Goal: Task Accomplishment & Management: Manage account settings

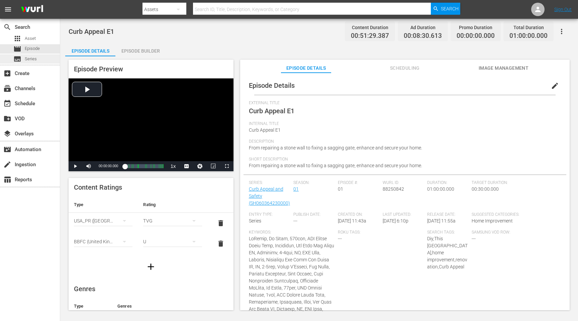
click at [38, 61] on div "subtitles Series" at bounding box center [30, 58] width 60 height 9
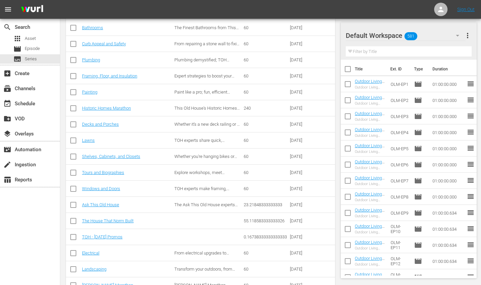
scroll to position [289, 0]
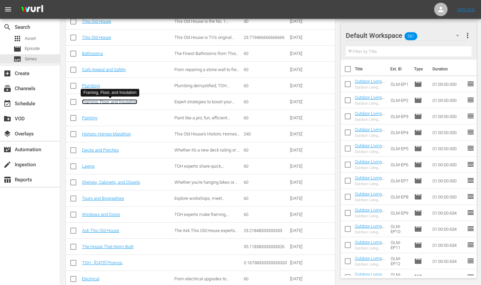
click at [113, 101] on link "Framing, Floor, and Insulation" at bounding box center [109, 101] width 55 height 5
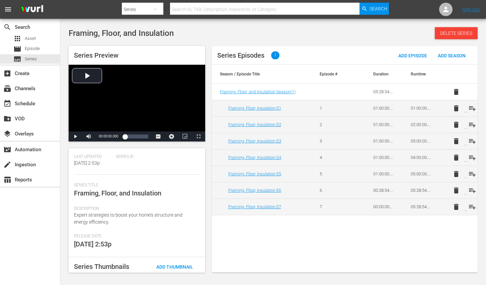
scroll to position [106, 0]
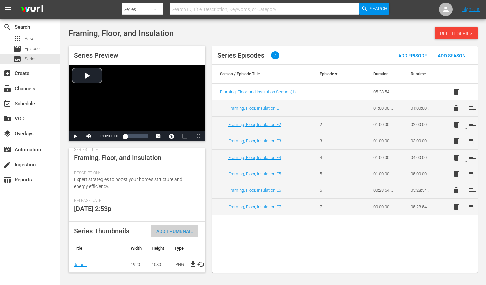
click at [173, 228] on span "Add Thumbnail" at bounding box center [175, 230] width 48 height 5
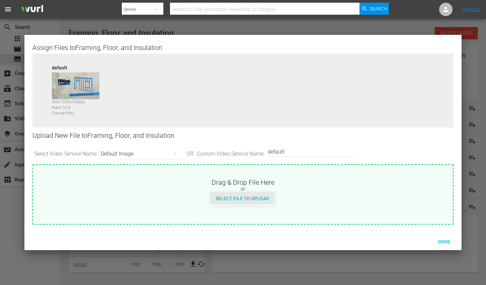
click at [264, 197] on span "Select File to Upload" at bounding box center [242, 198] width 64 height 5
type input "C:\fakepath\TOHShorts_SeriesThumb_Framing.jpg"
click at [448, 246] on div "Done" at bounding box center [444, 241] width 29 height 12
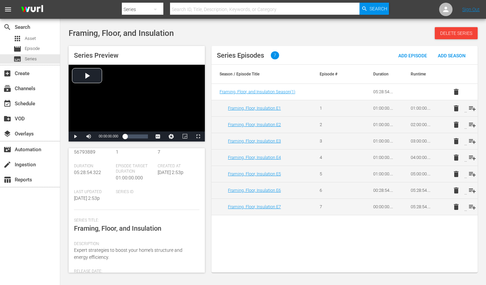
scroll to position [0, 0]
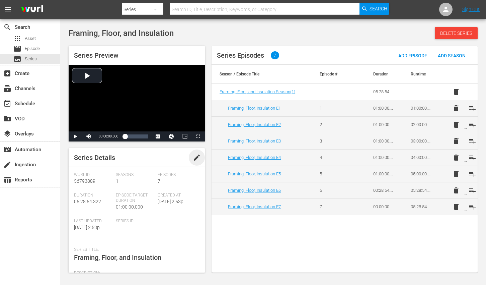
click at [194, 157] on span "edit" at bounding box center [197, 157] width 8 height 8
click at [173, 215] on div "Created At 8/16/25 2:53p" at bounding box center [179, 205] width 42 height 26
click at [126, 227] on div "Series ID" at bounding box center [137, 228] width 42 height 20
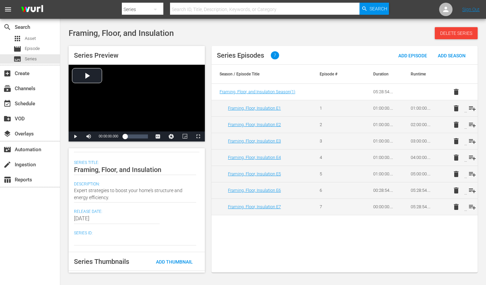
scroll to position [112, 0]
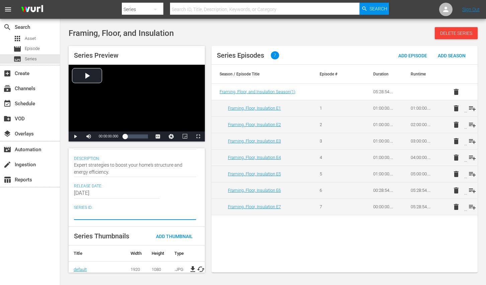
click at [106, 216] on textarea at bounding box center [135, 214] width 122 height 8
paste textarea "SH060364460000"
type textarea "SH060364460000"
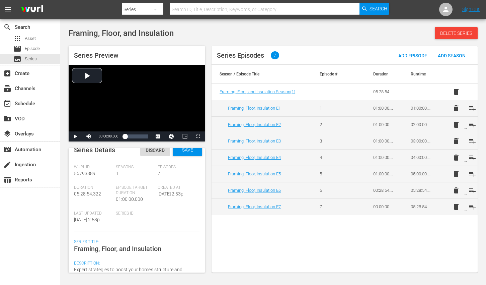
scroll to position [0, 0]
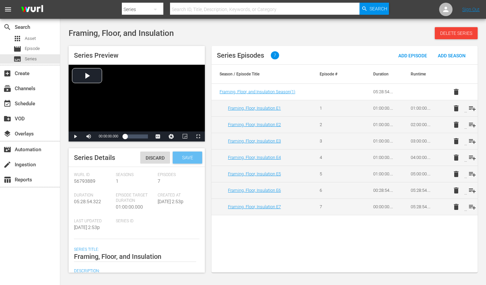
type textarea "SH060364460000"
click at [184, 158] on span "Save" at bounding box center [188, 157] width 22 height 5
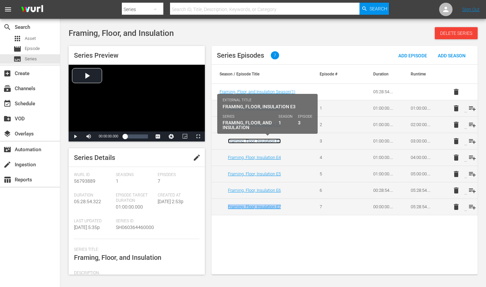
click at [268, 140] on link "Framing, Floor, Insulation E3" at bounding box center [254, 140] width 53 height 5
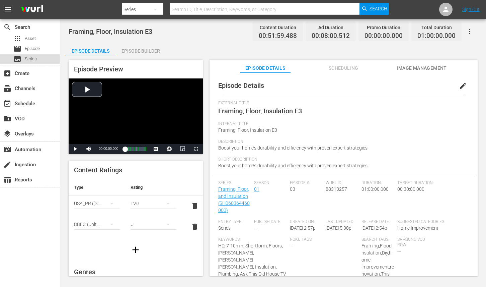
click at [34, 58] on span "Series" at bounding box center [31, 59] width 12 height 7
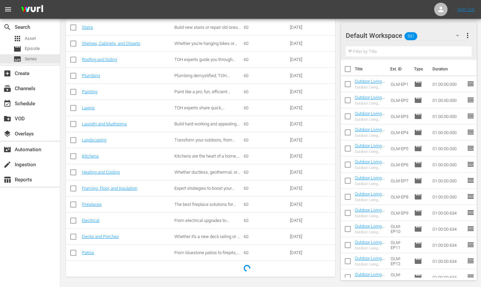
scroll to position [237, 0]
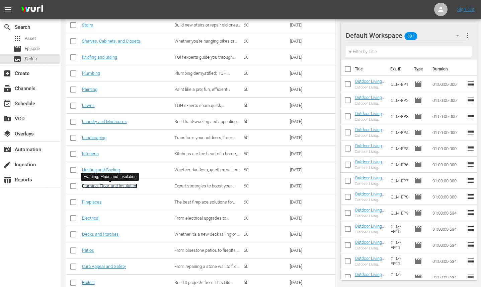
click at [103, 186] on link "Framing, Floor, and Insulation" at bounding box center [109, 185] width 55 height 5
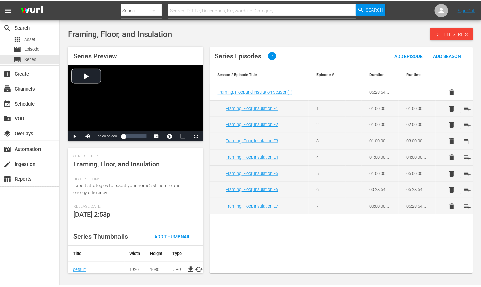
scroll to position [104, 0]
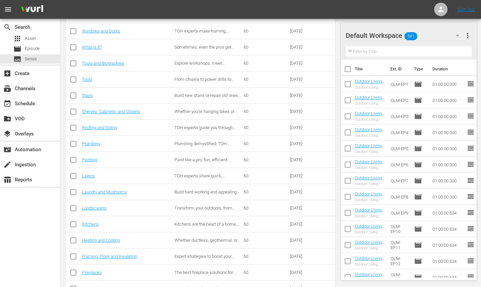
scroll to position [168, 0]
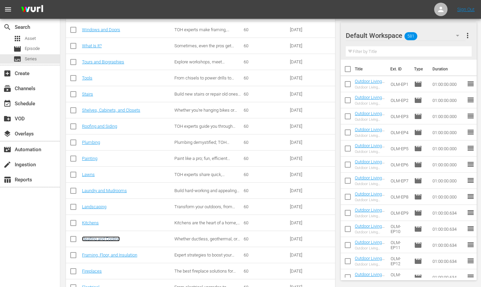
click at [111, 238] on link "Heating and Cooling" at bounding box center [101, 238] width 38 height 5
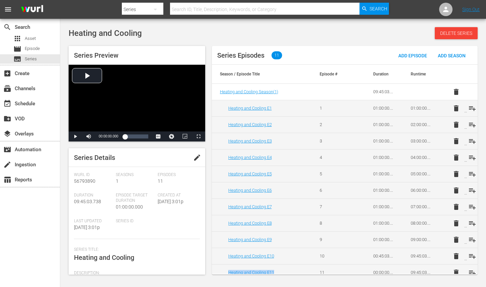
click at [194, 158] on span "edit" at bounding box center [197, 157] width 8 height 8
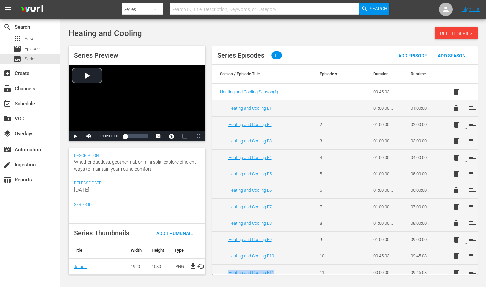
scroll to position [121, 0]
click at [100, 207] on textarea at bounding box center [135, 211] width 123 height 8
paste textarea "SH060364730000"
type textarea "SH060364730000"
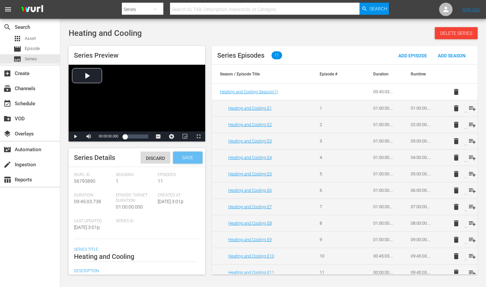
type textarea "SH060364730000"
click at [180, 157] on span "Save" at bounding box center [188, 157] width 22 height 5
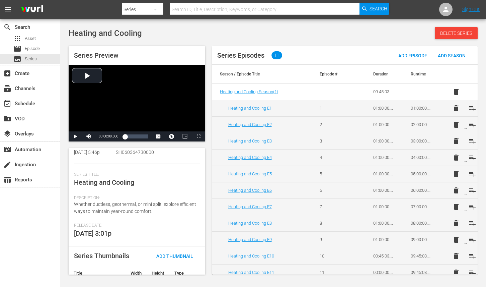
scroll to position [104, 0]
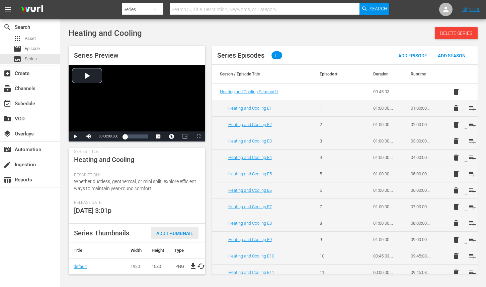
click at [172, 230] on span "Add Thumbnail" at bounding box center [175, 232] width 48 height 5
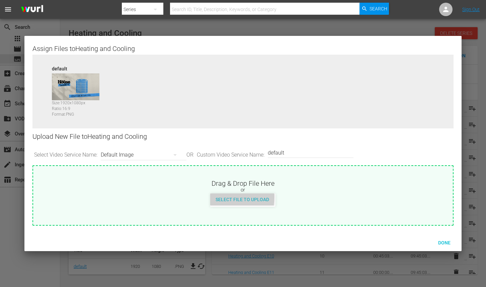
click at [229, 197] on span "Select File to Upload" at bounding box center [242, 199] width 64 height 5
type input "C:\fakepath\TOHShorts_SeriesThumb_HeatingCooling.jpg"
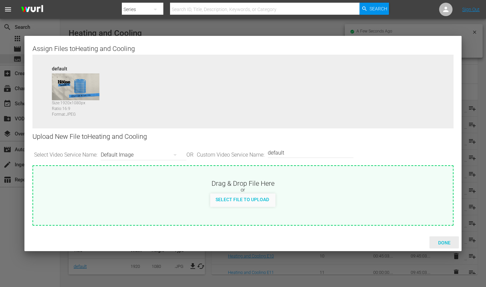
click at [444, 240] on span "Done" at bounding box center [444, 242] width 23 height 5
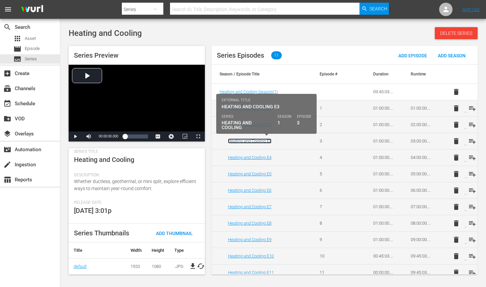
click at [260, 142] on link "Heating and Cooling E3" at bounding box center [250, 140] width 44 height 5
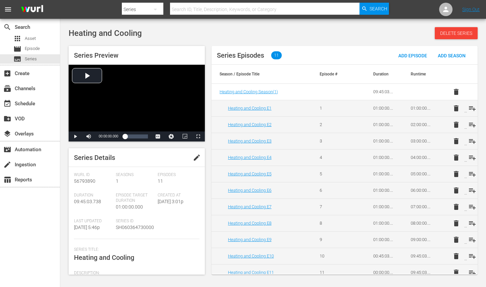
scroll to position [104, 0]
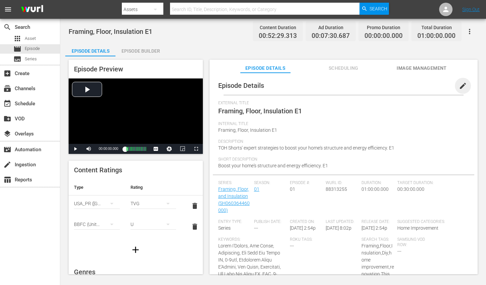
click at [459, 88] on span "edit" at bounding box center [463, 86] width 8 height 8
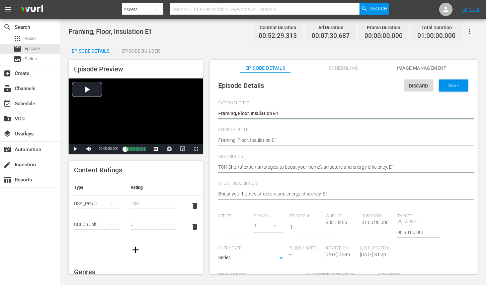
type input "Framing, Floor, and Insulation"
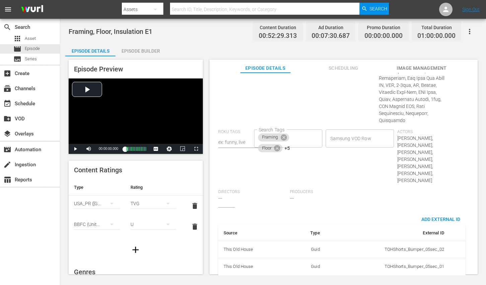
scroll to position [531, 0]
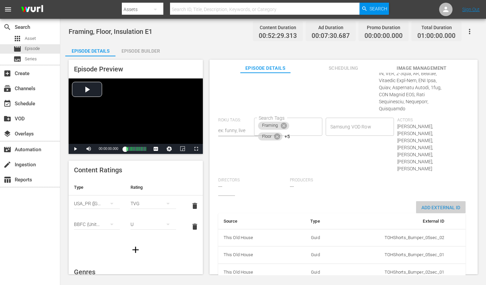
click at [428, 205] on span "Add External Id" at bounding box center [441, 207] width 50 height 5
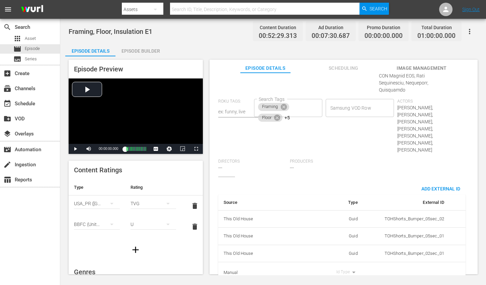
scroll to position [552, 0]
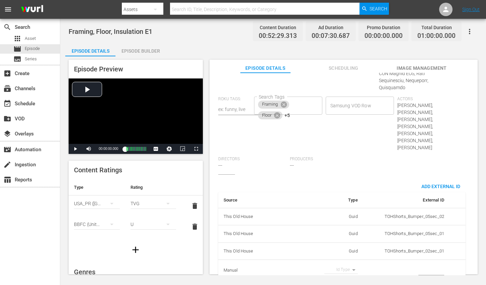
click at [344, 254] on body "menu Search By Assets Search ID, Title, Description, Keywords, or Category Sear…" at bounding box center [243, 142] width 486 height 285
click at [341, 257] on li "Tms Id" at bounding box center [338, 259] width 33 height 11
type input "tmsId"
click at [414, 259] on td "simple table" at bounding box center [406, 269] width 86 height 21
paste input "EP060364460001"
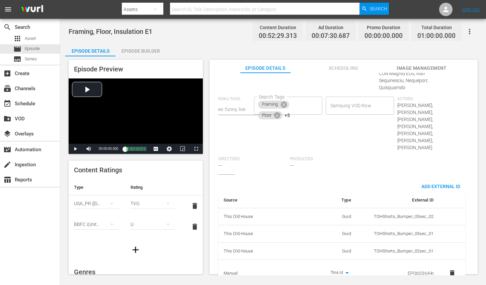
scroll to position [0, 11]
type input "EP060364460001"
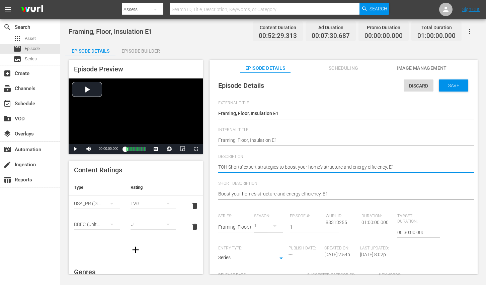
paste textarea "Expert strategies to boost your home's structure and energy efficiency."
type textarea "Expert strategies to boost your home's structure and energy efficiency."
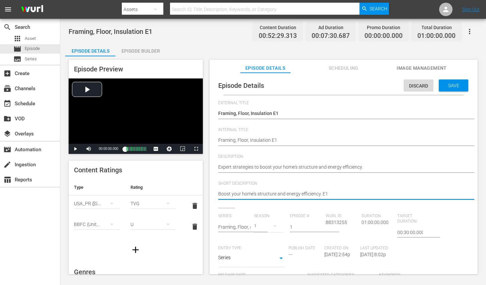
paste textarea "Expert strategies to boost your home's structure and energy efficiency."
type textarea "Expert strategies to boost your home's structure and energy efficiency."
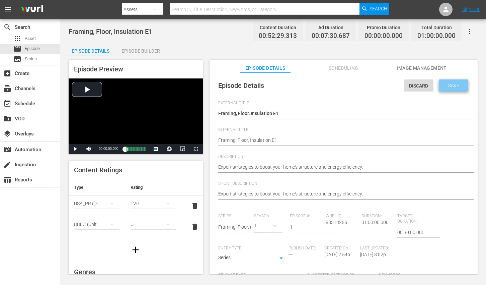
click at [454, 85] on span "Save" at bounding box center [454, 85] width 22 height 5
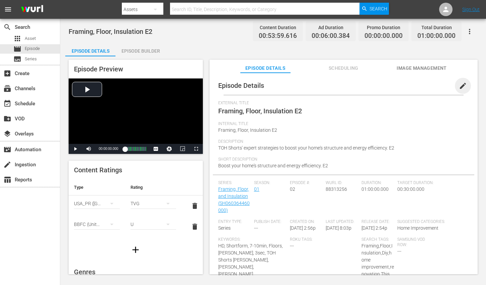
click at [459, 87] on span "edit" at bounding box center [463, 86] width 8 height 8
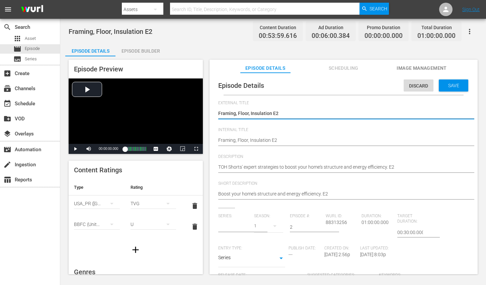
type input "Framing, Floor, and Insulation"
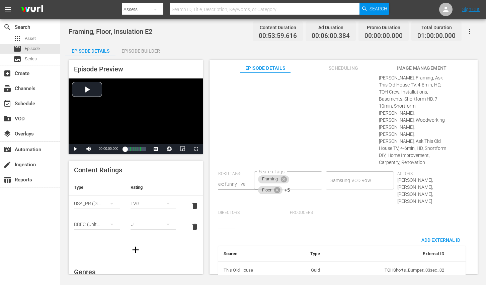
scroll to position [345, 0]
click at [437, 236] on span "Add External Id" at bounding box center [441, 238] width 50 height 5
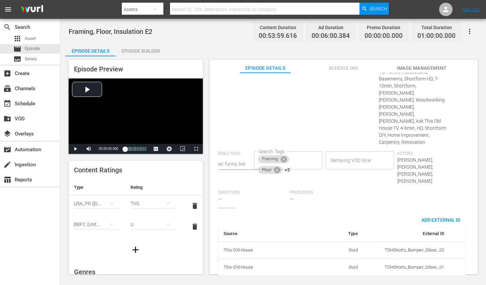
scroll to position [366, 0]
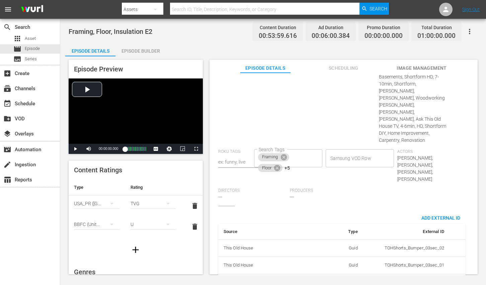
click at [344, 255] on body "menu Search By Assets Search ID, Title, Description, Keywords, or Category Sear…" at bounding box center [243, 142] width 486 height 285
drag, startPoint x: 343, startPoint y: 259, endPoint x: 346, endPoint y: 257, distance: 4.6
click at [343, 259] on li "Tms Id" at bounding box center [338, 259] width 33 height 11
type input "tmsId"
click at [424, 274] on td "simple table" at bounding box center [406, 284] width 86 height 21
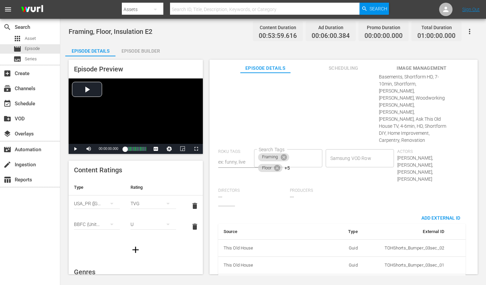
click at [423, 279] on input "simple table" at bounding box center [431, 284] width 26 height 10
paste input "EP060364460002"
type input "EP060364460002"
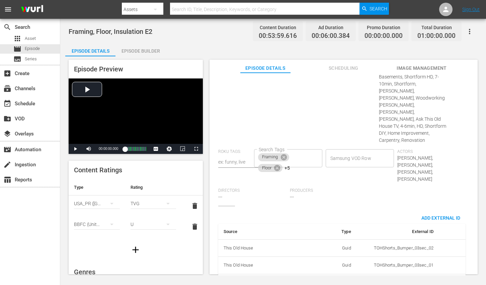
click at [351, 188] on div "Producers ---" at bounding box center [326, 197] width 72 height 18
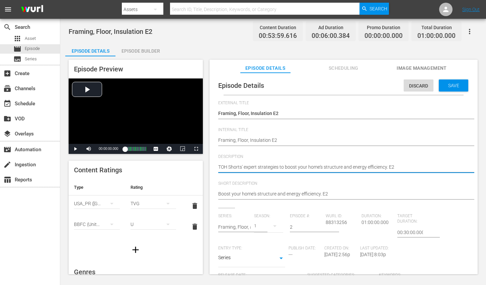
paste textarea "Learn expert ways to strengthen your home and improve its energy efficiency."
type textarea "Learn expert ways to strengthen your home and improve its energy efficiency."
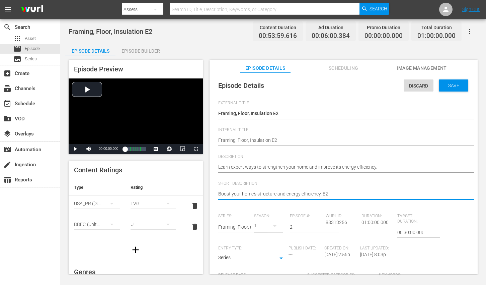
paste textarea "Learn expert ways to strengthen your home and improve its energy efficiency."
type textarea "Learn expert ways to strengthen your home and improve its energy efficiency."
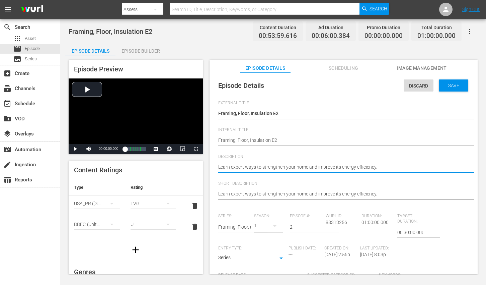
type textarea "Learn expert ways to strengthen your home and improve its energy efficiency."
click at [449, 88] on span "Save" at bounding box center [454, 85] width 22 height 5
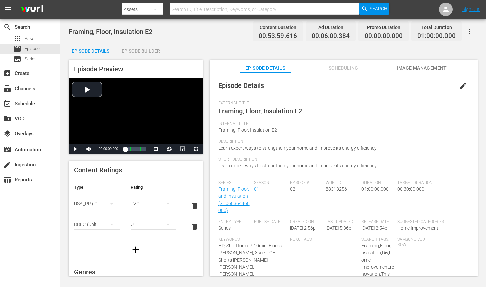
click at [459, 86] on span "edit" at bounding box center [463, 86] width 8 height 8
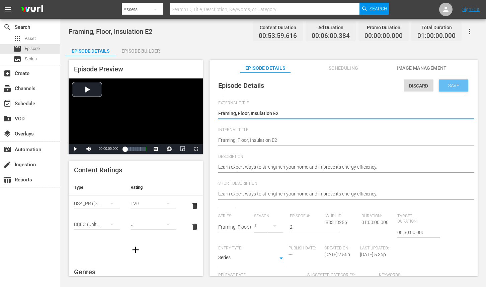
click at [448, 87] on span "Save" at bounding box center [454, 85] width 22 height 5
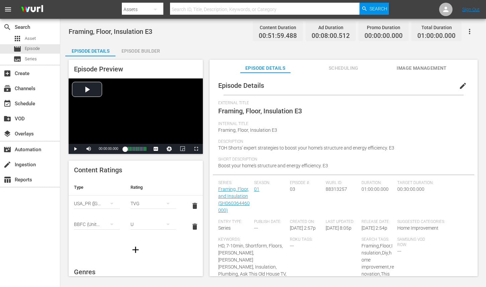
click at [459, 87] on span "edit" at bounding box center [463, 86] width 8 height 8
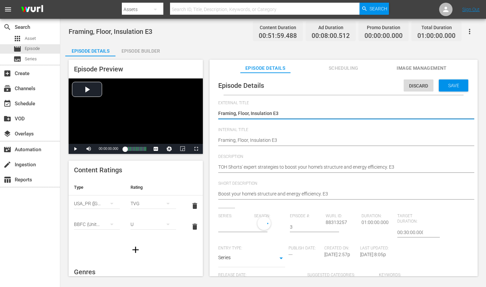
type input "Framing, Floor, and Insulation"
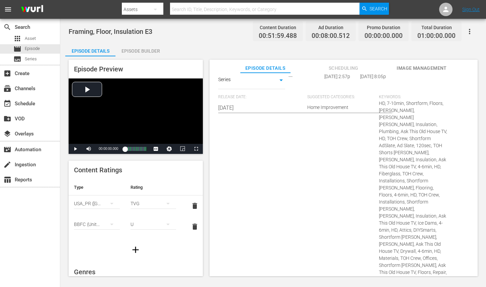
scroll to position [286, 0]
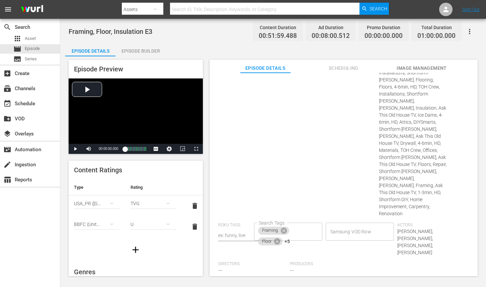
click at [434, 284] on div "Add External Id" at bounding box center [441, 291] width 50 height 12
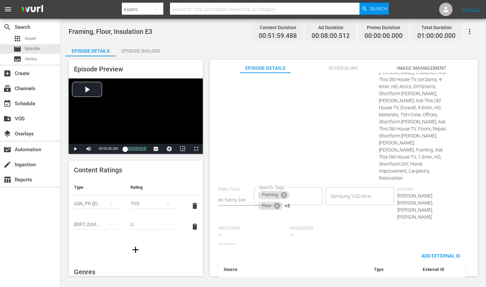
scroll to position [322, 0]
click at [368, 255] on body "menu Search By Assets Search ID, Title, Description, Keywords, or Category Sear…" at bounding box center [243, 143] width 486 height 287
click at [367, 263] on li "Tms Id" at bounding box center [363, 261] width 33 height 11
type input "tmsId"
click at [426, 281] on input "simple table" at bounding box center [431, 286] width 26 height 10
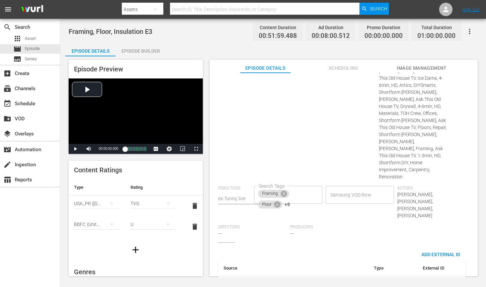
paste input "EP060364460003"
type input "EP060364460003"
click at [416, 197] on div "Series: Framing, Floor, and Insulation Season: 1 Episode #: 3 Wurl ID: 88313257…" at bounding box center [343, 66] width 251 height 351
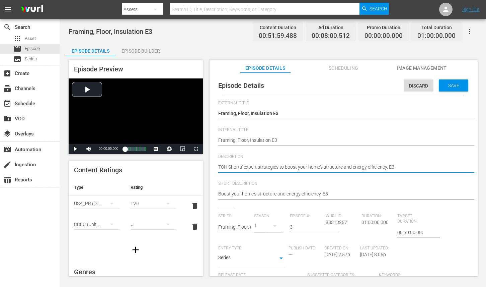
paste textarea "Boost your home’s durability and efficiency with proven expert strategies."
type textarea "Boost your home’s durability and efficiency with proven expert strategies."
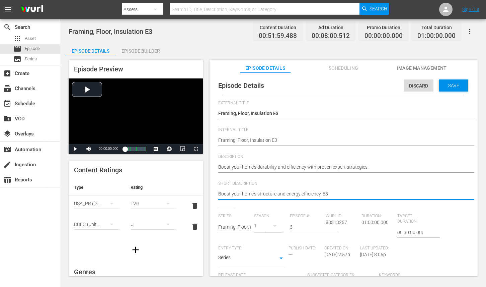
paste textarea "’s durability and efficiency with proven expert strategies."
type textarea "Boost your home’s durability and efficiency with proven expert strategies."
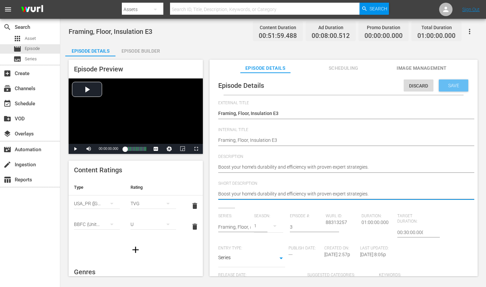
click at [447, 86] on span "Save" at bounding box center [454, 85] width 22 height 5
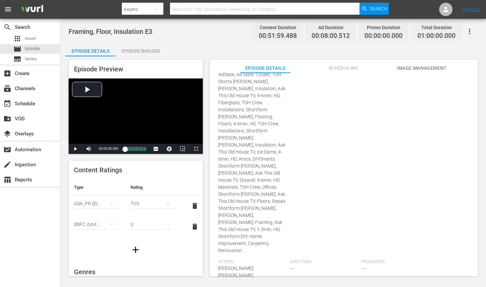
scroll to position [245, 0]
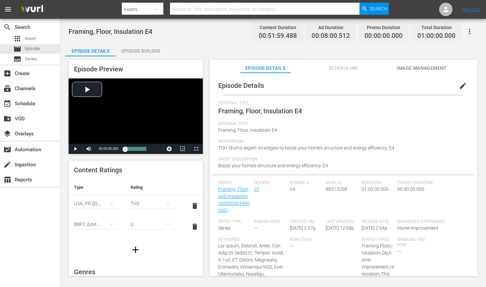
click at [455, 87] on button "edit" at bounding box center [463, 86] width 16 height 16
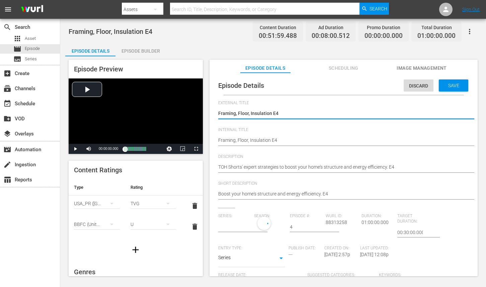
type input "Framing, Floor, and Insulation"
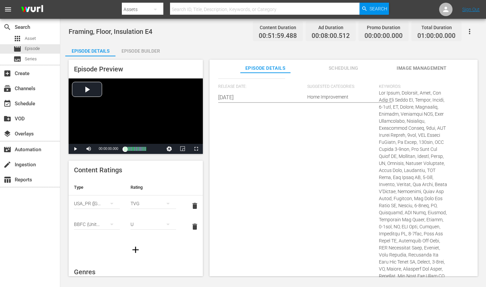
scroll to position [422, 0]
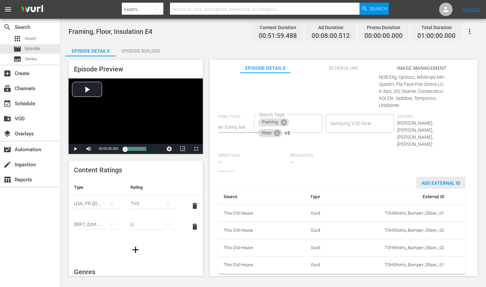
click at [437, 180] on span "Add External Id" at bounding box center [441, 182] width 50 height 5
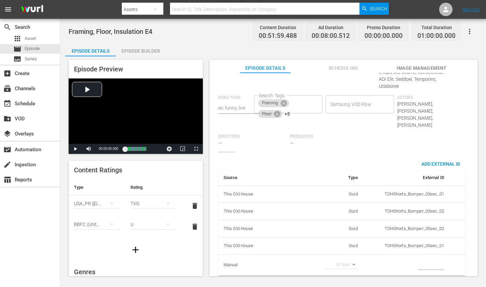
scroll to position [443, 0]
click at [349, 258] on body "menu Search By Assets Search ID, Title, Description, Keywords, or Category Sear…" at bounding box center [243, 143] width 486 height 287
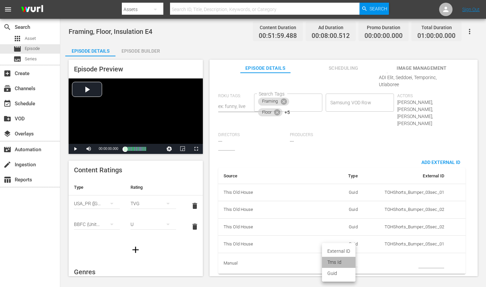
click at [341, 265] on li "Tms Id" at bounding box center [338, 261] width 33 height 11
type input "tmsId"
click at [424, 258] on input "simple table" at bounding box center [431, 263] width 26 height 10
paste input "EP060364460004"
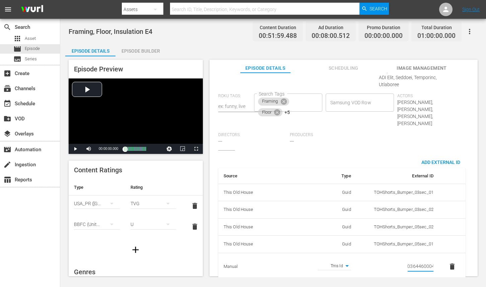
type input "EP060364460004"
click at [446, 201] on td "simple table" at bounding box center [452, 209] width 27 height 17
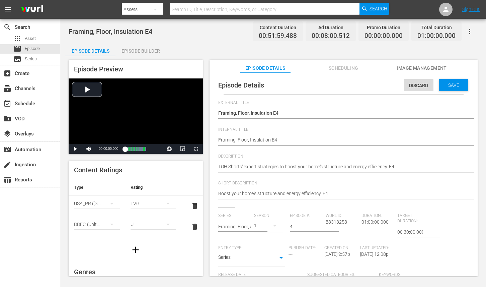
scroll to position [0, 0]
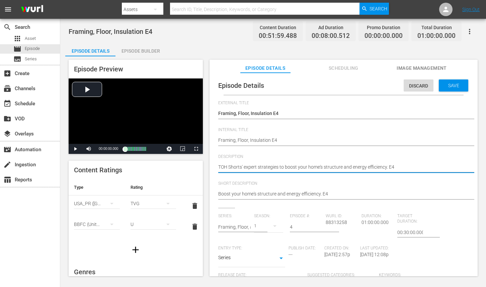
paste textarea "Expert tips to enhance your home’s structure and cut energy costs."
type textarea "Expert tips to enhance your home’s structure and cut energy costs."
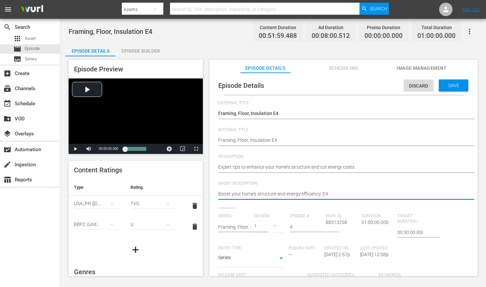
paste textarea "Expert tips to enhance your home’s structure and cut energy costs."
type textarea "Expert tips to enhance your home’s structure and cut energy costs."
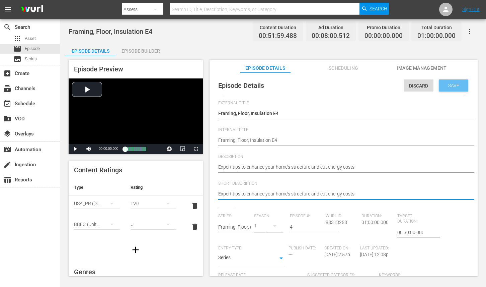
click at [455, 85] on span "Save" at bounding box center [454, 85] width 22 height 5
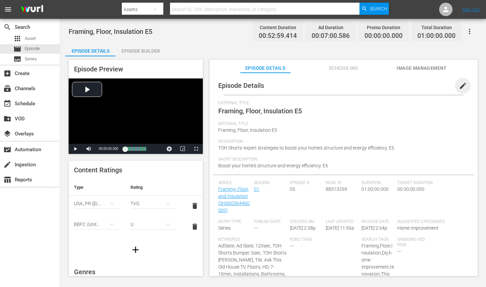
click at [459, 86] on span "edit" at bounding box center [463, 86] width 8 height 8
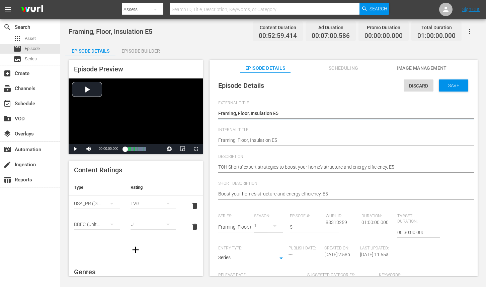
scroll to position [348, 0]
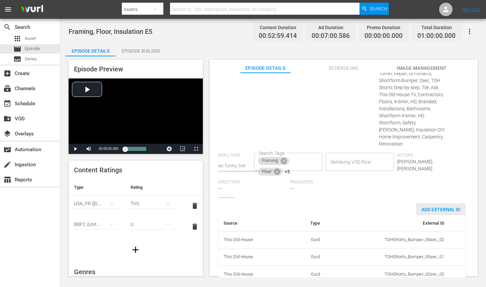
click at [439, 207] on span "Add External Id" at bounding box center [441, 209] width 50 height 5
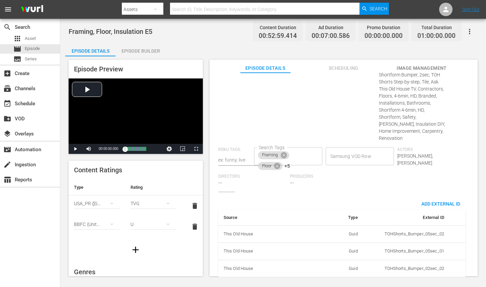
scroll to position [369, 0]
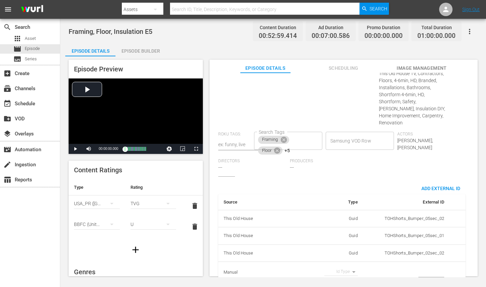
click at [351, 257] on body "menu Search By Assets Search ID, Title, Description, Keywords, or Category Sear…" at bounding box center [243, 143] width 486 height 287
click at [347, 262] on li "Tms Id" at bounding box center [338, 261] width 33 height 11
type input "tmsId"
click at [431, 267] on input "simple table" at bounding box center [431, 272] width 26 height 10
paste input "EP060364460005"
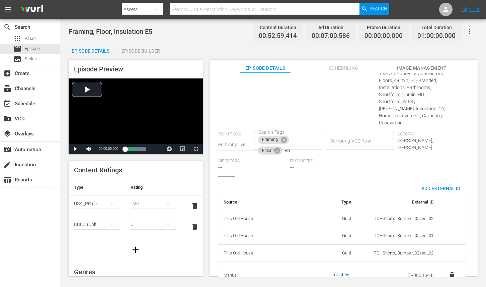
scroll to position [0, 11]
type input "EP060364460005"
click at [442, 147] on div "Series: Framing, Floor, and Insulation Season: 1 Episode #: 5 Wurl ID: 88313259…" at bounding box center [343, 10] width 251 height 332
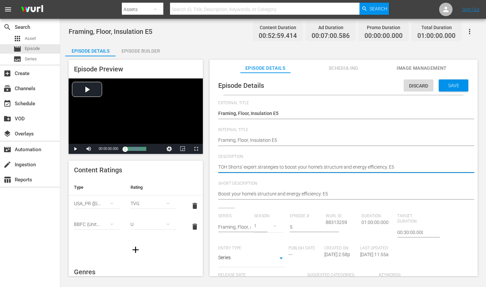
paste textarea "Strengthen your home and save energy with trusted expert guidance."
type textarea "Strengthen your home and save energy with trusted expert guidance."
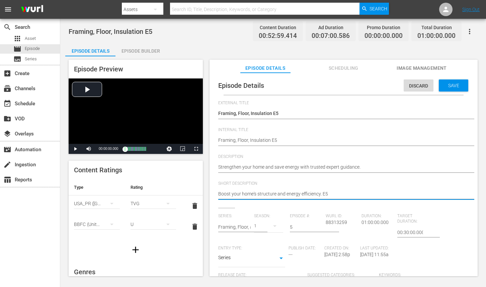
paste textarea "Strengthen your home and save energy with trusted expert guidance."
type textarea "Strengthen your home and save energy with trusted expert guidance."
click at [443, 84] on span "Save" at bounding box center [454, 85] width 22 height 5
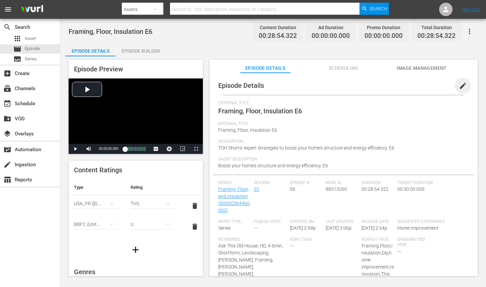
click at [459, 88] on span "edit" at bounding box center [463, 86] width 8 height 8
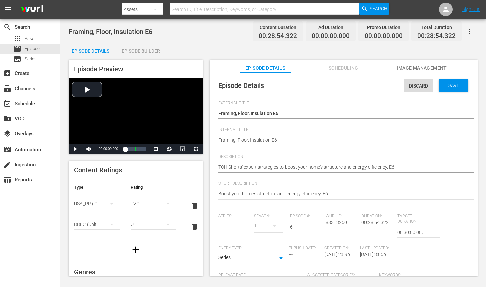
type input "Framing, Floor, and Insulation"
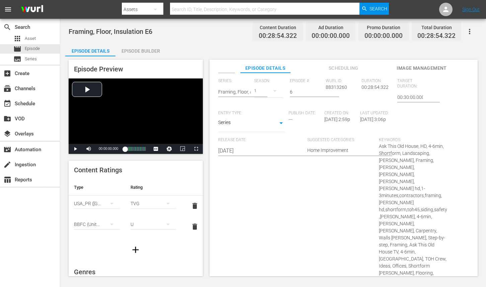
scroll to position [257, 0]
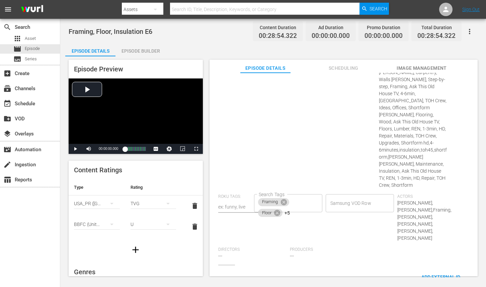
scroll to position [294, 0]
click at [360, 259] on body "menu Search By Assets Search ID, Title, Description, Keywords, or Category Sear…" at bounding box center [243, 143] width 486 height 287
drag, startPoint x: 361, startPoint y: 261, endPoint x: 414, endPoint y: 261, distance: 52.9
click at [361, 261] on li "Tms Id" at bounding box center [363, 261] width 33 height 11
type input "tmsId"
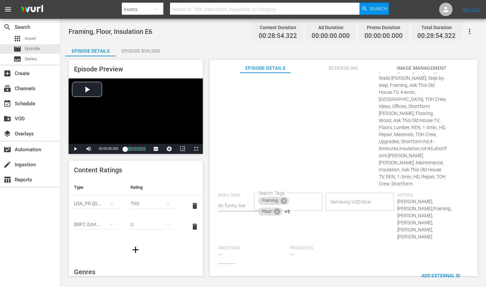
paste input "EP060364460006"
type input "EP060364460006"
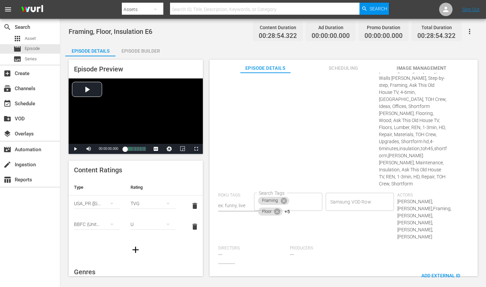
click at [360, 134] on div "Suggested Categories: Home Improvement Home Improvement" at bounding box center [343, 85] width 72 height 215
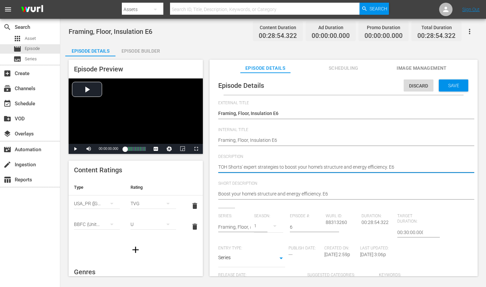
paste textarea "Improve structure and efficiency at home with expert-backed strategies."
type textarea "Improve structure and efficiency at home with expert-backed strategies."
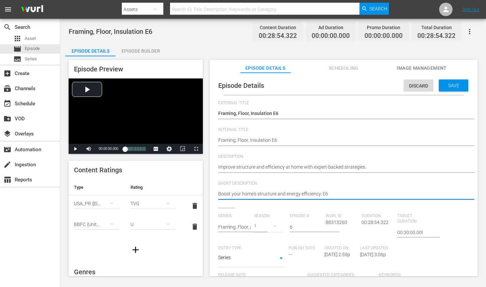
paste textarea "Improve structure and efficiency at home with expert-backed strategies."
type textarea "Improve structure and efficiency at home with expert-backed strategies."
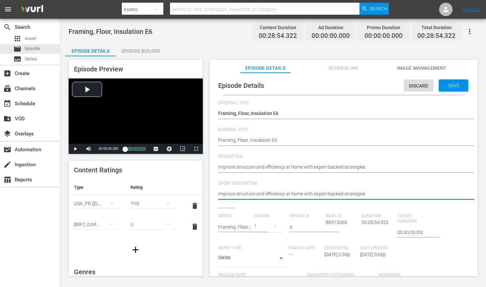
type textarea "Improve structure and efficiency at home with expert-backed strategies."
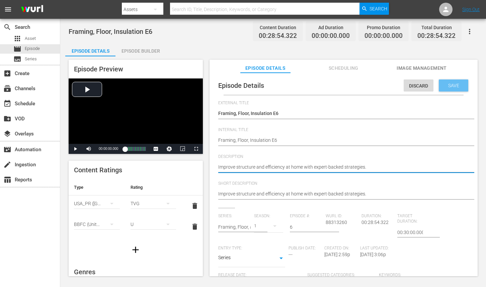
type textarea "Improve structure and efficiency at home with expert-backed strategies."
click at [446, 85] on span "Save" at bounding box center [454, 85] width 22 height 5
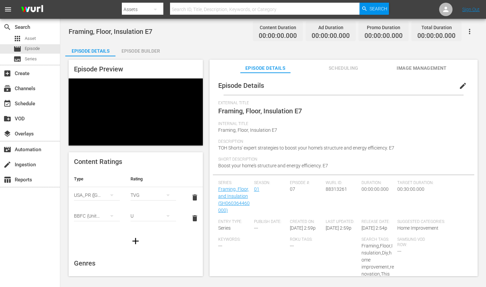
click at [459, 88] on span "edit" at bounding box center [463, 86] width 8 height 8
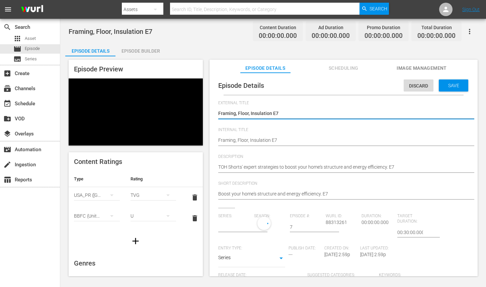
type input "Framing, Floor, and Insulation"
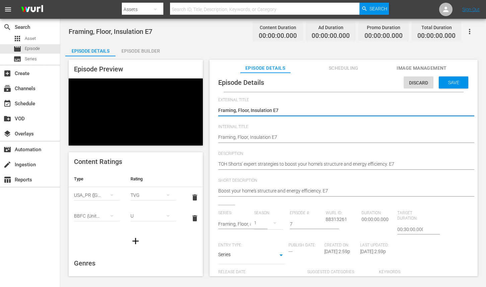
scroll to position [93, 0]
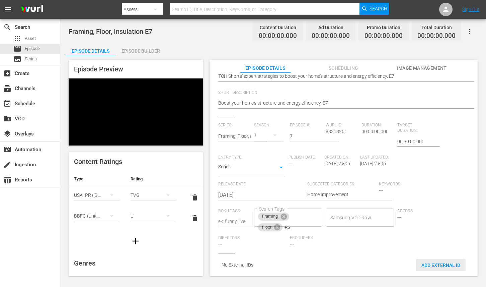
click at [432, 262] on span "Add External Id" at bounding box center [441, 264] width 50 height 5
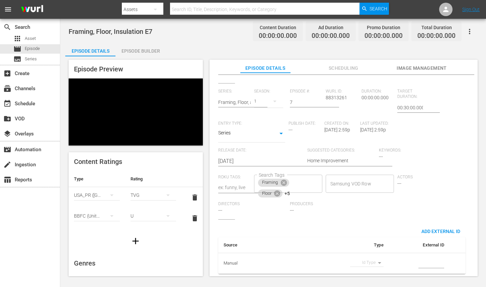
scroll to position [130, 0]
click at [364, 258] on body "menu Search By Assets Search ID, Title, Description, Keywords, or Category Sear…" at bounding box center [243, 143] width 486 height 287
drag, startPoint x: 363, startPoint y: 262, endPoint x: 404, endPoint y: 259, distance: 41.3
click at [363, 262] on li "Tms Id" at bounding box center [363, 261] width 33 height 11
type input "tmsId"
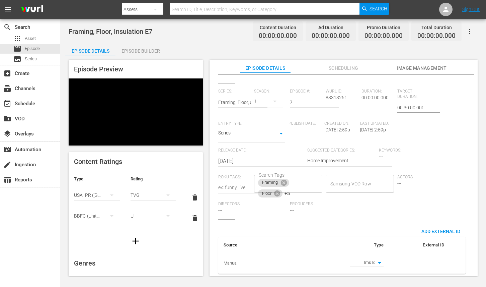
click at [420, 260] on input "simple table" at bounding box center [431, 263] width 26 height 10
paste input "EP060364460007"
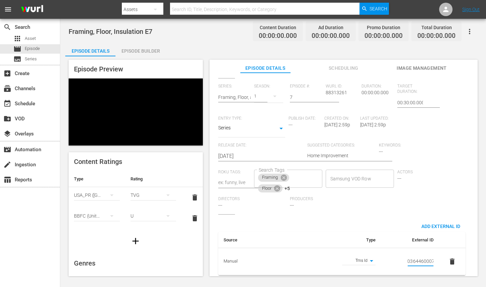
type input "EP060364460007"
click at [450, 160] on div "Series: Framing, Floor, and Insulation Season: 1 Episode #: 7 Wurl ID: 88313261…" at bounding box center [343, 149] width 251 height 130
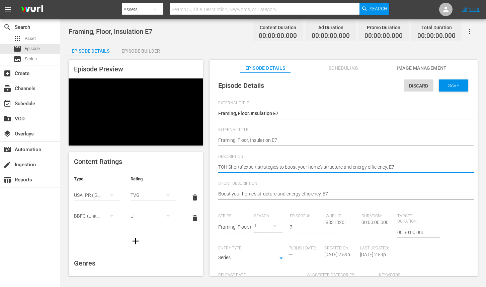
paste textarea "Expert advice to make your home stronger and more energy-efficient."
type textarea "Expert advice to make your home stronger and more energy-efficient."
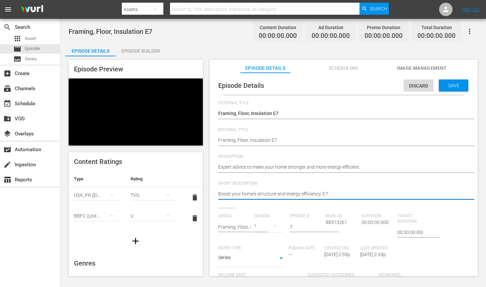
paste textarea "Expert advice to make your home stronger and more energy-efficient."
type textarea "Expert advice to make your home stronger and more energy-efficient."
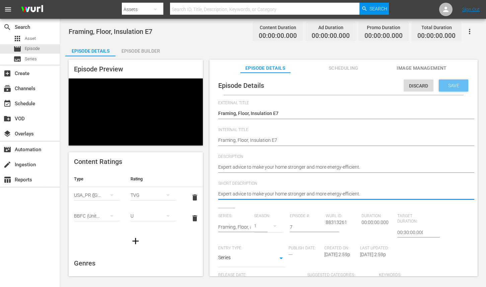
click at [445, 80] on div "Save" at bounding box center [453, 85] width 29 height 12
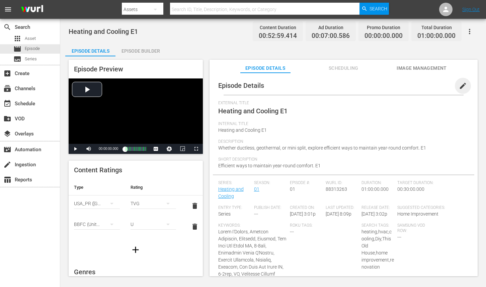
click at [459, 85] on span "edit" at bounding box center [463, 86] width 8 height 8
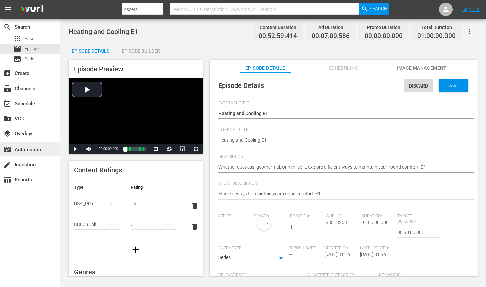
type input "Heating and Cooling"
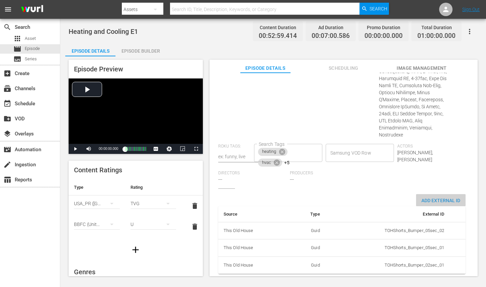
click at [434, 198] on div "Add External Id" at bounding box center [441, 200] width 50 height 12
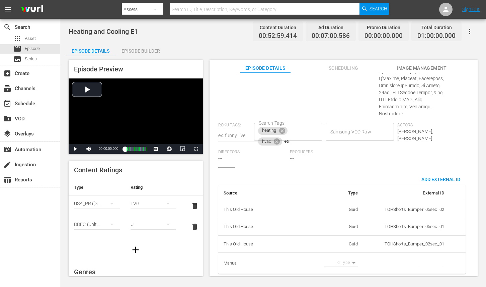
scroll to position [440, 0]
click at [347, 254] on body "menu Search By Assets Search ID, Title, Description, Keywords, or Category Sear…" at bounding box center [243, 143] width 486 height 287
click at [342, 260] on li "Tms Id" at bounding box center [338, 261] width 33 height 11
type input "tmsId"
click at [411, 260] on td "simple table" at bounding box center [406, 262] width 86 height 21
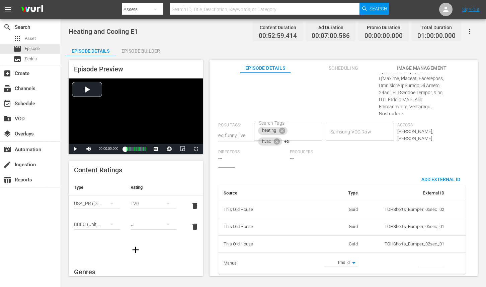
click at [414, 259] on td "simple table" at bounding box center [406, 262] width 86 height 21
click at [421, 258] on input "simple table" at bounding box center [431, 263] width 26 height 10
paste input "EP060364730001"
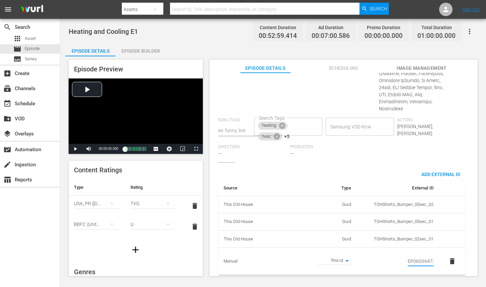
scroll to position [0, 11]
type input "EP060364730001"
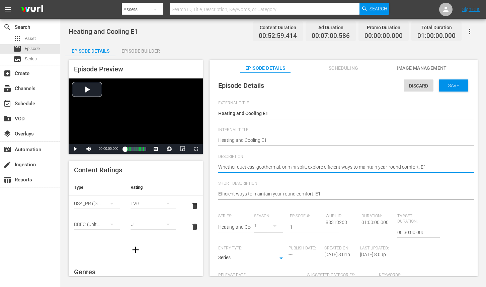
paste textarea
type textarea "Whether ductless, geothermal, or mini split, explore efficient ways to maintain…"
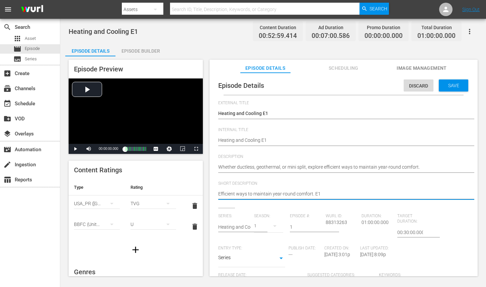
paste textarea "Whether ductless, geothermal, or mini split, explore efficient ways to maintain…"
type textarea "Whether ductless, geothermal, or mini split, explore efficient ways to maintain…"
click at [444, 84] on span "Save" at bounding box center [454, 85] width 22 height 5
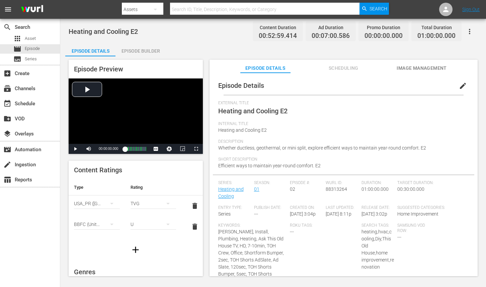
click at [459, 85] on span "edit" at bounding box center [463, 86] width 8 height 8
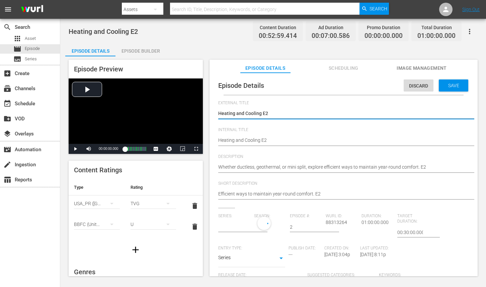
type input "Heating and Cooling"
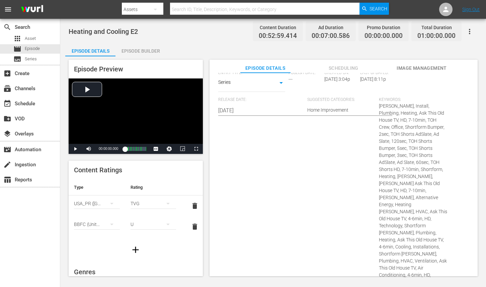
scroll to position [395, 0]
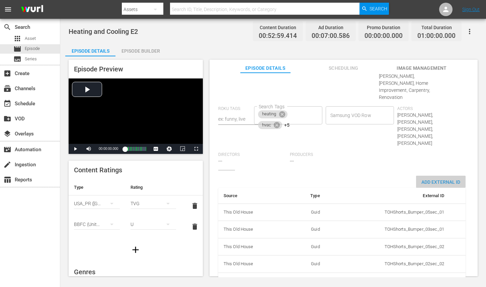
click at [439, 179] on span "Add External Id" at bounding box center [441, 181] width 50 height 5
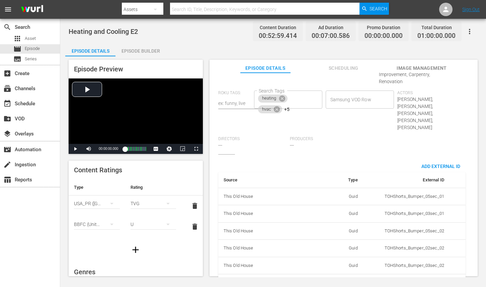
scroll to position [416, 0]
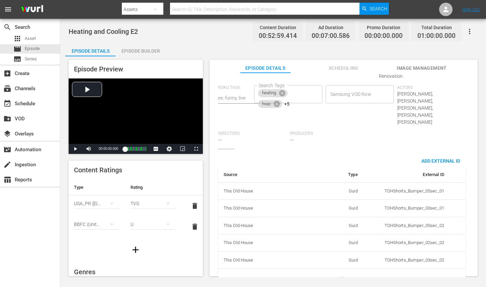
click at [347, 257] on body "menu Search By Assets Search ID, Title, Description, Keywords, or Category Sear…" at bounding box center [243, 143] width 486 height 287
drag, startPoint x: 344, startPoint y: 263, endPoint x: 368, endPoint y: 261, distance: 24.1
click at [344, 262] on li "Tms Id" at bounding box center [338, 261] width 33 height 11
type input "tmsId"
click at [431, 274] on input "simple table" at bounding box center [431, 279] width 26 height 10
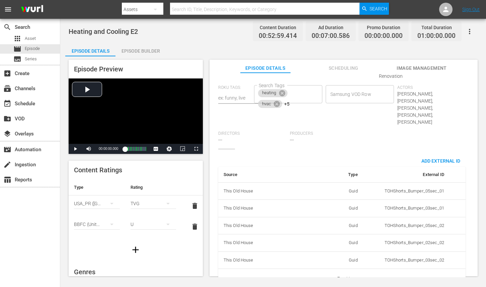
paste input "EP060364730002"
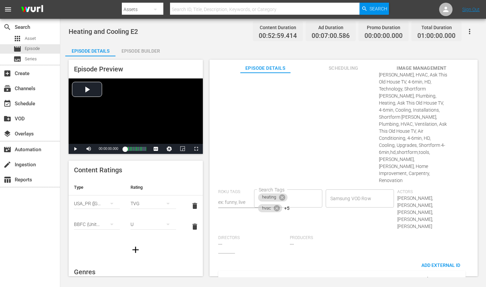
scroll to position [0, 0]
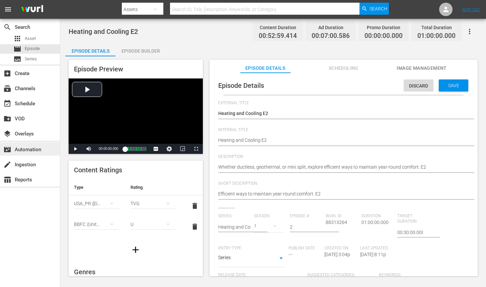
type input "EP060364730002"
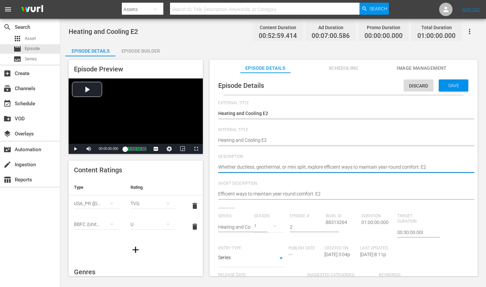
paste textarea "From ductless to geothermal, discover efficient ways to keep your home comfy al…"
type textarea "From ductless to geothermal, discover efficient ways to keep your home comfy al…"
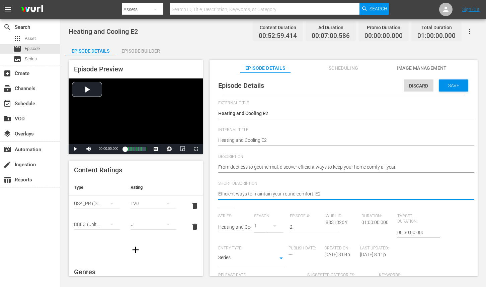
paste textarea "From ductless to geothermal, discover efficient ways to keep your home comfy al…"
type textarea "From ductless to geothermal, discover efficient ways to keep your home comfy al…"
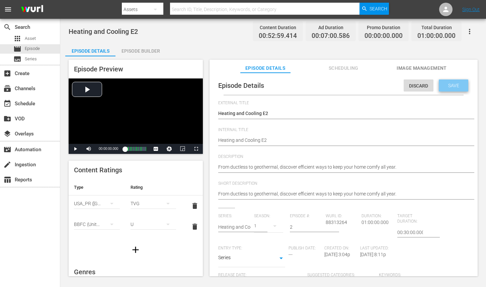
click at [452, 91] on div "Save" at bounding box center [453, 85] width 29 height 12
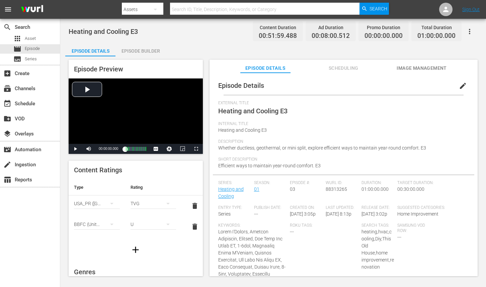
click at [459, 86] on span "edit" at bounding box center [463, 86] width 8 height 8
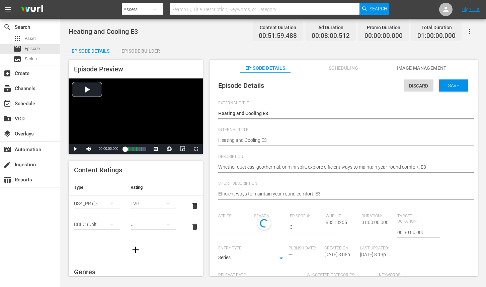
type input "Heating and Cooling"
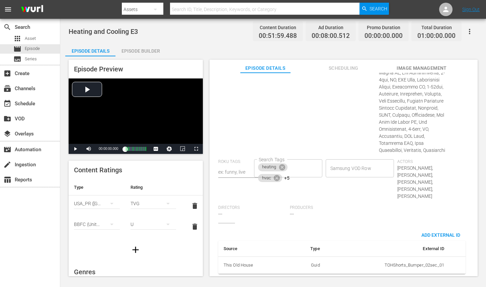
scroll to position [487, 0]
click at [419, 232] on span "Add External Id" at bounding box center [441, 234] width 50 height 5
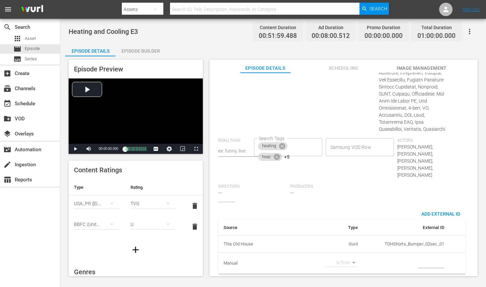
scroll to position [508, 0]
click at [351, 257] on body "menu Search By Assets Search ID, Title, Description, Keywords, or Category Sear…" at bounding box center [243, 143] width 486 height 287
click at [347, 258] on li "Tms Id" at bounding box center [338, 261] width 33 height 11
type input "tmsId"
click at [418, 259] on input "simple table" at bounding box center [431, 263] width 26 height 10
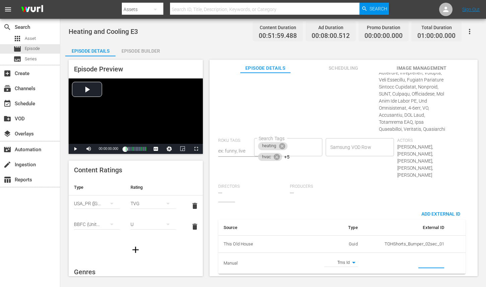
paste input "EP060364730003"
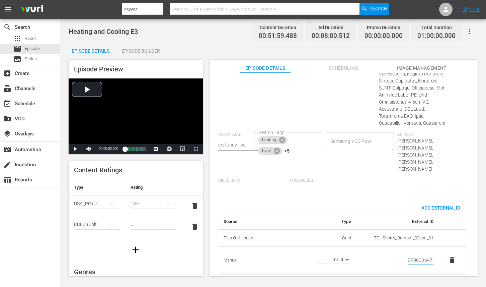
scroll to position [0, 11]
type input "EP060364730003"
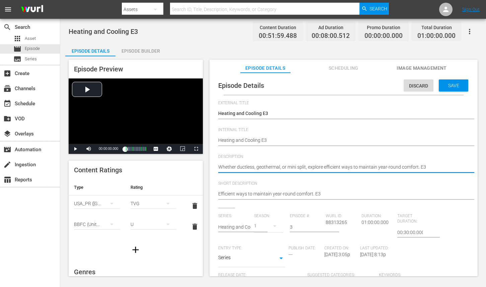
paste textarea "Explore ductless, geothermal, and mini split options for year-round comfort and…"
type textarea "Explore ductless, geothermal, and mini split options for year-round comfort and…"
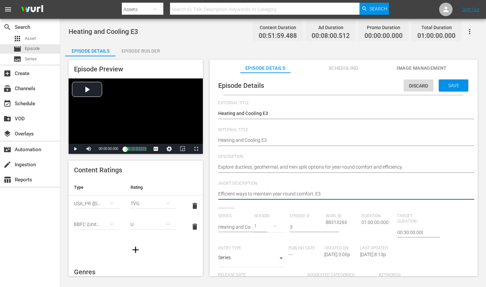
paste textarea "xplore ductless, geothermal, and mini split options for year-round comfort and …"
type textarea "Explore ductless, geothermal, and mini split options for year-round comfort and…"
click at [445, 86] on span "Save" at bounding box center [454, 85] width 22 height 5
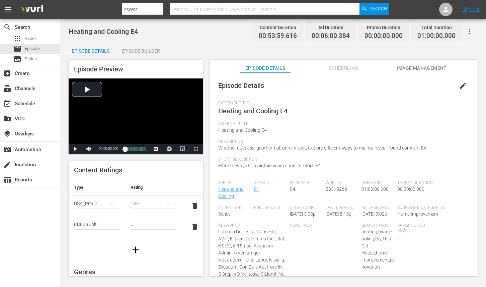
click at [459, 85] on span "edit" at bounding box center [463, 86] width 8 height 8
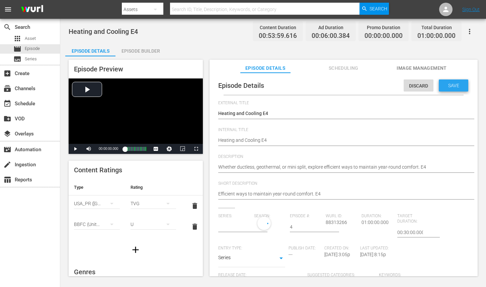
click at [456, 85] on span "Save" at bounding box center [454, 85] width 22 height 5
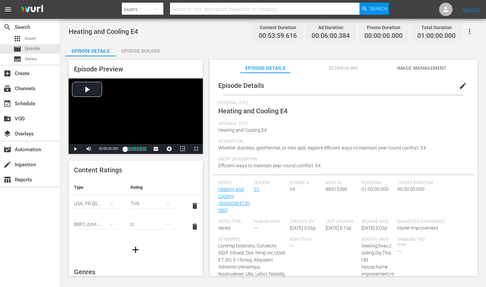
click at [459, 83] on span "edit" at bounding box center [463, 86] width 8 height 8
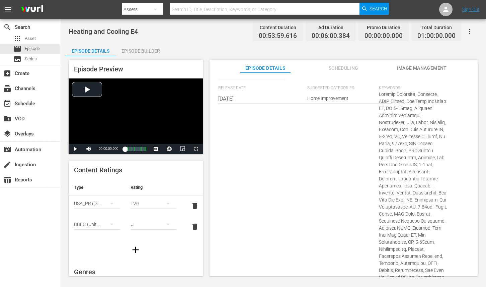
scroll to position [401, 0]
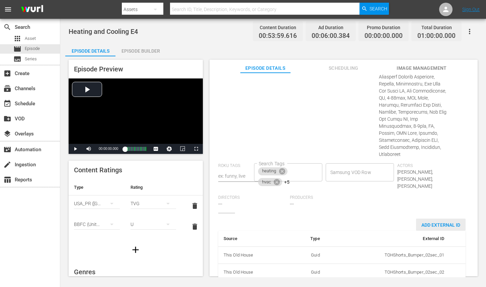
click at [429, 222] on span "Add External Id" at bounding box center [441, 224] width 50 height 5
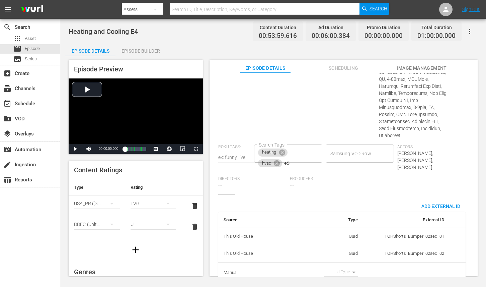
scroll to position [422, 0]
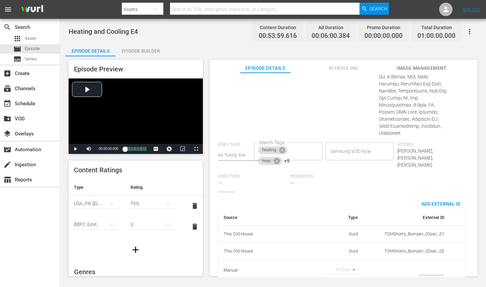
click at [341, 257] on body "menu Search By Assets Search ID, Title, Description, Keywords, or Category Sear…" at bounding box center [243, 143] width 486 height 287
click at [339, 260] on li "Tms Id" at bounding box center [338, 261] width 33 height 11
type input "tmsId"
click at [418, 265] on input "simple table" at bounding box center [431, 270] width 26 height 10
paste input "EP060364730004"
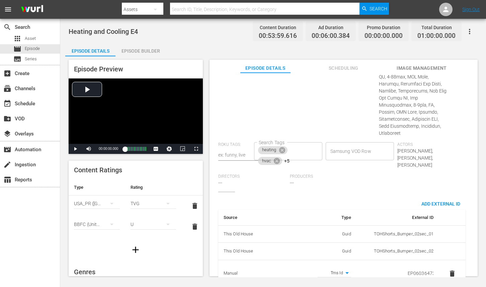
scroll to position [0, 11]
type input "EP060364730004"
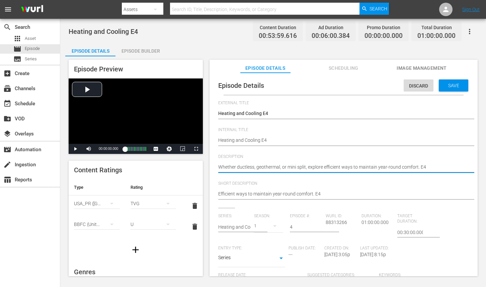
paste textarea "Keep your home comfortable year-round with ductless, geothermal, or mini split …"
type textarea "Keep your home comfortable year-round with ductless, geothermal, or mini split …"
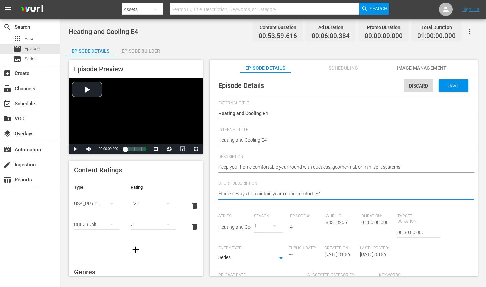
paste textarea "Keep your home comfortable year-round with ductless, geothermal, or mini split …"
type textarea "Keep your home comfortable year-round with ductless, geothermal, or mini split …"
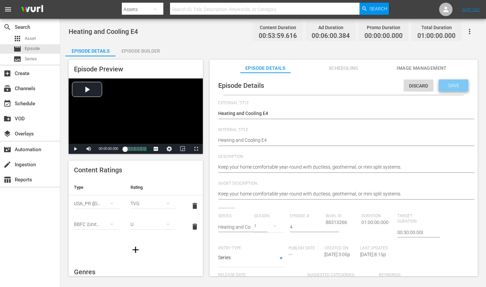
click at [443, 86] on span "Save" at bounding box center [454, 85] width 22 height 5
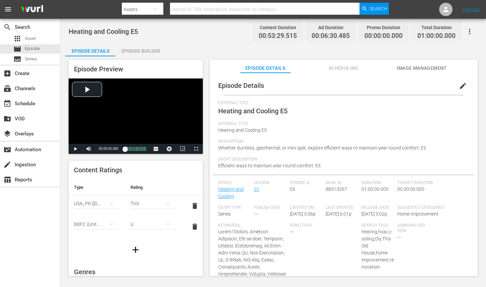
click at [459, 87] on span "edit" at bounding box center [463, 86] width 8 height 8
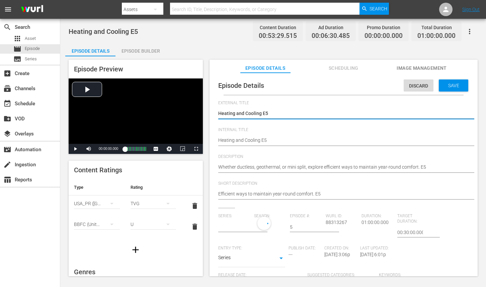
type input "Heating and Cooling"
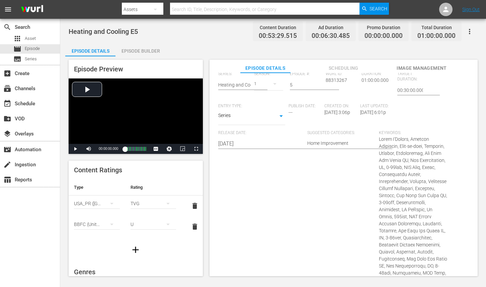
scroll to position [443, 0]
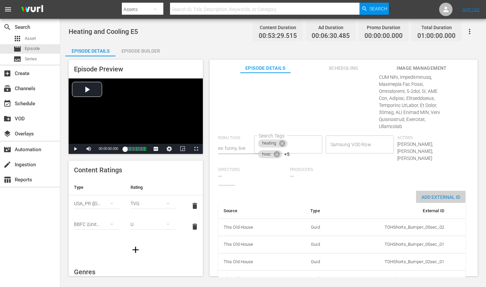
click at [426, 194] on span "Add External Id" at bounding box center [441, 196] width 50 height 5
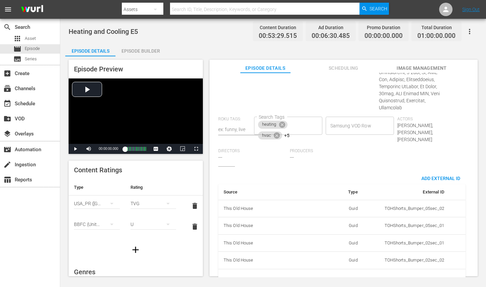
scroll to position [464, 0]
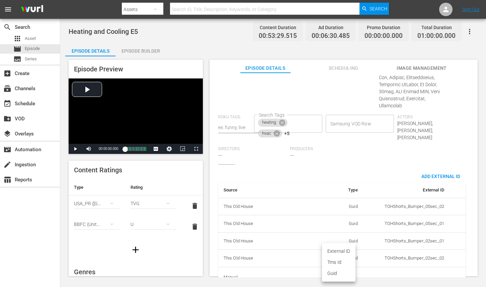
click at [347, 257] on body "menu Search By Assets Search ID, Title, Description, Keywords, or Category Sear…" at bounding box center [243, 143] width 486 height 287
click at [345, 262] on li "Tms Id" at bounding box center [338, 261] width 33 height 11
type input "tmsId"
click at [418, 272] on input "simple table" at bounding box center [431, 277] width 26 height 10
paste input "EP060364730005"
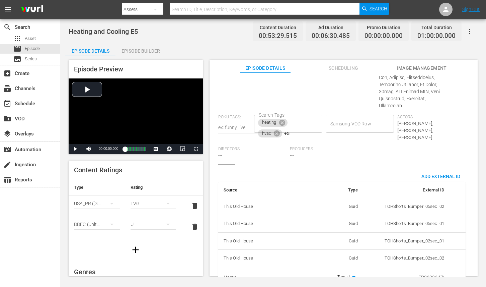
scroll to position [0, 11]
type input "EP060364730005"
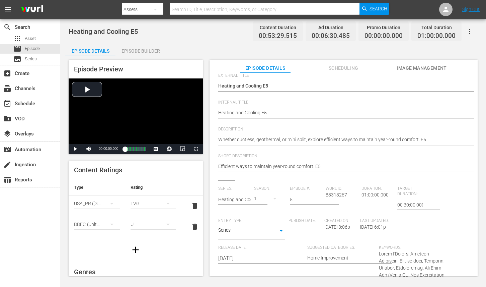
scroll to position [25, 0]
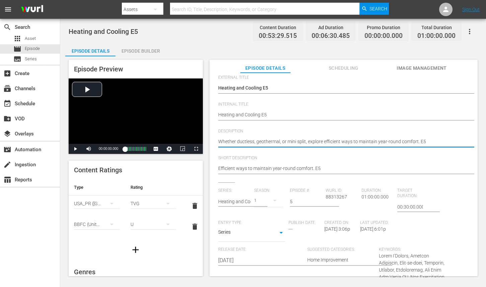
paste textarea "Learn efficient upkeep for ductless, geothermal, and mini split systems to stay…"
type textarea "Learn efficient upkeep for ductless, geothermal, and mini split systems to stay…"
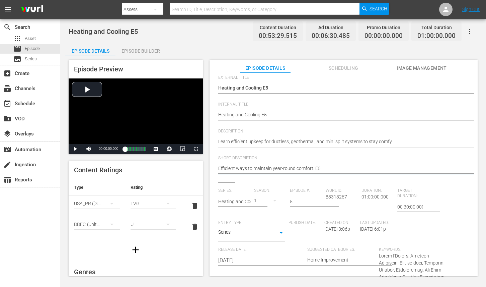
paste textarea "Learn efficient upkeep for ductless, geothermal, and mini split systems to stay…"
type textarea "Learn efficient upkeep for ductless, geothermal, and mini split systems to stay…"
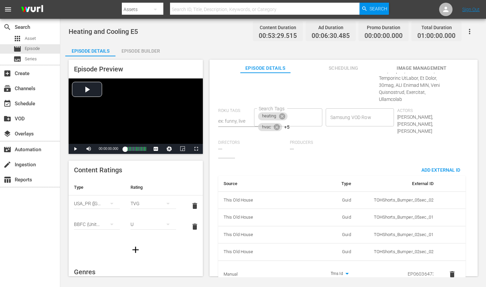
scroll to position [0, 0]
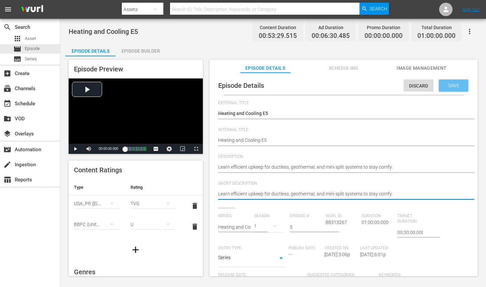
type textarea "Learn efficient upkeep for ductless, geothermal, and mini split systems to stay…"
click at [445, 86] on span "Save" at bounding box center [454, 85] width 22 height 5
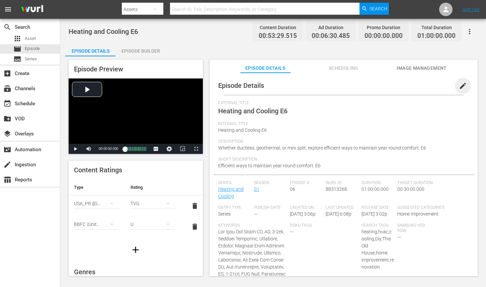
click at [460, 88] on span "edit" at bounding box center [463, 86] width 8 height 8
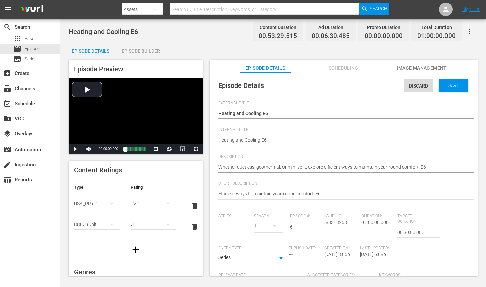
type input "Heating and Cooling"
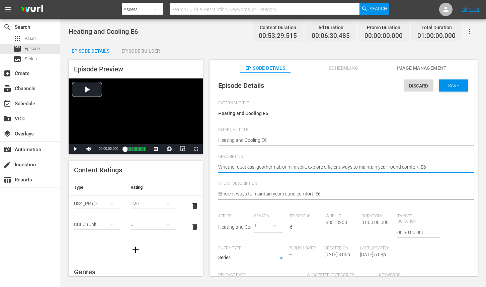
paste textarea "Year-round comfort made easy with ductless, geothermal, and mini split solution…"
type textarea "Year-round comfort made easy with ductless, geothermal, and mini split solution…"
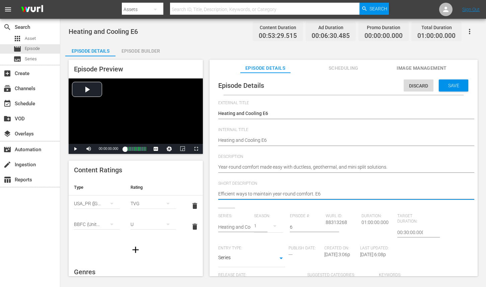
paste textarea "Year-round comfort made easy with ductless, geothermal, and mini split solution…"
type textarea "Year-round comfort made easy with ductless, geothermal, and mini split solution…"
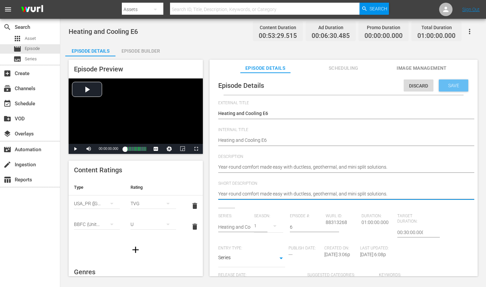
click at [453, 89] on div "Save" at bounding box center [453, 85] width 29 height 12
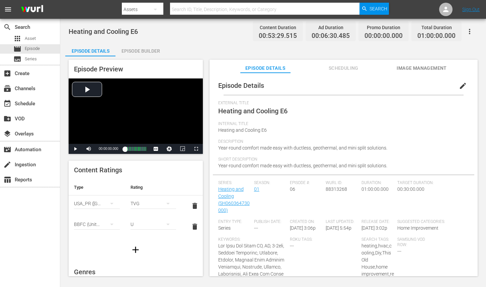
scroll to position [361, 0]
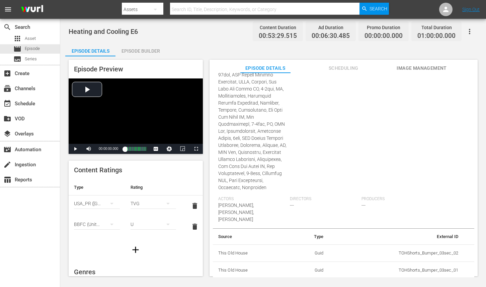
click at [437, 193] on div "Series: Heating and Cooling (SH060364730000) Season: 01 Episode #: 06 Wurl ID: …" at bounding box center [343, 27] width 251 height 401
click at [418, 202] on span "Producers" at bounding box center [396, 198] width 68 height 5
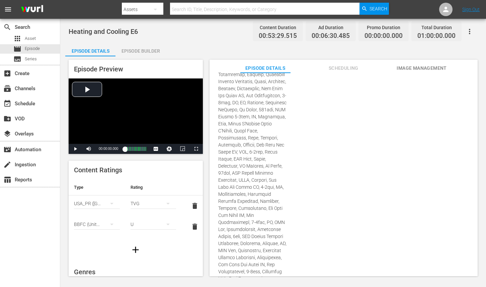
scroll to position [0, 0]
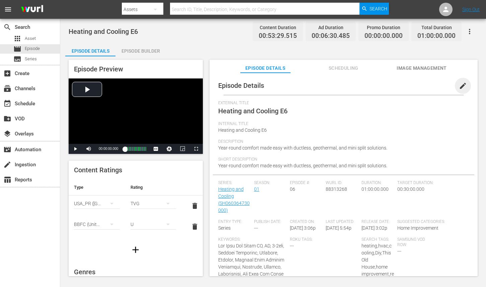
click at [461, 85] on span "edit" at bounding box center [463, 86] width 8 height 8
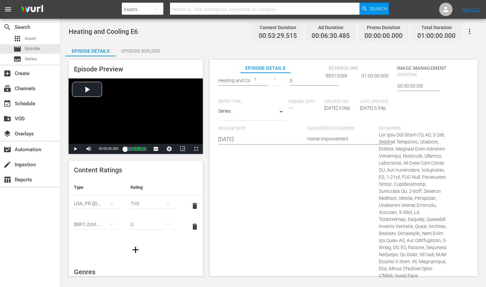
scroll to position [436, 0]
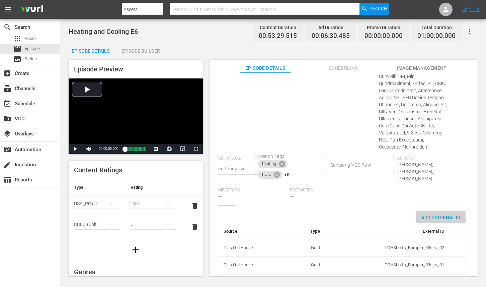
click at [421, 215] on span "Add External Id" at bounding box center [441, 217] width 50 height 5
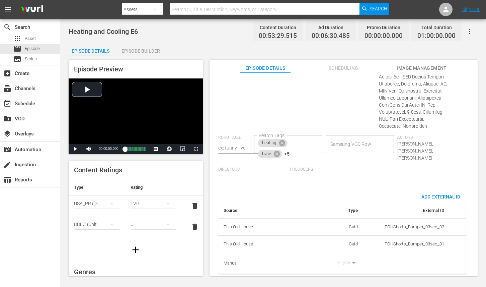
scroll to position [457, 0]
click at [350, 258] on body "menu Search By Assets Search ID, Title, Description, Keywords, or Category Sear…" at bounding box center [243, 143] width 486 height 287
click at [344, 259] on li "Tms Id" at bounding box center [338, 261] width 33 height 11
type input "tmsId"
click at [419, 258] on input "simple table" at bounding box center [431, 263] width 26 height 10
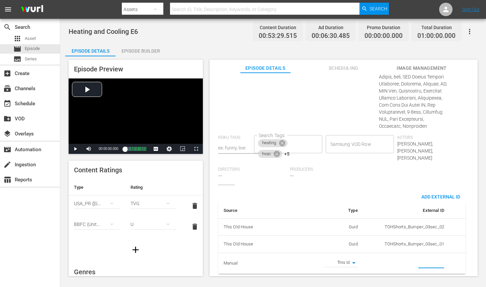
paste input "EP060364730006"
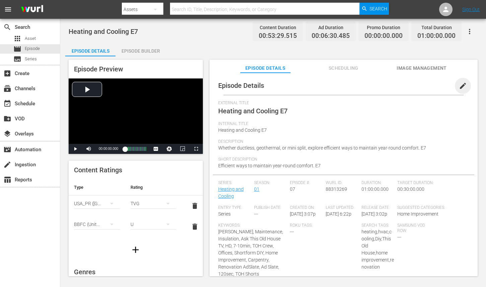
click at [459, 86] on span "edit" at bounding box center [463, 86] width 8 height 8
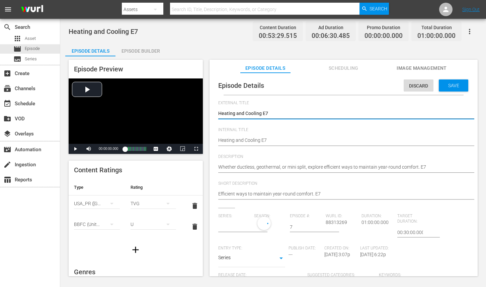
type input "Heating and Cooling"
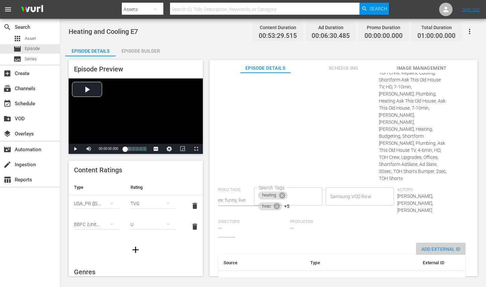
click at [433, 246] on span "Add External Id" at bounding box center [441, 248] width 50 height 5
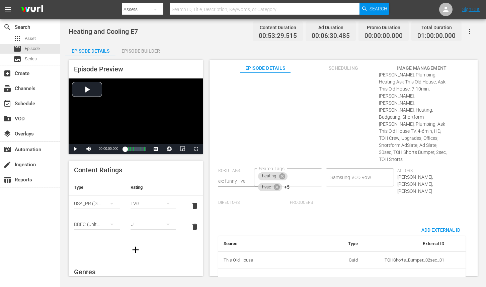
scroll to position [356, 0]
click at [346, 255] on body "menu Search By Assets Search ID, Title, Description, Keywords, or Category Sear…" at bounding box center [243, 143] width 486 height 287
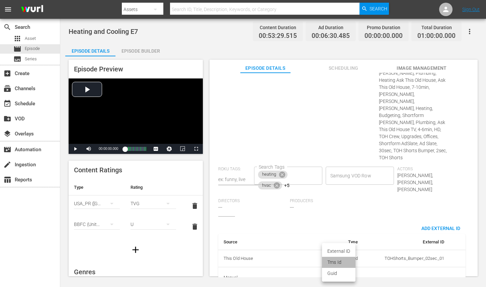
click at [341, 263] on li "Tms Id" at bounding box center [338, 261] width 33 height 11
type input "tmsId"
click at [418, 272] on input "simple table" at bounding box center [431, 277] width 26 height 10
paste input "EP060364730007"
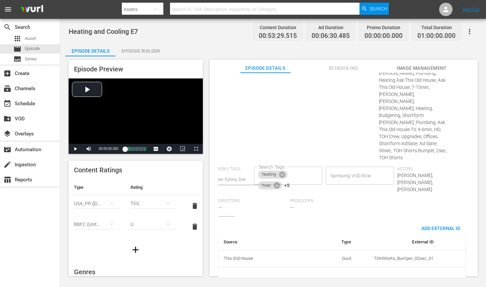
type input "EP060364730007"
click at [473, 181] on div "Episode Details Discard Save External Title Heating and Cooling E7 Heating and …" at bounding box center [344, 178] width 268 height 210
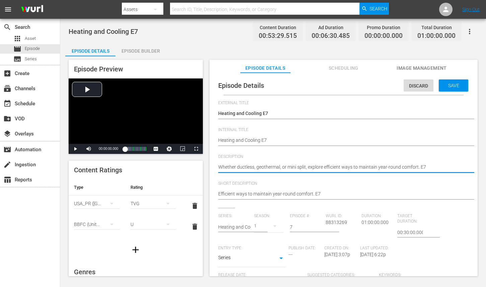
paste textarea "Discover efficient heating and cooling with ductless, geothermal, or mini split…"
type textarea "Discover efficient heating and cooling with ductless, geothermal, or mini split…"
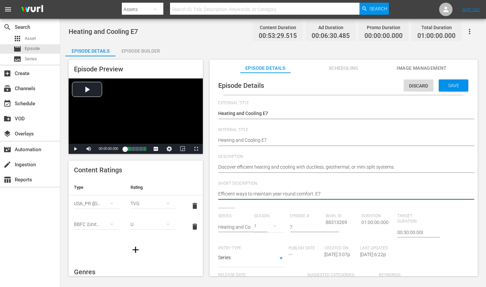
paste textarea "Discover efficient heating and cooling with ductless, geothermal, or mini split…"
type textarea "Discover efficient heating and cooling with ductless, geothermal, or mini split…"
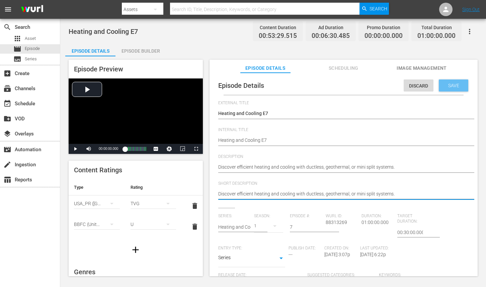
click at [446, 84] on span "Save" at bounding box center [454, 85] width 22 height 5
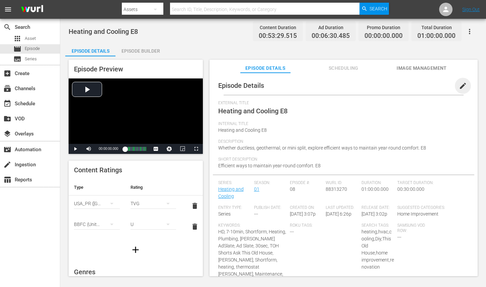
click at [459, 83] on span "edit" at bounding box center [463, 86] width 8 height 8
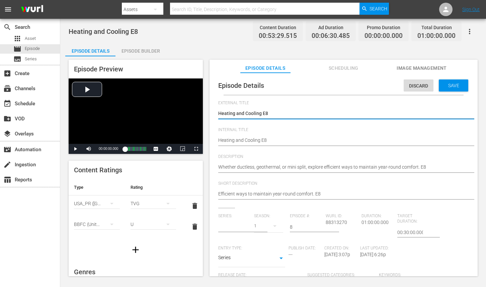
type input "Heating and Cooling"
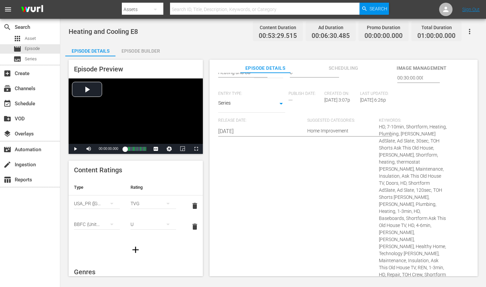
scroll to position [350, 0]
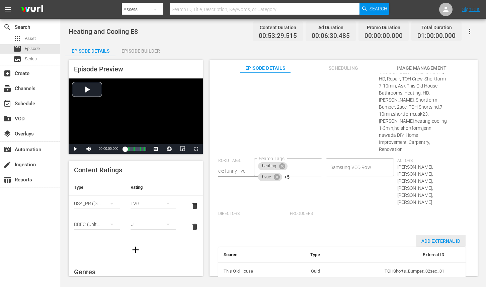
click at [430, 234] on div "Add External Id" at bounding box center [441, 240] width 50 height 12
click at [429, 238] on span "Add External Id" at bounding box center [441, 240] width 50 height 5
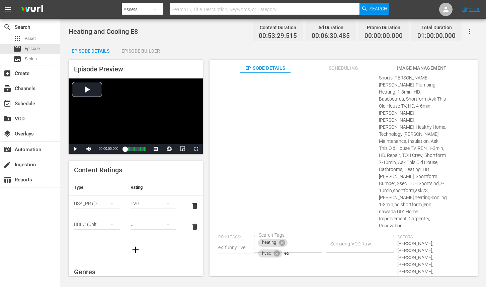
scroll to position [0, 0]
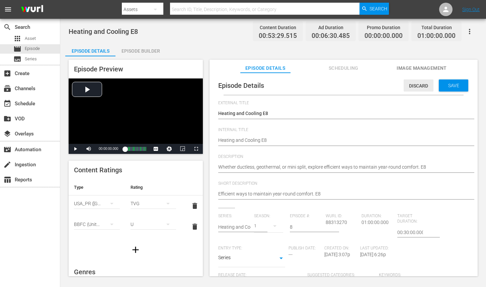
click at [417, 86] on span "Discard" at bounding box center [419, 85] width 30 height 5
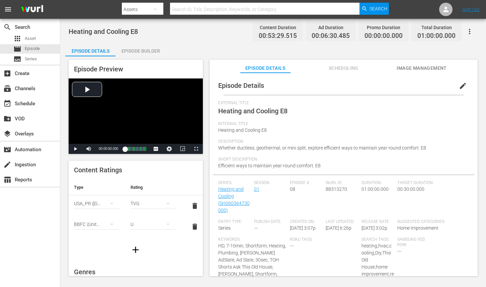
click at [457, 90] on button "edit" at bounding box center [463, 86] width 16 height 16
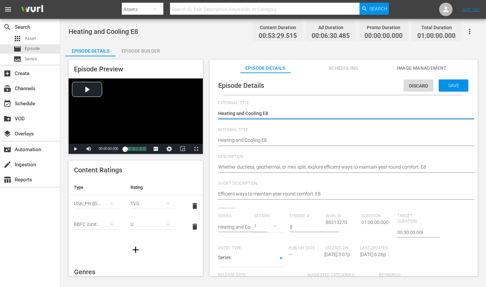
scroll to position [350, 0]
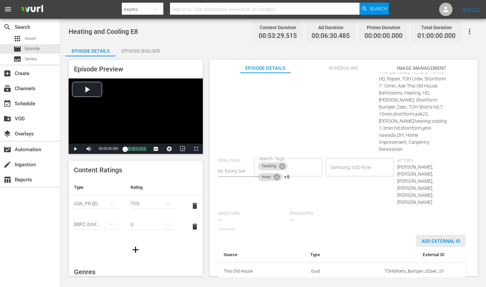
click at [422, 238] on span "Add External Id" at bounding box center [441, 240] width 50 height 5
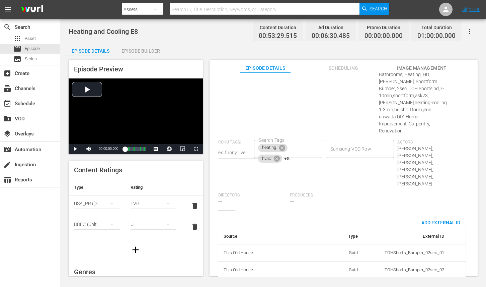
scroll to position [371, 0]
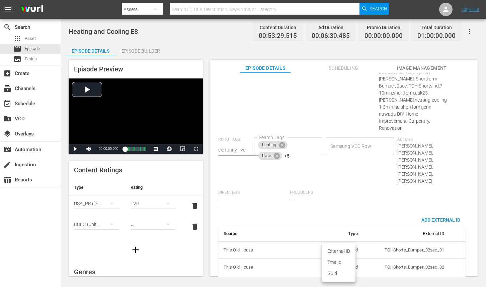
click at [350, 255] on body "menu Search By Assets Search ID, Title, Description, Keywords, or Category Sear…" at bounding box center [243, 143] width 486 height 287
click at [342, 259] on li "Tms Id" at bounding box center [338, 261] width 33 height 11
type input "tmsId"
click at [425, 281] on input "simple table" at bounding box center [431, 286] width 26 height 10
paste input "EP060364730008"
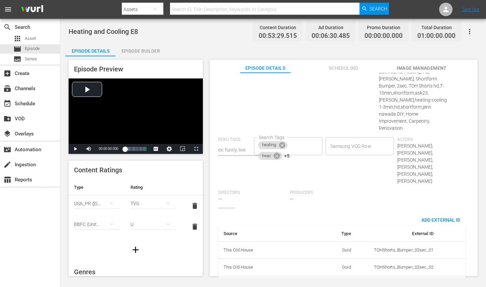
scroll to position [0, 11]
type input "EP060364730008"
click at [400, 183] on div "External Title Heating and Cooling E8 Heating and Cooling E8 Internal Title Hea…" at bounding box center [343, 19] width 251 height 579
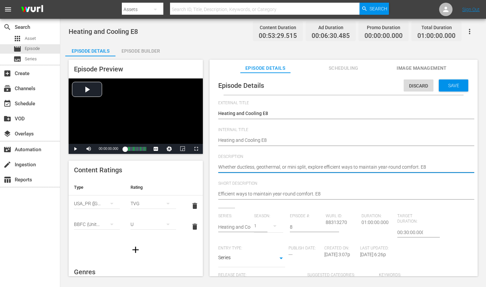
paste textarea "Stay comfortable in every season with ductless, geothermal, and mini split opti…"
type textarea "Stay comfortable in every season with ductless, geothermal, and mini split opti…"
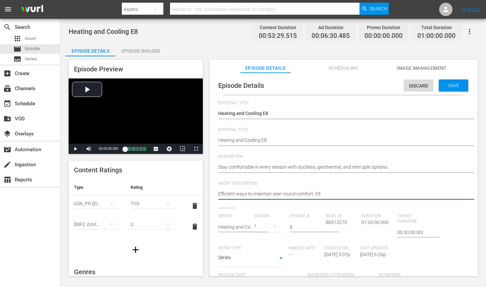
paste textarea "Stay comfortable in every season with ductless, geothermal, and mini split opti…"
type textarea "Stay comfortable in every season with ductless, geothermal, and mini split opti…"
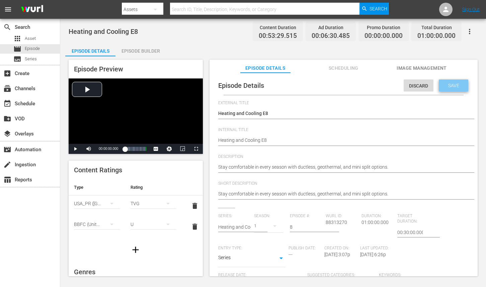
click at [449, 88] on span "Save" at bounding box center [454, 85] width 22 height 5
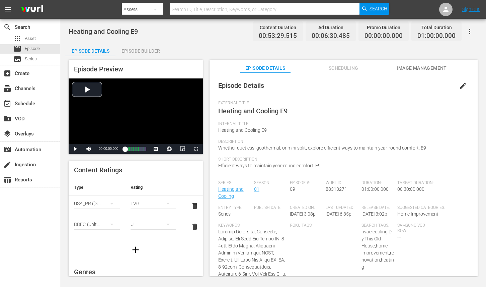
click at [459, 85] on span "edit" at bounding box center [463, 86] width 8 height 8
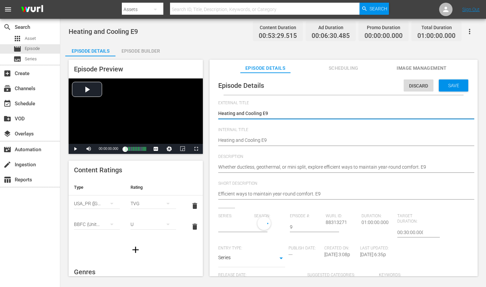
type input "Heating and Cooling"
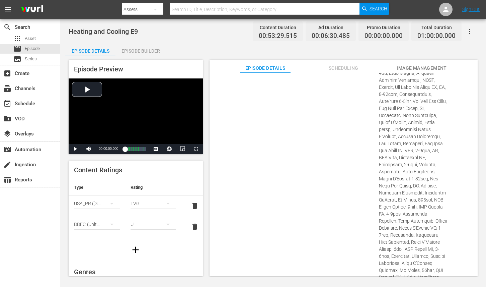
scroll to position [455, 0]
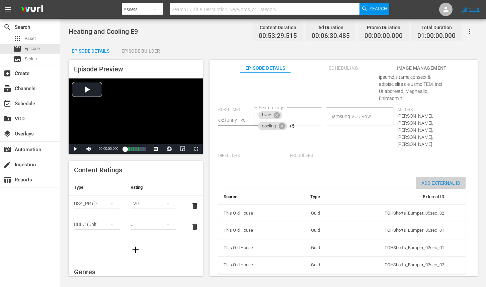
click at [439, 176] on div "Add External Id" at bounding box center [441, 182] width 50 height 12
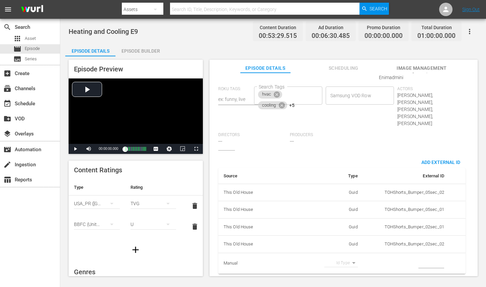
scroll to position [476, 0]
click at [343, 260] on body "menu Search By Assets Search ID, Title, Description, Keywords, or Category Sear…" at bounding box center [243, 143] width 486 height 287
click at [338, 259] on li "Tms Id" at bounding box center [338, 261] width 33 height 11
type input "tmsId"
click at [435, 258] on input "simple table" at bounding box center [431, 263] width 26 height 10
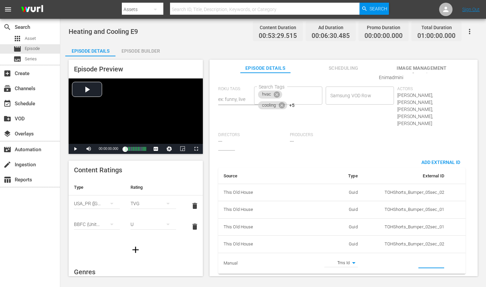
paste input "EP060364730009"
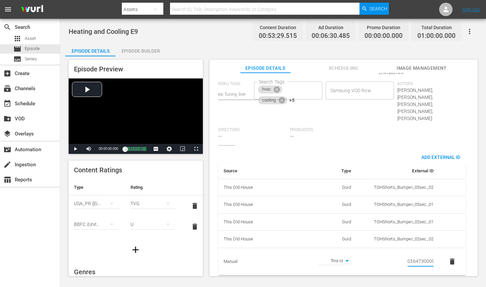
type input "EP060364730009"
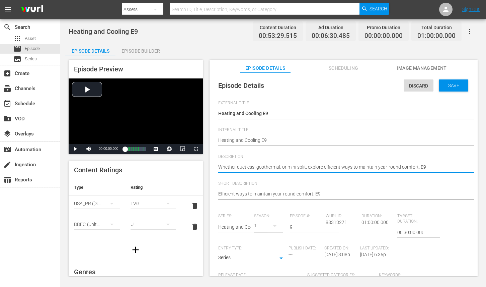
paste textarea "From ductless to mini splits, explore energy-smart ways to maintain comfort yea…"
type textarea "From ductless to mini splits, explore energy-smart ways to maintain comfort yea…"
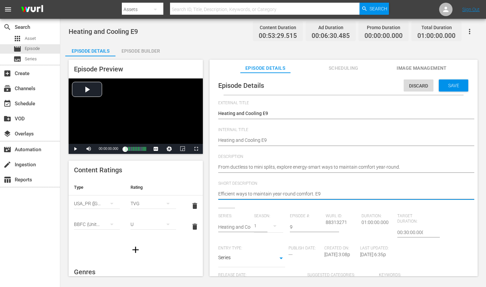
paste textarea "From ductless to mini splits, explore energy-smart ways to maintain comfort yea…"
type textarea "From ductless to mini splits, explore energy-smart ways to maintain comfort yea…"
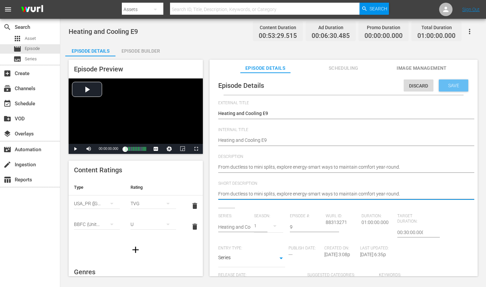
click at [448, 83] on span "Save" at bounding box center [454, 85] width 22 height 5
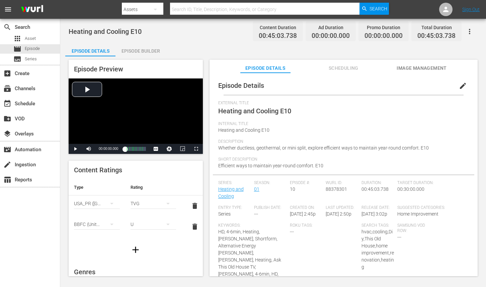
click at [462, 82] on span "edit" at bounding box center [463, 86] width 8 height 8
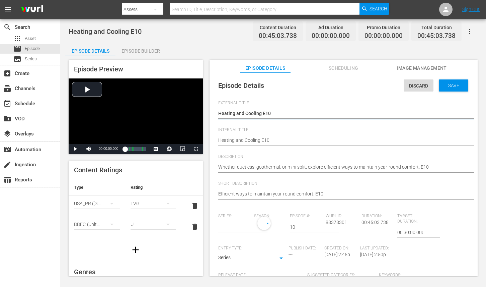
type input "Heating and Cooling"
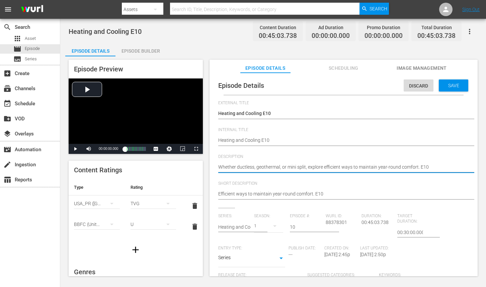
paste textarea "Efficiently heat and cool your home year-round with ductless, geothermal, or mi…"
type textarea "Efficiently heat and cool your home year-round with ductless, geothermal, or mi…"
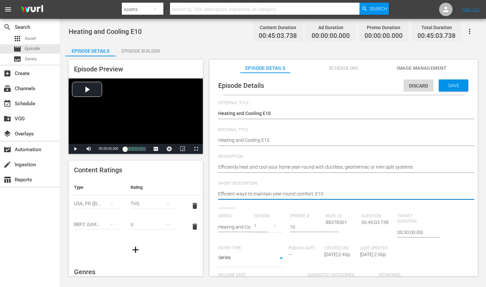
paste textarea "ly heat and cool your home year-round with ductless, geothermal, or mini split …"
type textarea "Efficiently heat and cool your home year-round with ductless, geothermal, or mi…"
click at [446, 191] on textarea "Efficient ways to maintain year-round comfort. E10" at bounding box center [341, 194] width 247 height 8
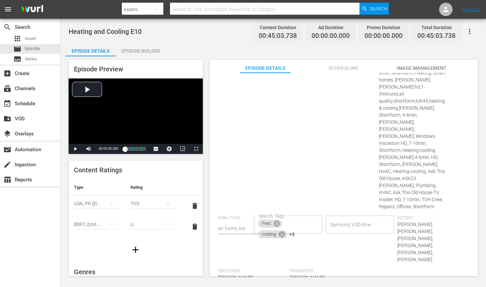
type textarea "Efficiently heat and cool your home year-round with ductless, geothermal, or mi…"
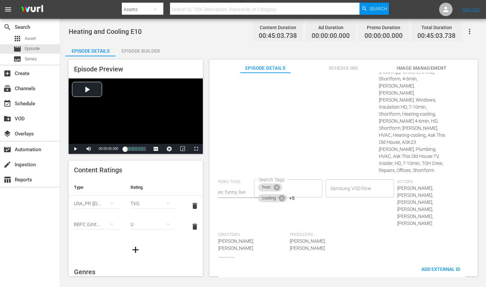
scroll to position [301, 0]
click at [366, 257] on body "menu Search By Assets Search ID, Title, Description, Keywords, or Category Sear…" at bounding box center [243, 143] width 486 height 287
click at [365, 263] on li "Tms Id" at bounding box center [363, 261] width 33 height 11
type input "tmsId"
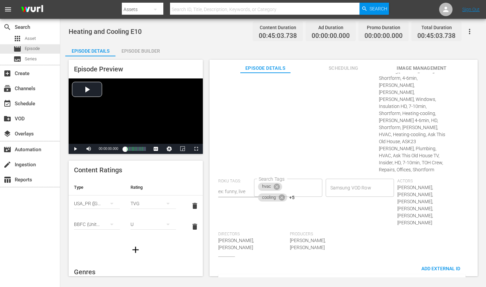
paste input "EP060364730010"
type input "EP060364730010"
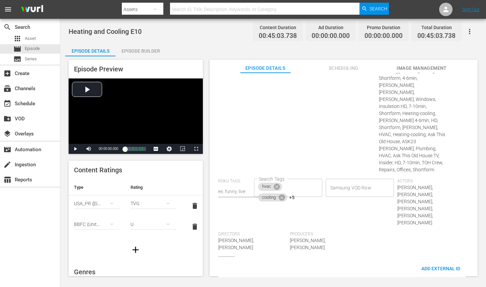
click at [454, 203] on div "Series: Heating and Cooling Season: 1 Episode #: 10 Wurl ID: 88378301 Duration:…" at bounding box center [343, 84] width 251 height 344
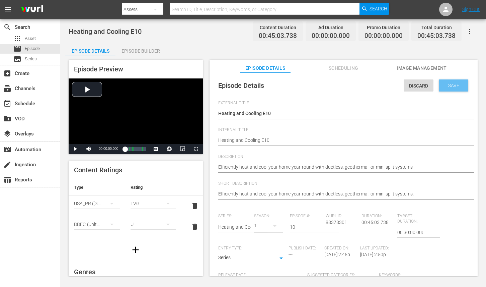
click at [450, 84] on span "Save" at bounding box center [454, 85] width 22 height 5
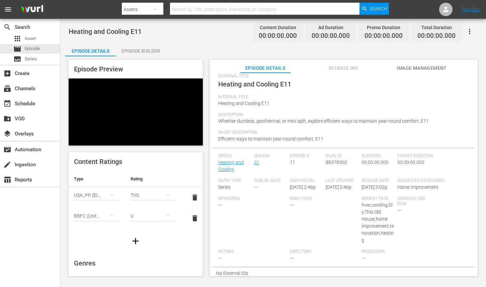
scroll to position [34, 0]
click at [313, 103] on div "Internal Title Heating and Cooling E11" at bounding box center [343, 103] width 251 height 18
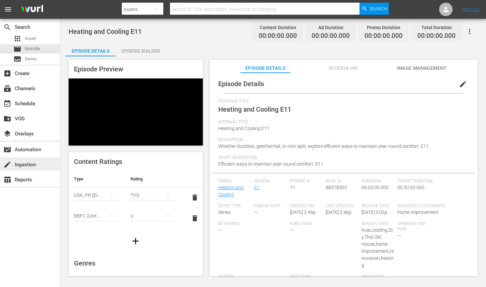
scroll to position [0, 0]
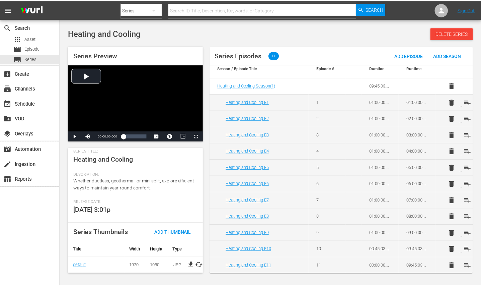
scroll to position [7, 0]
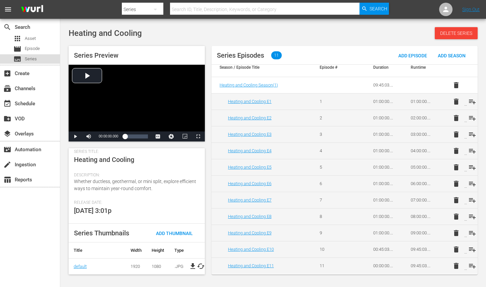
click at [31, 61] on span "Series" at bounding box center [31, 59] width 12 height 7
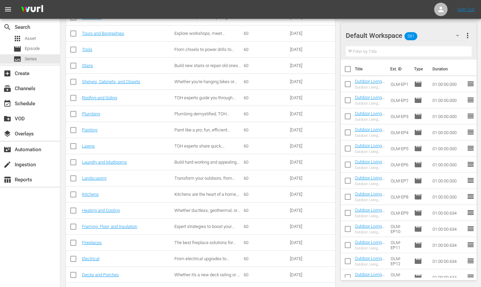
scroll to position [210, 0]
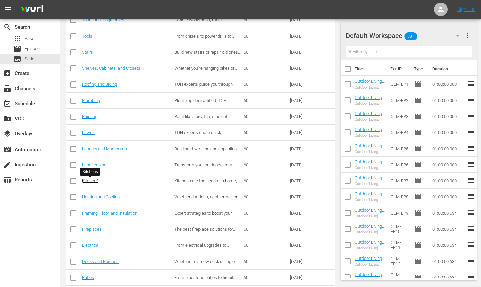
click at [96, 180] on link "Kitchens" at bounding box center [90, 180] width 17 height 5
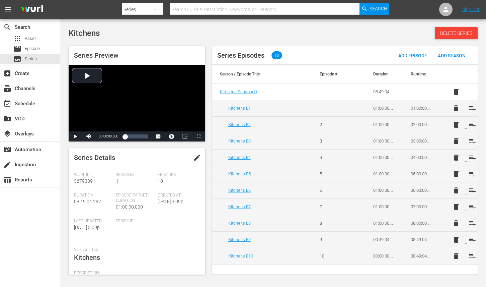
scroll to position [104, 0]
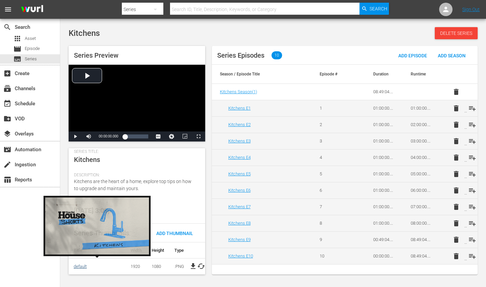
click at [82, 263] on link "default" at bounding box center [80, 265] width 13 height 5
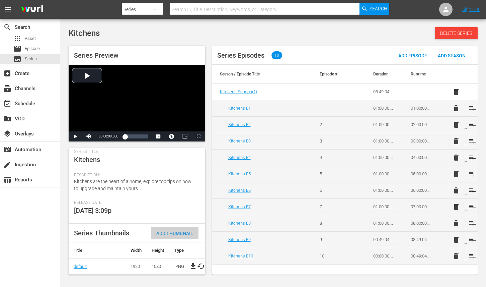
click at [169, 227] on div "Add Thumbnail" at bounding box center [175, 233] width 48 height 12
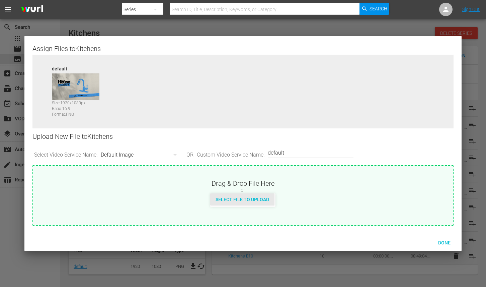
click at [232, 195] on div "Select File to Upload" at bounding box center [242, 199] width 64 height 12
type input "C:\fakepath\TOHShorts_SeriesThumb_Kitchens.jpg"
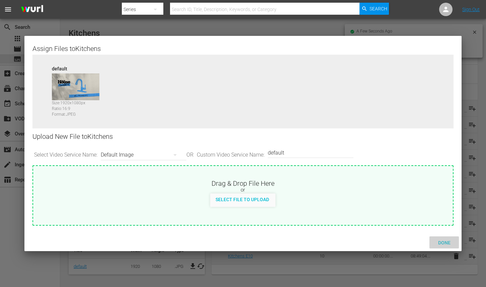
click at [442, 239] on div "Done" at bounding box center [444, 242] width 29 height 12
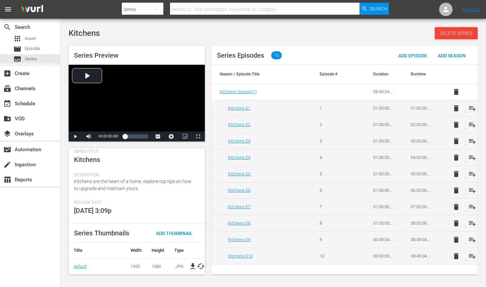
scroll to position [0, 0]
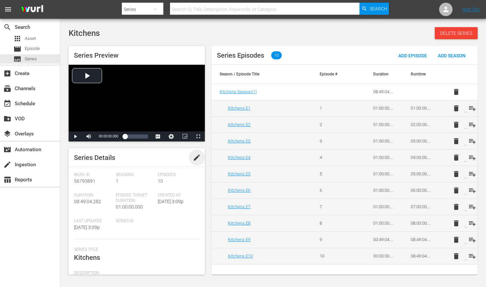
click at [194, 160] on span "edit" at bounding box center [197, 157] width 8 height 8
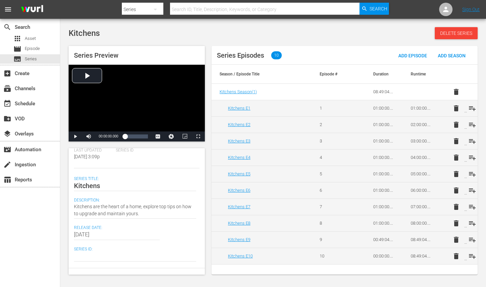
scroll to position [121, 0]
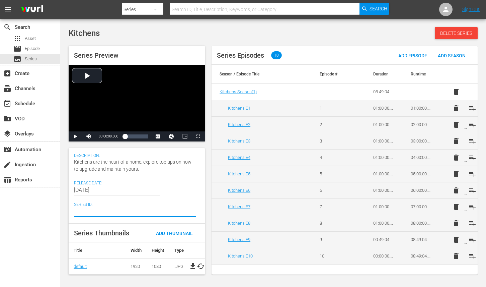
click at [97, 207] on textarea at bounding box center [135, 211] width 122 height 8
paste textarea "SH060364740000"
type textarea "SH060364740000"
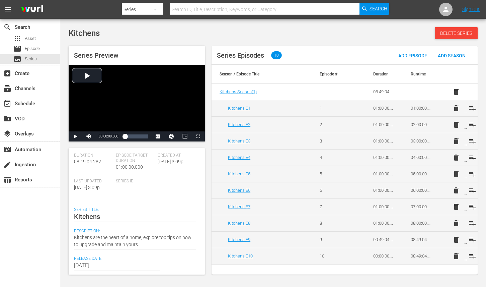
scroll to position [0, 0]
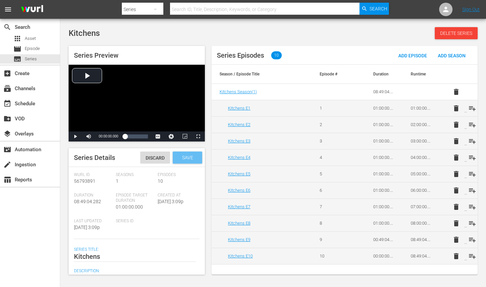
type textarea "SH060364740000"
click at [192, 158] on span "Save" at bounding box center [188, 157] width 22 height 5
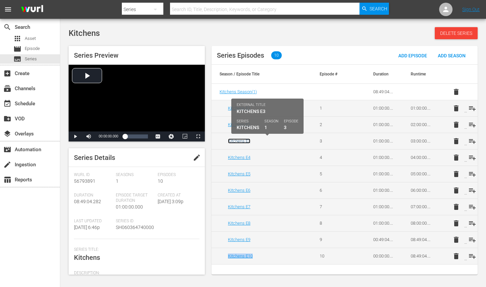
click at [244, 140] on link "Kitchens E3" at bounding box center [239, 140] width 22 height 5
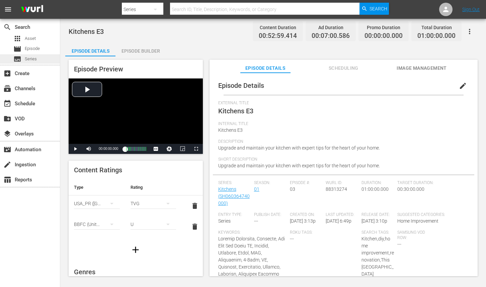
click at [33, 60] on span "Series" at bounding box center [31, 59] width 12 height 7
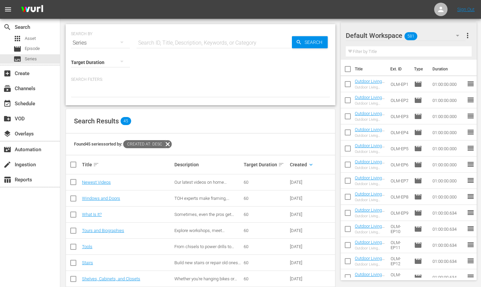
scroll to position [237, 0]
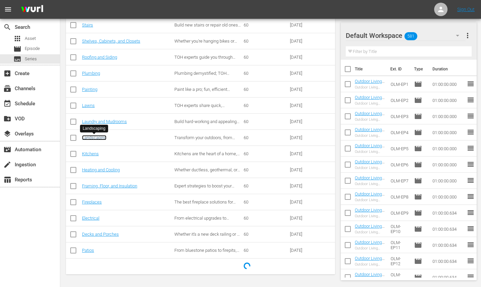
click at [95, 136] on link "Landscaping" at bounding box center [94, 137] width 24 height 5
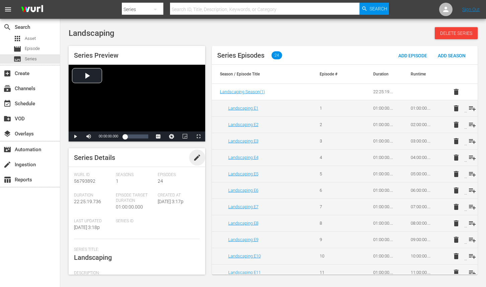
click at [194, 157] on span "edit" at bounding box center [197, 157] width 8 height 8
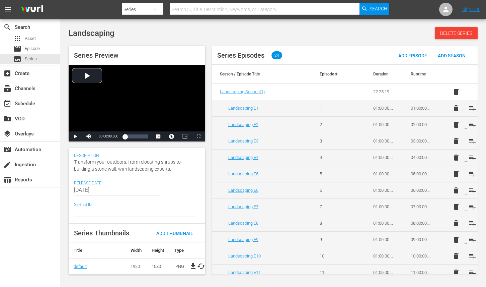
click at [124, 203] on div at bounding box center [135, 211] width 123 height 16
click at [91, 208] on textarea at bounding box center [135, 211] width 123 height 8
paste textarea "SH060364750000"
type textarea "SH060364750000"
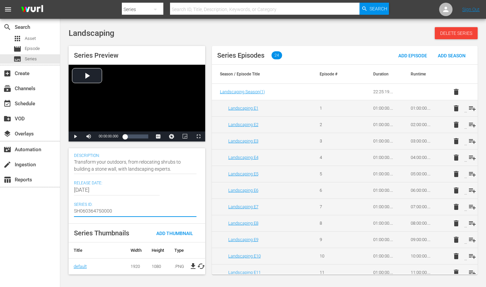
scroll to position [0, 0]
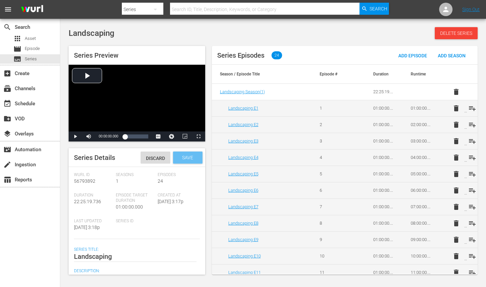
type textarea "SH060364750000"
click at [192, 154] on div "Save" at bounding box center [187, 157] width 29 height 12
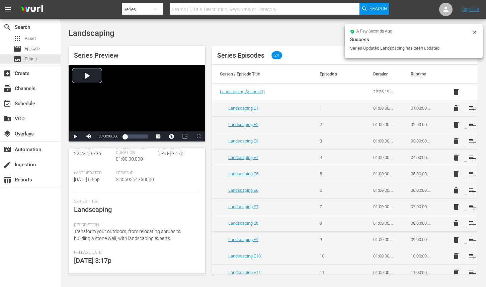
scroll to position [104, 0]
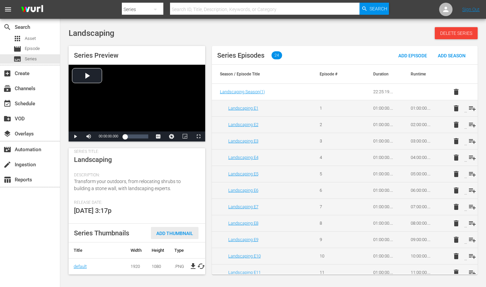
click at [185, 231] on div "Add Thumbnail" at bounding box center [175, 233] width 48 height 12
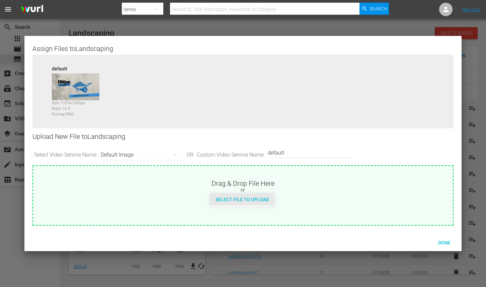
click at [226, 202] on span "Select File to Upload" at bounding box center [242, 199] width 64 height 5
type input "C:\fakepath\TOHShorts_SeriesThumb_Landscaping.jpg"
click at [445, 237] on div "Done" at bounding box center [444, 242] width 29 height 12
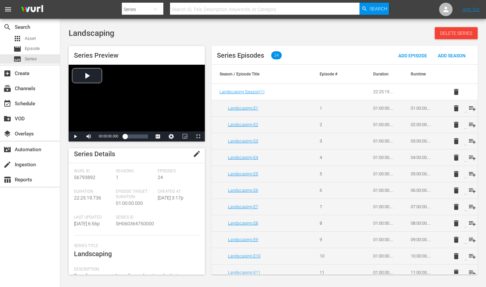
scroll to position [0, 0]
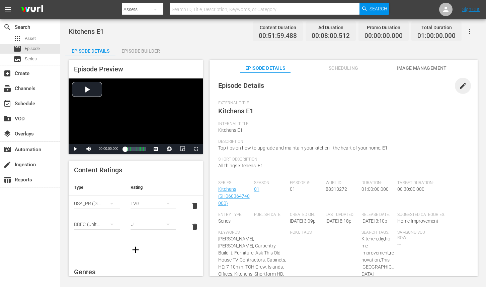
click at [459, 86] on span "edit" at bounding box center [463, 86] width 8 height 8
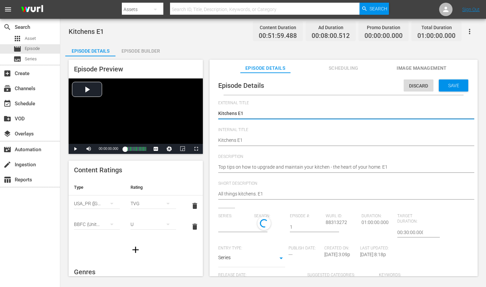
type input "Kitchens"
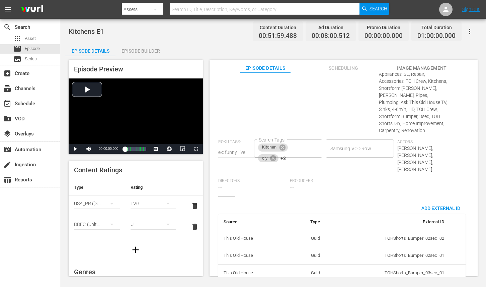
scroll to position [408, 0]
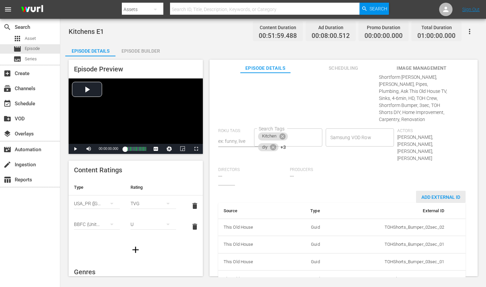
click at [439, 194] on span "Add External Id" at bounding box center [441, 196] width 50 height 5
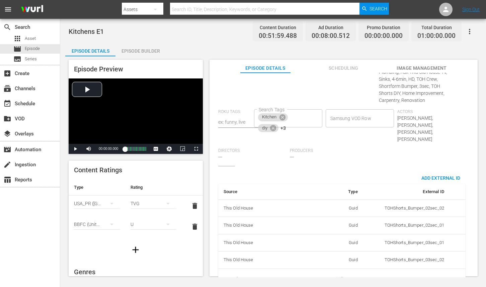
scroll to position [429, 0]
click at [348, 258] on body "menu Search By Assets Search ID, Title, Description, Keywords, or Category Sear…" at bounding box center [243, 143] width 486 height 287
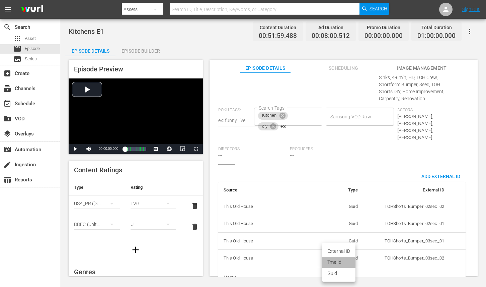
click at [342, 263] on li "Tms Id" at bounding box center [338, 261] width 33 height 11
type input "tmsId"
click at [420, 272] on input "simple table" at bounding box center [431, 277] width 26 height 10
paste input "EP060364740001"
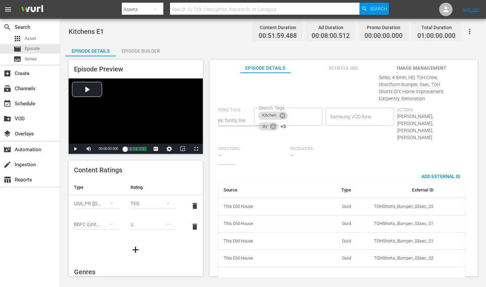
type input "EP060364740001"
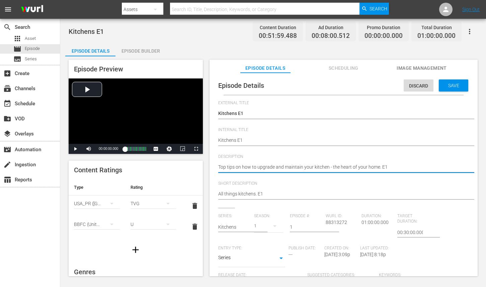
paste textarea "Kitchens are the heart of a home, explore top tips on how to upgrade and mainta…"
type textarea "Kitchens are the heart of a home, explore top tips on how to upgrade and mainta…"
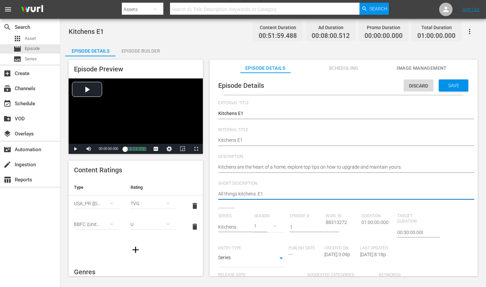
paste textarea "Kitchens are the heart of a home, explore top tips on how to upgrade and mainta…"
type textarea "Kitchens are the heart of a home, explore top tips on how to upgrade and mainta…"
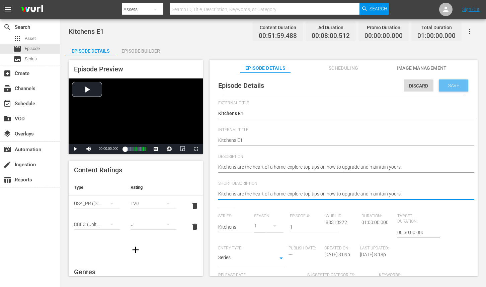
click at [443, 86] on span "Save" at bounding box center [454, 85] width 22 height 5
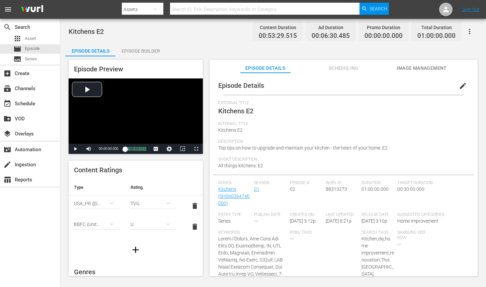
click at [459, 86] on span "edit" at bounding box center [463, 86] width 8 height 8
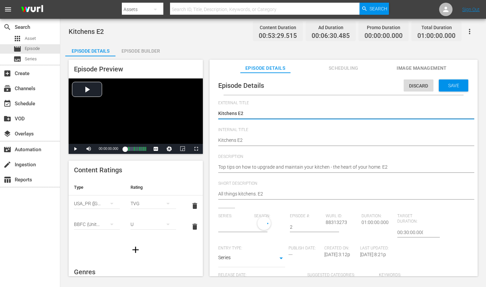
type input "Kitchens"
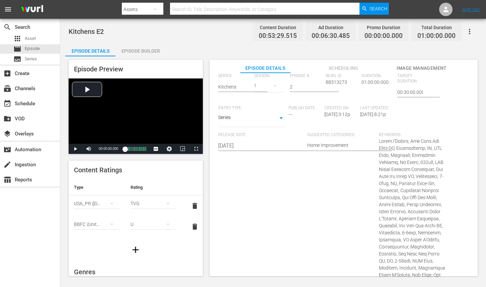
scroll to position [436, 0]
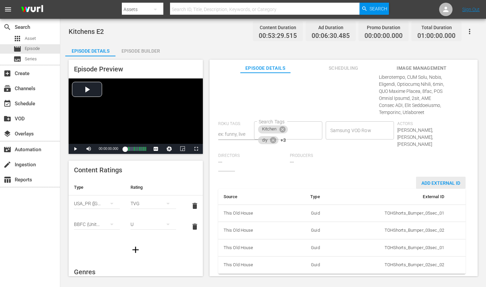
click at [421, 180] on span "Add External Id" at bounding box center [441, 182] width 50 height 5
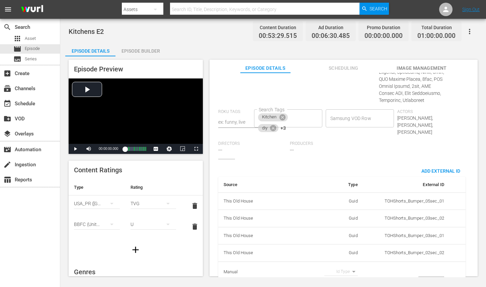
scroll to position [457, 0]
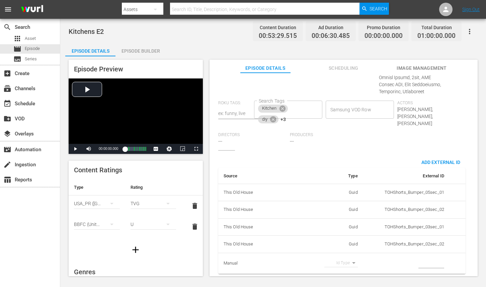
click at [345, 256] on body "menu Search By Assets Search ID, Title, Description, Keywords, or Category Sear…" at bounding box center [243, 143] width 486 height 287
click at [338, 259] on li "Tms Id" at bounding box center [338, 261] width 33 height 11
type input "tmsId"
click at [411, 259] on td "simple table" at bounding box center [406, 262] width 86 height 21
click at [418, 258] on input "simple table" at bounding box center [431, 263] width 26 height 10
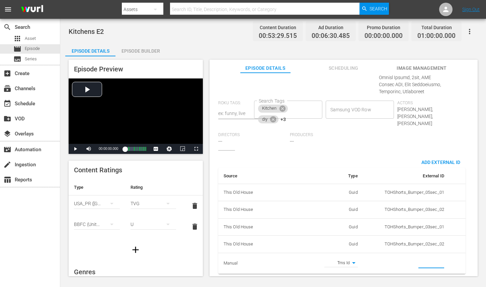
paste input "EP060364740002"
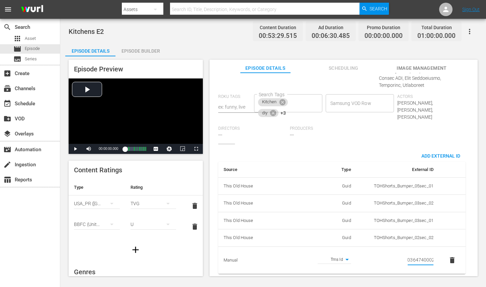
type input "EP060364740002"
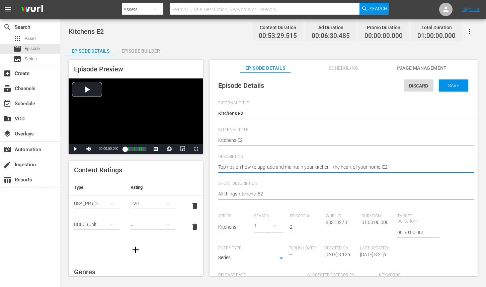
paste textarea "he kitchen is the heart of your home—discover top tips to upgrade and care for …"
type textarea "The kitchen is the heart of your home—discover top tips to upgrade and care for…"
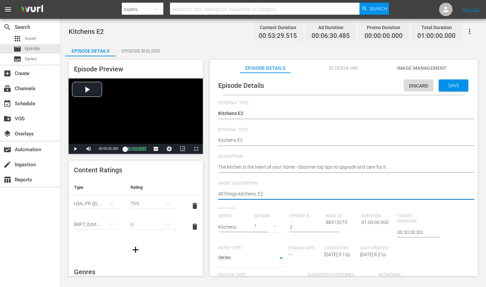
paste textarea "The kitchen is the heart of your home—discover top tips to upgrade and care for…"
type textarea "The kitchen is the heart of your home—discover top tips to upgrade and care for…"
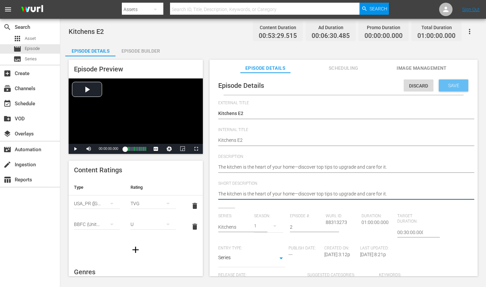
click at [448, 89] on div "Save" at bounding box center [453, 85] width 29 height 12
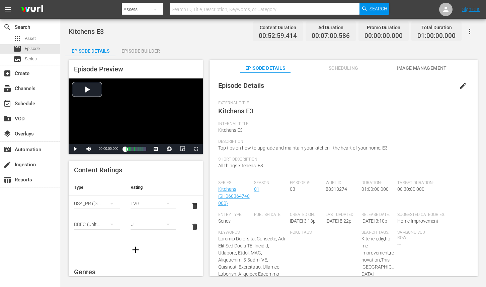
click at [459, 85] on span "edit" at bounding box center [463, 86] width 8 height 8
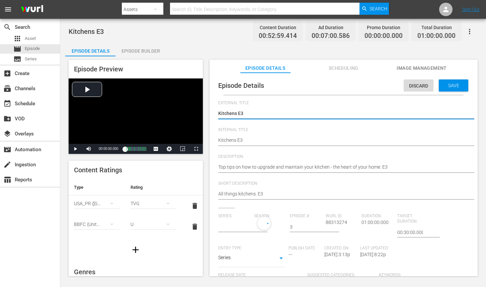
type input "Kitchens"
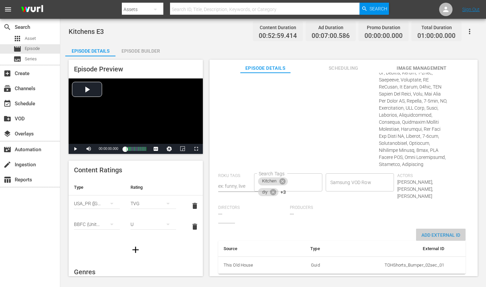
click at [440, 232] on span "Add External Id" at bounding box center [441, 234] width 50 height 5
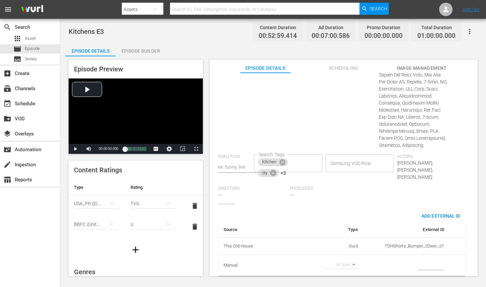
scroll to position [398, 0]
click at [345, 257] on body "menu Search By Assets Search ID, Title, Description, Keywords, or Category Sear…" at bounding box center [243, 143] width 486 height 287
click at [340, 261] on li "Tms Id" at bounding box center [338, 261] width 33 height 11
type input "tmsId"
click at [422, 258] on input "simple table" at bounding box center [431, 263] width 26 height 10
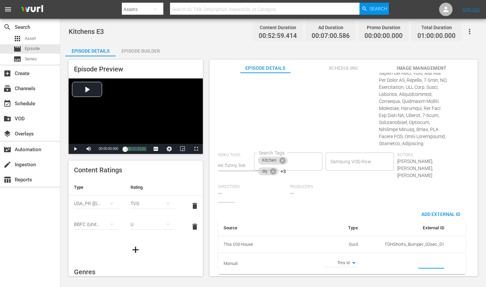
paste input "EP060364740003"
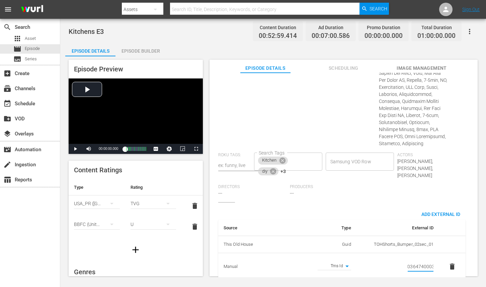
type input "EP060364740003"
click at [438, 188] on div "Series: Kitchens Season: 1 Episode #: 3 [PERSON_NAME] ID: 88313274 Duration: 01…" at bounding box center [343, 9] width 251 height 386
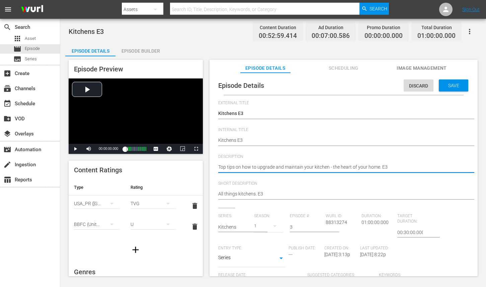
paste textarea "Upgrade and maintain your kitchen with expert tips for the heart of your home."
type textarea "Upgrade and maintain your kitchen with expert tips for the heart of your home."
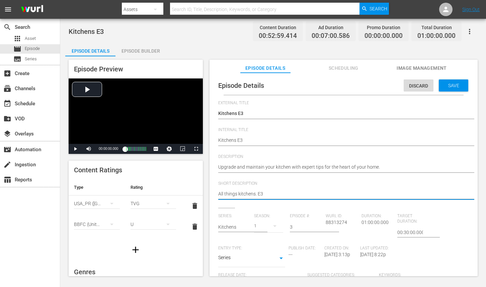
paste textarea "Upgrade and maintain your kitchen with expert tips for the heart of your home."
type textarea "Upgrade and maintain your kitchen with expert tips for the heart of your home."
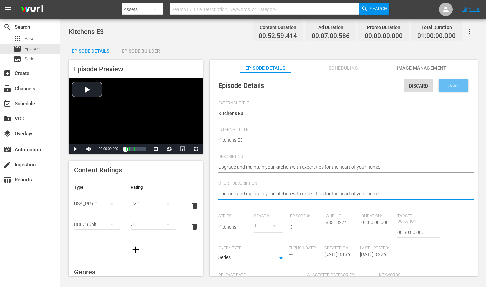
click at [451, 86] on span "Save" at bounding box center [454, 85] width 22 height 5
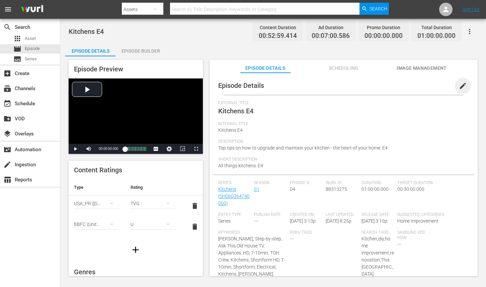
click at [459, 86] on span "edit" at bounding box center [463, 86] width 8 height 8
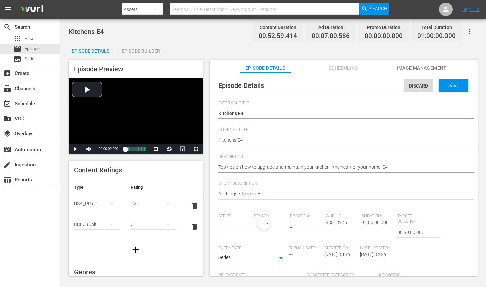
type input "Kitchens"
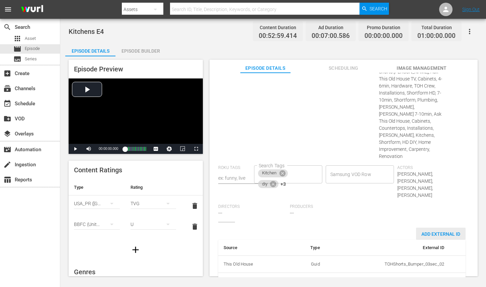
click at [430, 227] on div "Add External Id" at bounding box center [441, 233] width 50 height 12
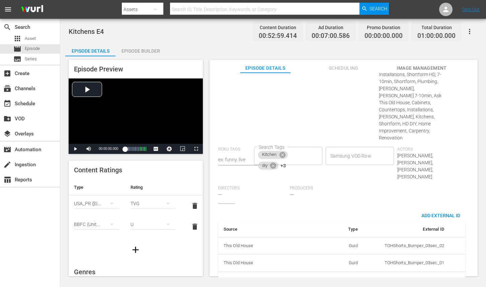
scroll to position [357, 0]
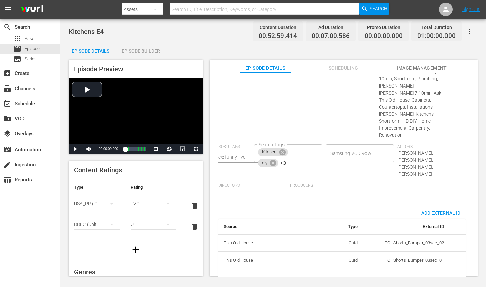
click at [347, 257] on body "menu Search By Assets Search ID, Title, Description, Keywords, or Category Sear…" at bounding box center [243, 143] width 486 height 287
click at [344, 260] on li "Tms Id" at bounding box center [338, 261] width 33 height 11
type input "tmsId"
click at [427, 274] on input "simple table" at bounding box center [431, 279] width 26 height 10
paste input "EP060364740004"
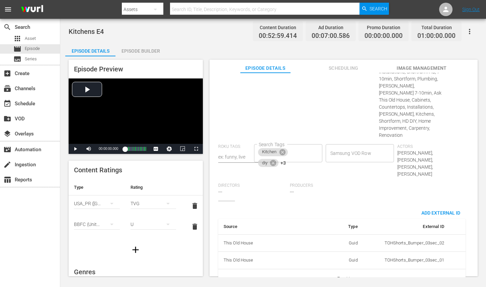
scroll to position [0, 11]
type input "EP060364740004"
click at [416, 169] on div "Series: Kitchens Season: 1 Episode #: 4 Wurl ID: 88313275 Duration: 01:00:00.00…" at bounding box center [343, 28] width 251 height 344
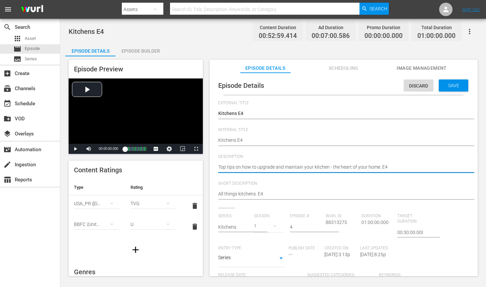
paste textarea "Keep the heart of your home thriving with smart kitchen upgrade and care ideas."
type textarea "Keep the heart of your home thriving with smart kitchen upgrade and care ideas."
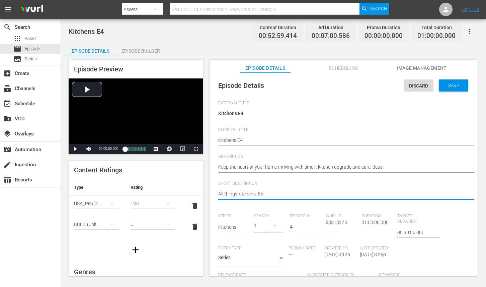
paste textarea "Keep the heart of your home thriving with smart kitchen upgrade and care ideas."
type textarea "Keep the heart of your home thriving with smart kitchen upgrade and care ideas."
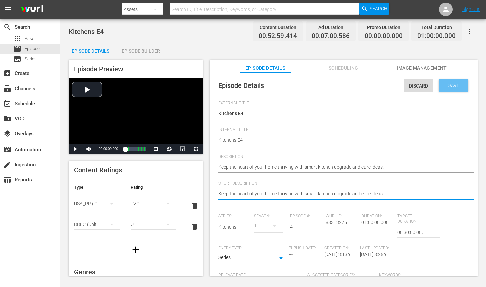
click at [450, 86] on span "Save" at bounding box center [454, 85] width 22 height 5
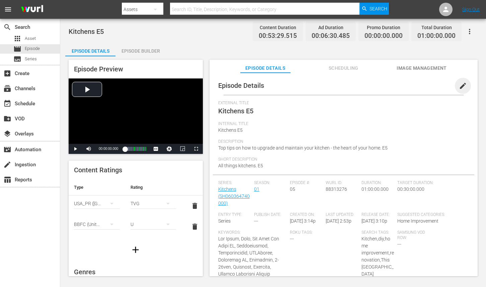
click at [459, 88] on span "edit" at bounding box center [463, 86] width 8 height 8
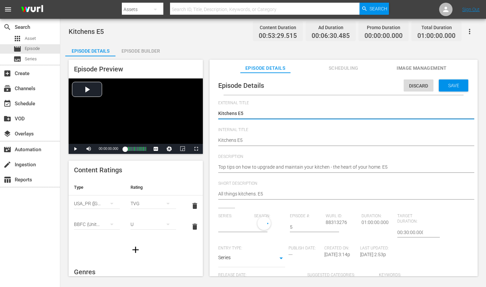
type input "Kitchens"
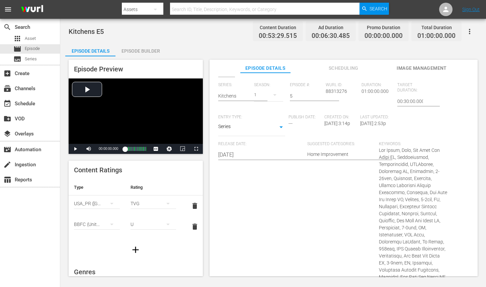
scroll to position [422, 0]
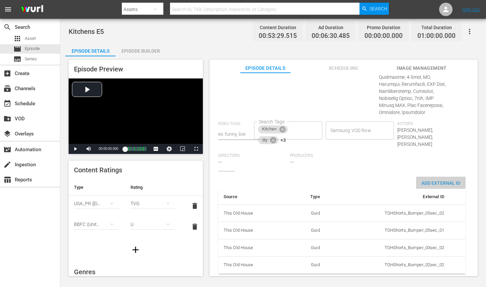
click at [428, 176] on div "Add External Id" at bounding box center [441, 182] width 50 height 12
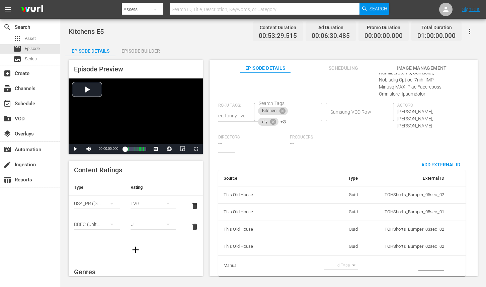
scroll to position [443, 0]
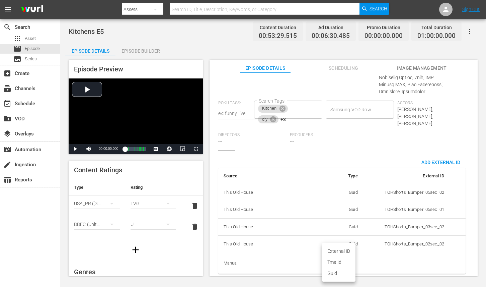
click at [339, 256] on body "menu Search By Assets Search ID, Title, Description, Keywords, or Category Sear…" at bounding box center [243, 143] width 486 height 287
click at [339, 263] on li "Tms Id" at bounding box center [338, 261] width 33 height 11
type input "tmsId"
click at [436, 259] on input "simple table" at bounding box center [431, 263] width 26 height 10
paste input "EP060364740005"
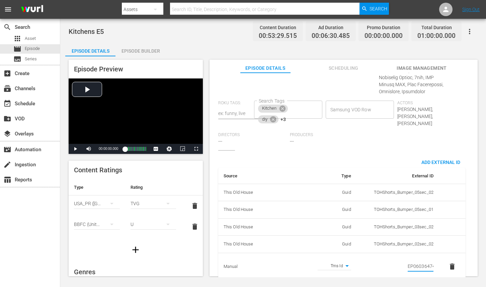
scroll to position [0, 11]
type input "EP060364740005"
click at [414, 124] on div "Actors Tom Silva,Scott Caron,Richard Trethewey" at bounding box center [433, 116] width 72 height 32
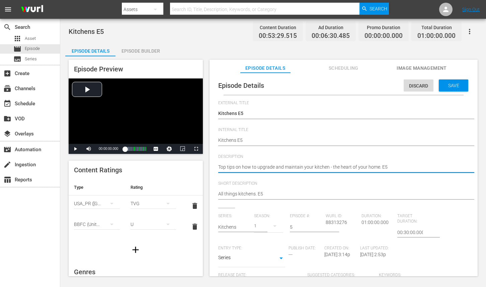
paste textarea "Explore expert advice to maintain and upgrade the kitchen you love most."
type textarea "Explore expert advice to maintain and upgrade the kitchen you love most."
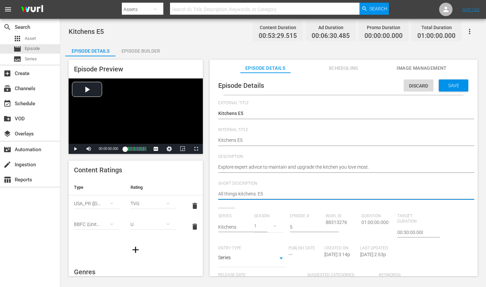
paste textarea "Explore expert advice to maintain and upgrade the kitchen you love most."
type textarea "Explore expert advice to maintain and upgrade the kitchen you love most."
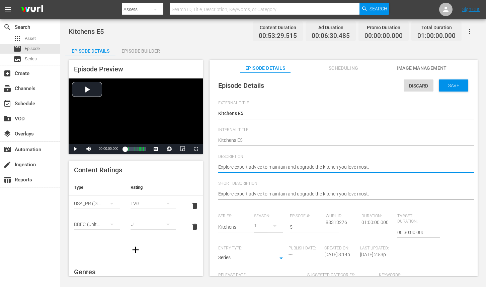
type textarea "Explore expert advice to maintain and upgrade the kitchen you love most."
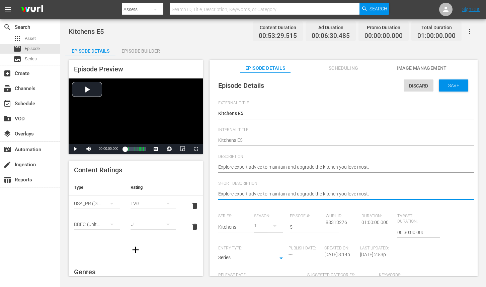
type textarea "Explore expert advice to maintain and upgrade the kitchen you love most."
click at [453, 86] on span "Save" at bounding box center [454, 85] width 22 height 5
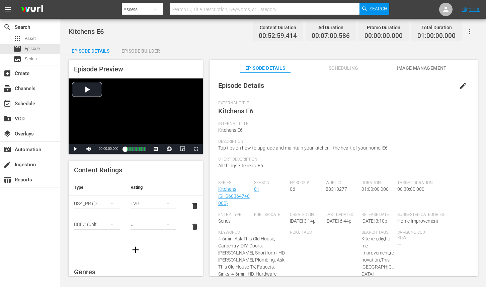
click at [459, 81] on button "edit" at bounding box center [463, 86] width 16 height 16
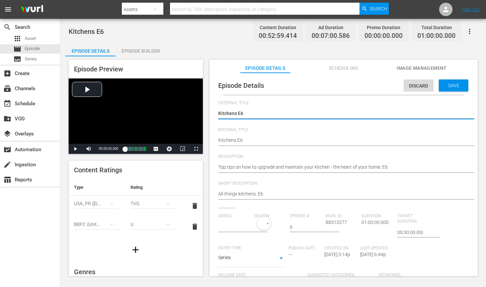
type input "Kitchens"
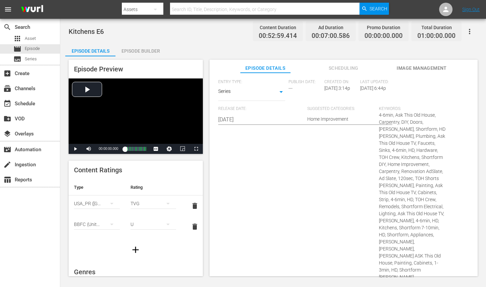
scroll to position [364, 0]
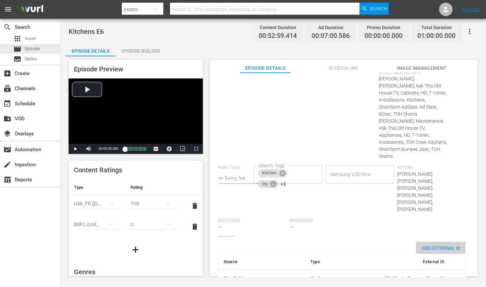
click at [437, 245] on span "Add External Id" at bounding box center [441, 247] width 50 height 5
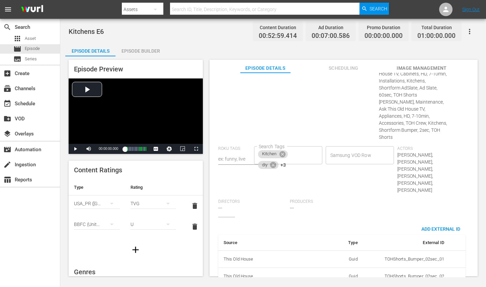
scroll to position [385, 0]
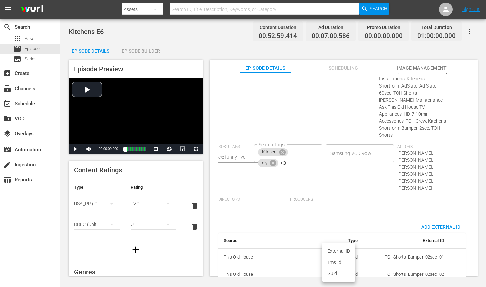
click at [338, 258] on body "menu Search By Assets Search ID, Title, Description, Keywords, or Category Sear…" at bounding box center [243, 143] width 486 height 287
click at [339, 260] on li "Tms Id" at bounding box center [338, 261] width 33 height 11
type input "tmsId"
paste input "EP060364740006"
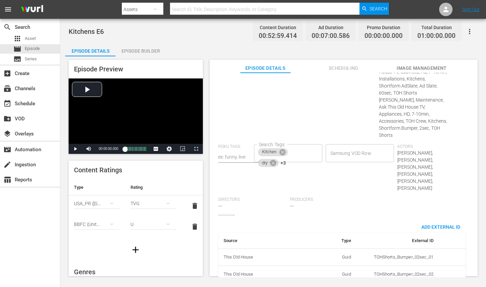
scroll to position [0, 11]
type input "EP060364740006"
click at [433, 172] on div "Series: Kitchens Season: 1 Episode #: 6 Wurl ID: 88313277 Duration: 01:00:00.00…" at bounding box center [343, 21] width 251 height 386
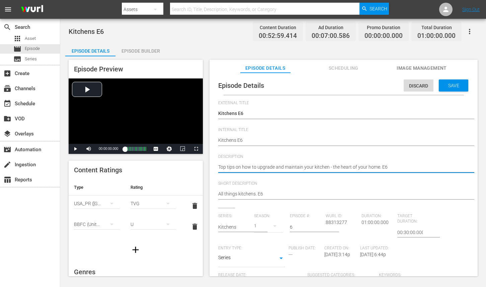
paste textarea "Make your kitchen shine with top tips for upgrades and upkeep."
type textarea "Make your kitchen shine with top tips for upgrades and upkeep."
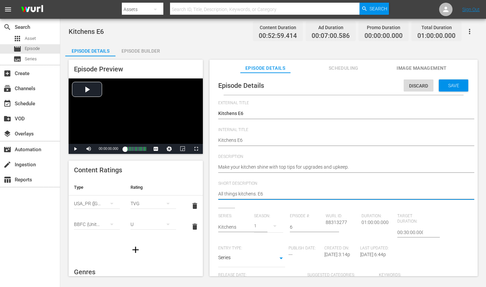
paste textarea "Make your kitchen shine with top tips for upgrades and upkeep."
type textarea "Make your kitchen shine with top tips for upgrades and upkeep."
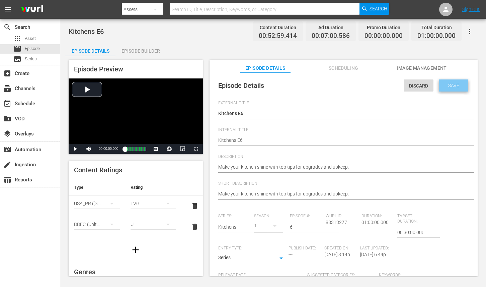
click at [450, 88] on span "Save" at bounding box center [454, 85] width 22 height 5
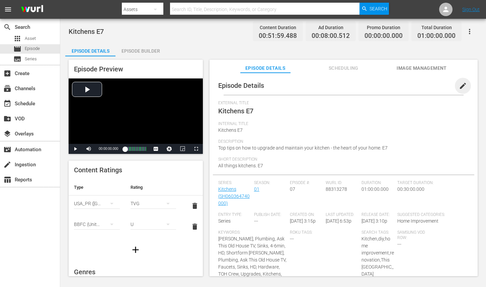
click at [459, 84] on span "edit" at bounding box center [463, 86] width 8 height 8
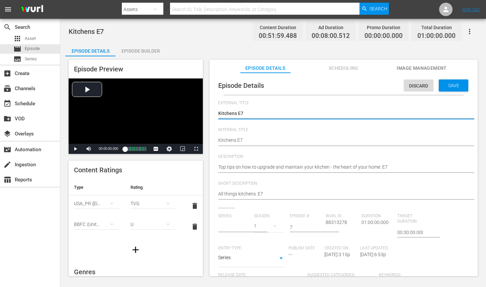
type input "Kitchens"
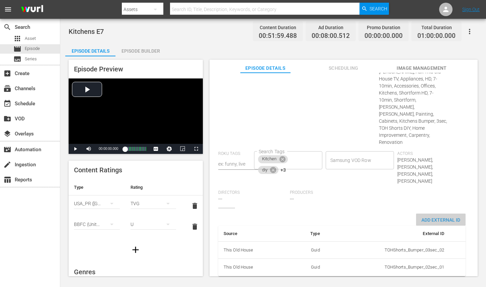
click at [436, 217] on span "Add External Id" at bounding box center [441, 219] width 50 height 5
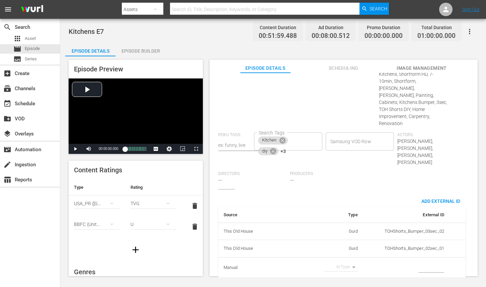
scroll to position [364, 0]
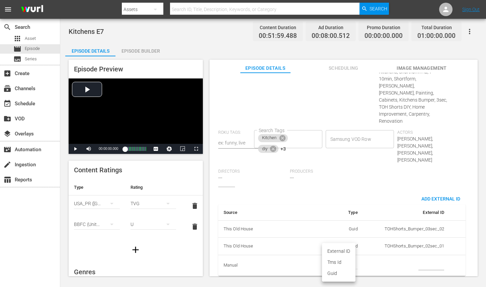
click at [350, 259] on body "menu Search By Assets Search ID, Title, Description, Keywords, or Category Sear…" at bounding box center [243, 143] width 486 height 287
click at [348, 261] on li "Tms Id" at bounding box center [338, 261] width 33 height 11
type input "tmsId"
click at [418, 260] on input "simple table" at bounding box center [431, 265] width 26 height 10
paste input "EP060364740007"
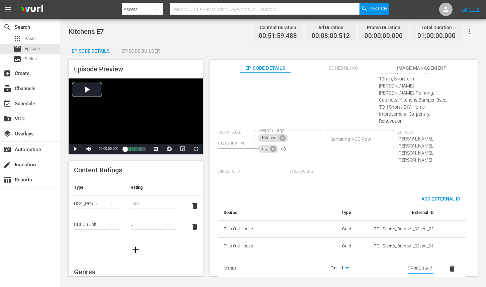
scroll to position [0, 11]
type input "EP060364740007"
click at [395, 179] on div "Series: Kitchens Season: 1 Episode #: 7 Wurl ID: 88313278 Duration: 01:00:00.00…" at bounding box center [343, 17] width 251 height 337
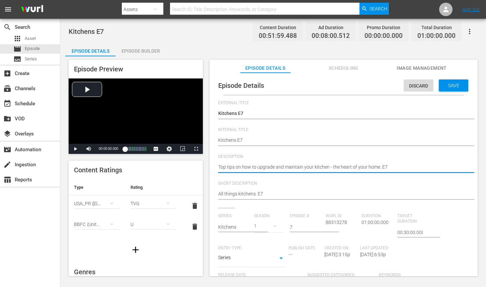
paste textarea "From upgrades to care, learn how to keep your kitchen in top shape."
type textarea "From upgrades to care, learn how to keep your kitchen in top shape."
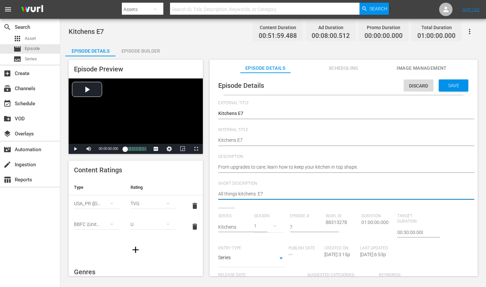
paste textarea "From upgrades to care, learn how to keep your kitchen in top shape."
type textarea "From upgrades to care, learn how to keep your kitchen in top shape."
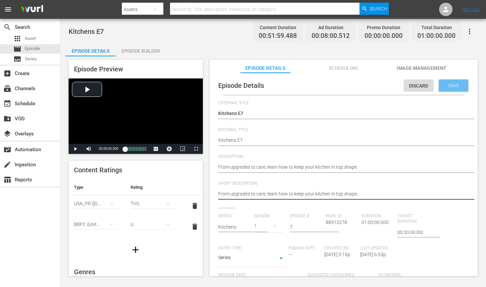
click at [447, 84] on span "Save" at bounding box center [454, 85] width 22 height 5
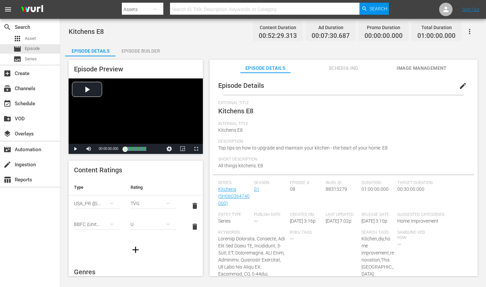
click at [459, 87] on span "edit" at bounding box center [463, 86] width 8 height 8
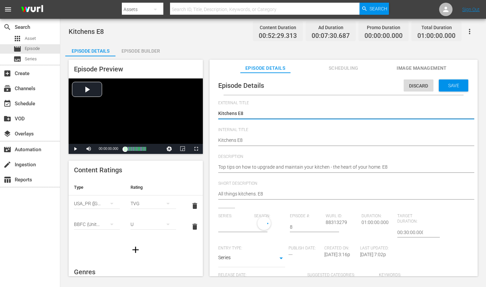
type input "Kitchens"
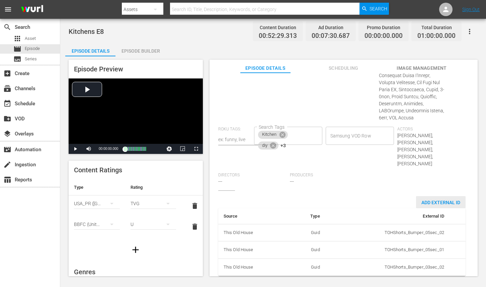
click at [437, 196] on div "Add External Id" at bounding box center [441, 202] width 50 height 12
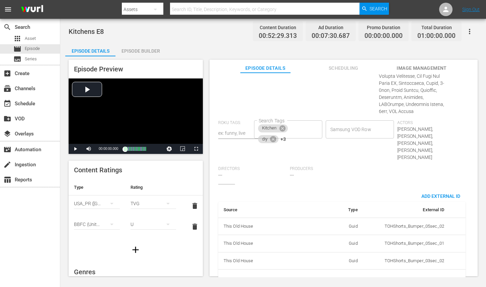
scroll to position [508, 0]
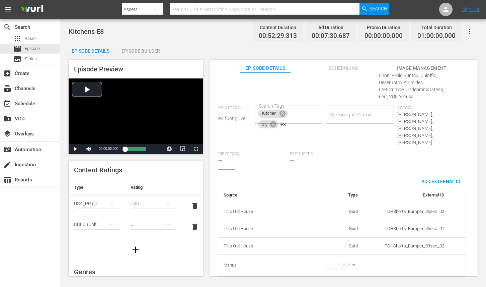
click at [348, 257] on body "menu Search By Assets Search ID, Title, Description, Keywords, or Category Sear…" at bounding box center [243, 143] width 486 height 287
click at [346, 260] on li "Tms Id" at bounding box center [338, 261] width 33 height 11
type input "tmsId"
click at [422, 260] on input "simple table" at bounding box center [431, 265] width 26 height 10
paste input "EP060364740008"
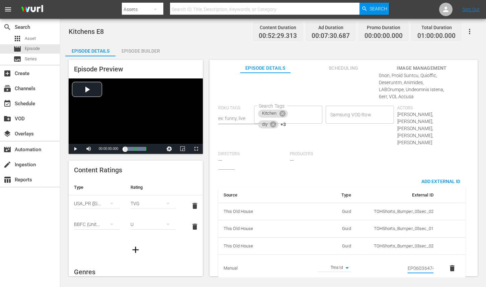
scroll to position [0, 11]
type input "EP060364740008"
click at [419, 143] on div "Actors [PERSON_NAME],[PERSON_NAME],[PERSON_NAME],[PERSON_NAME],[PERSON_NAME]" at bounding box center [433, 128] width 72 height 46
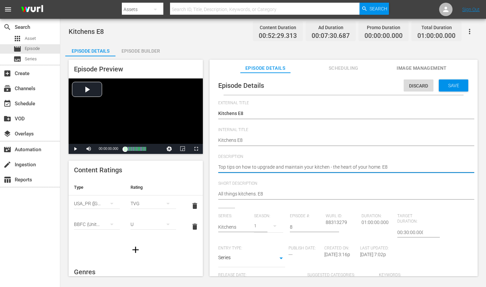
paste textarea "he heart of your home deserves the best—discover kitchen care and upgrade tips."
type textarea "The heart of your home deserves the best—discover kitchen care and upgrade tips."
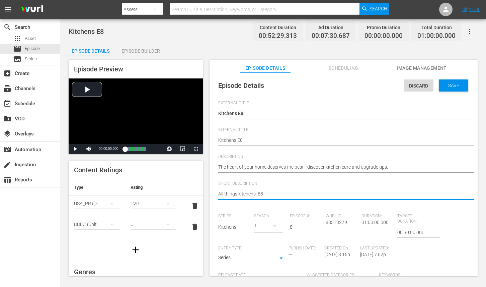
paste textarea "The heart of your home deserves the best—discover kitchen care and upgrade tips."
type textarea "The heart of your home deserves the best—discover kitchen care and upgrade tips."
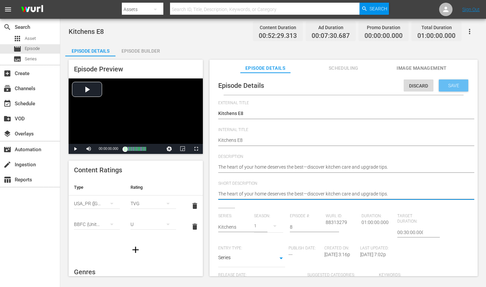
click at [447, 87] on span "Save" at bounding box center [454, 85] width 22 height 5
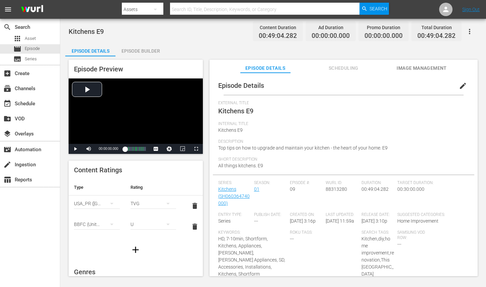
click at [463, 85] on button "edit" at bounding box center [463, 86] width 16 height 16
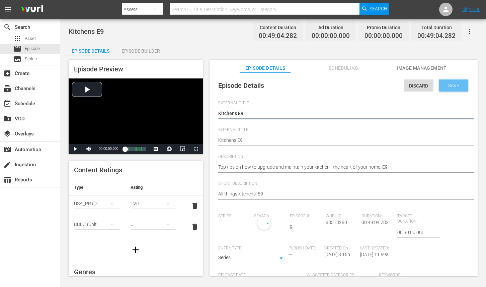
type input "Kitchens"
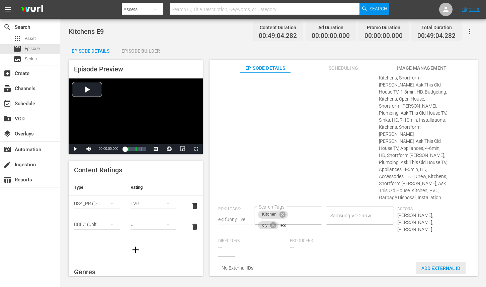
click at [426, 265] on span "Add External Id" at bounding box center [441, 267] width 50 height 5
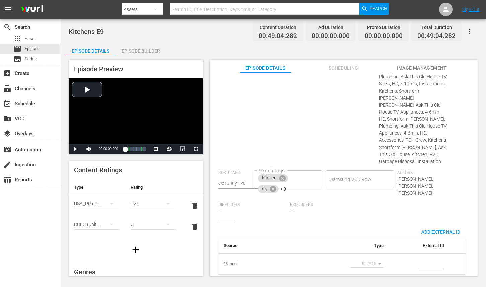
scroll to position [296, 0]
click at [362, 256] on body "menu Search By Assets Search ID, Title, Description, Keywords, or Category Sear…" at bounding box center [243, 143] width 486 height 287
click at [362, 259] on li "Tms Id" at bounding box center [363, 261] width 33 height 11
type input "tmsId"
click at [424, 258] on input "simple table" at bounding box center [431, 263] width 26 height 10
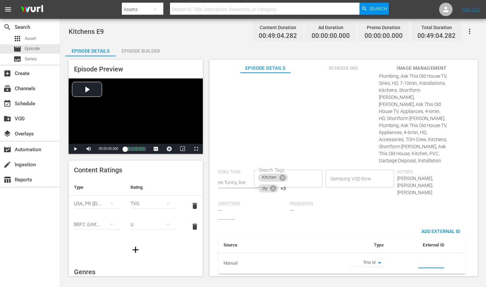
paste input "EP060364740009"
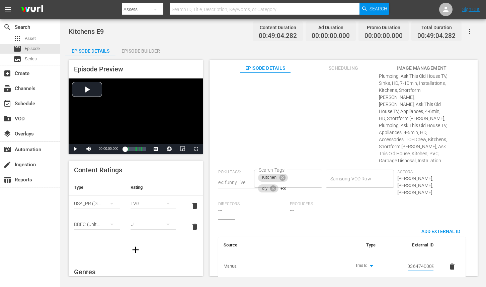
type input "EP060364740009"
click at [459, 150] on div "Series: Kitchens Season: 1 Episode #: 9 [PERSON_NAME] ID: 88313280 Duration: 00…" at bounding box center [343, 68] width 251 height 302
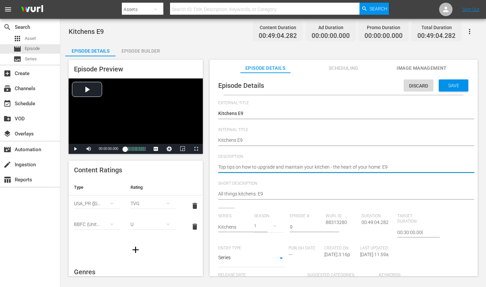
click at [333, 166] on textarea "Top tips on how to upgrade and maintain your kitchen - the heart of your home. …" at bounding box center [341, 167] width 247 height 8
paste textarea "Maintain and enhance your kitchen with expert-backed improvement ideas."
type textarea "Maintain and enhance your kitchen with expert-backed improvement ideas."
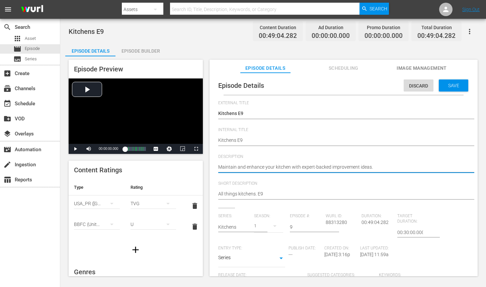
type textarea "Maintain and enhance your kitchen with expert-backed improvement ideas."
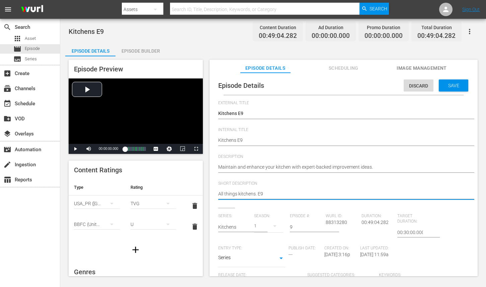
paste textarea "Maintain and enhance your kitchen with expert-backed improvement ideas."
type textarea "Maintain and enhance your kitchen with expert-backed improvement ideas."
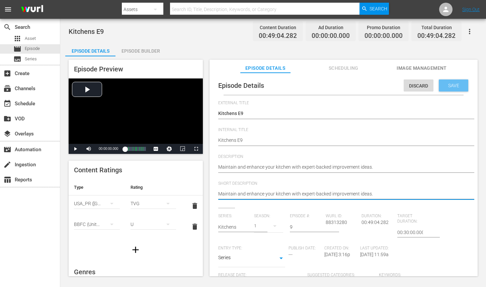
click at [456, 86] on span "Save" at bounding box center [454, 85] width 22 height 5
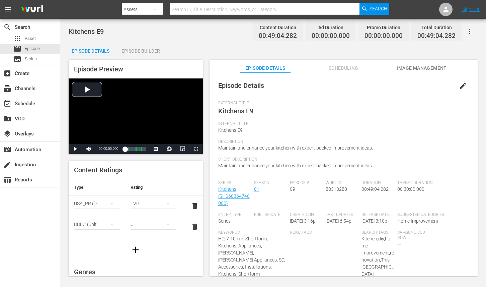
click at [460, 88] on span "edit" at bounding box center [463, 86] width 8 height 8
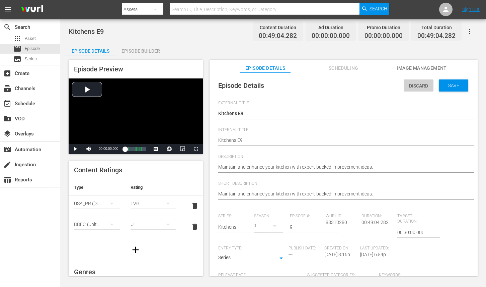
click at [422, 87] on span "Discard" at bounding box center [419, 85] width 30 height 5
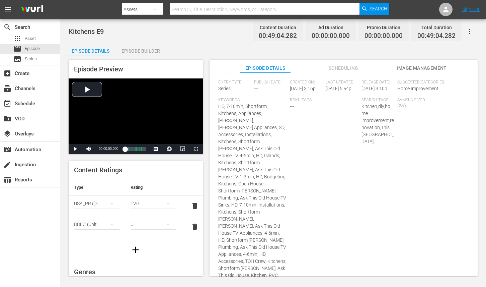
scroll to position [210, 0]
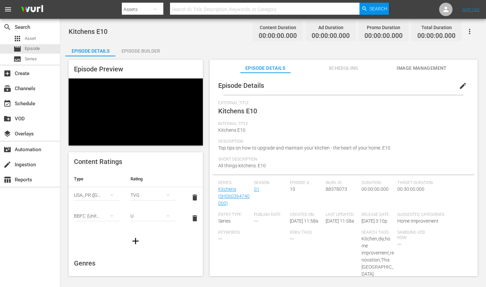
click at [455, 86] on button "edit" at bounding box center [463, 86] width 16 height 16
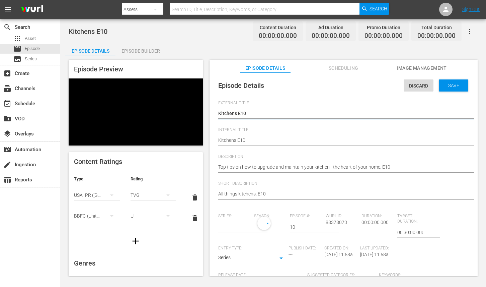
type input "Kitchens"
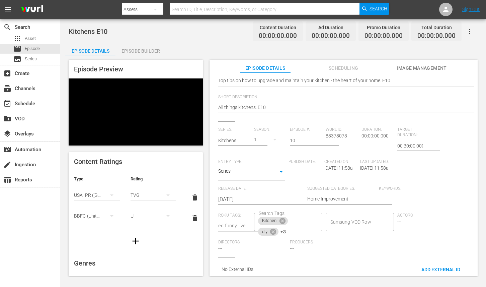
scroll to position [93, 0]
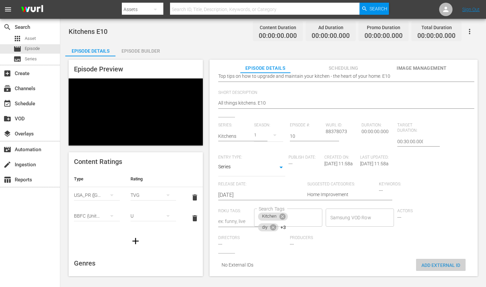
click at [442, 258] on div "Add External Id" at bounding box center [441, 264] width 50 height 12
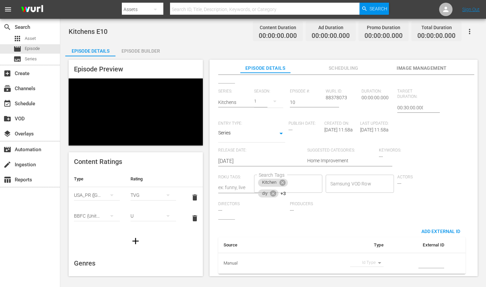
scroll to position [130, 0]
click at [366, 255] on body "menu Search By Assets Search ID, Title, Description, Keywords, or Category Sear…" at bounding box center [243, 143] width 486 height 287
drag, startPoint x: 365, startPoint y: 261, endPoint x: 408, endPoint y: 262, distance: 43.5
click at [365, 261] on li "Tms Id" at bounding box center [363, 261] width 33 height 11
type input "tmsId"
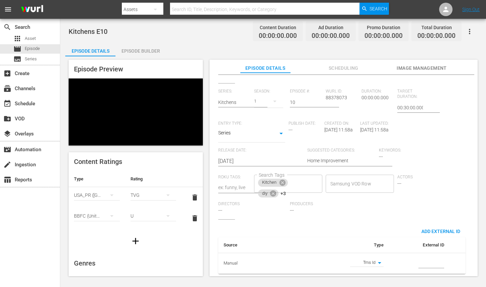
click at [421, 259] on input "simple table" at bounding box center [431, 263] width 26 height 10
paste input "EP060364740010"
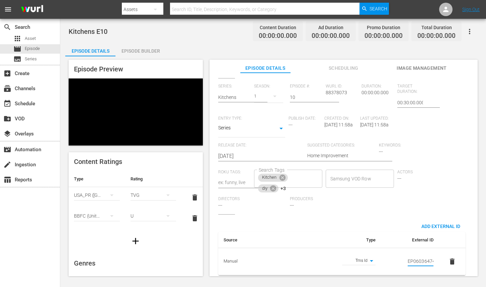
scroll to position [0, 11]
type input "EP060364740010"
click at [454, 169] on span "Actors" at bounding box center [431, 171] width 68 height 5
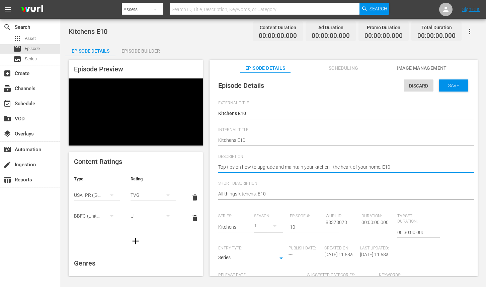
paste textarea "Upgrade and care for your kitchen with tips to keep the heart of your home stro…"
type textarea "Upgrade and care for your kitchen with tips to keep the heart of your home stro…"
paste textarea "Upgrade and care for your kitchen with tips to keep the heart of your home stro…"
type textarea "Upgrade and care for your kitchen with tips to keep the heart of your home stro…"
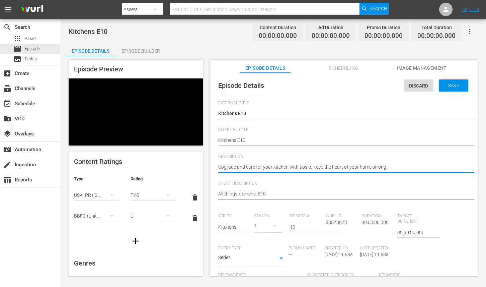
type textarea "Upgrade and care for your kitchen with tips to keep the heart of your home stro…"
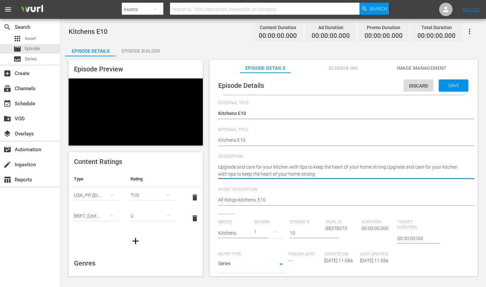
type textarea "Upgrade and care for your kitchen with tips to keep the heart of your home stro…"
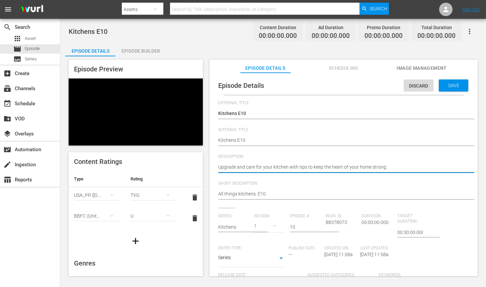
type textarea "Upgrade and care for your kitchen with tips to keep the heart of your home stro…"
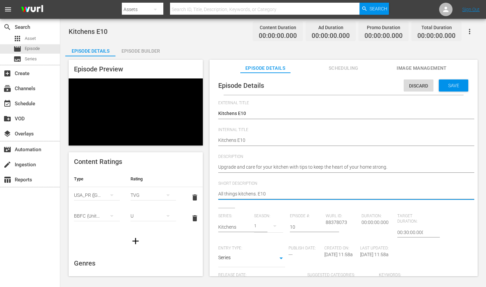
paste textarea "Upgrade and care for your kitchen with tips to keep the heart of your home stro…"
type textarea "Upgrade and care for your kitchen with tips to keep the heart of your home stro…"
click at [444, 78] on div "Discard Save" at bounding box center [437, 83] width 67 height 15
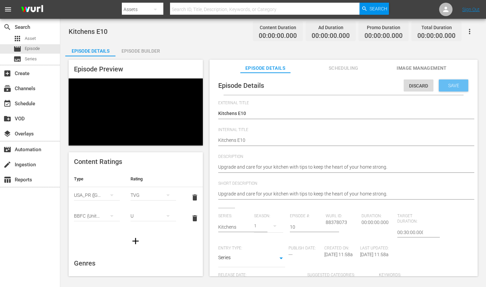
click at [444, 79] on div "Save" at bounding box center [453, 85] width 29 height 12
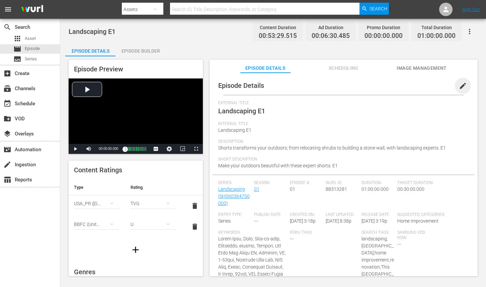
click at [459, 88] on span "edit" at bounding box center [463, 86] width 8 height 8
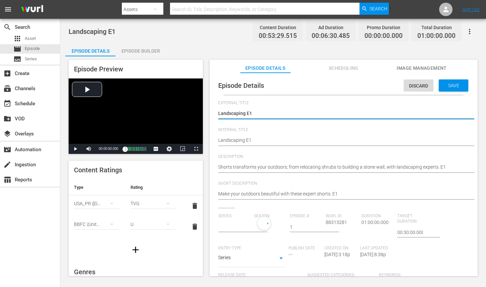
type input "Landscaping"
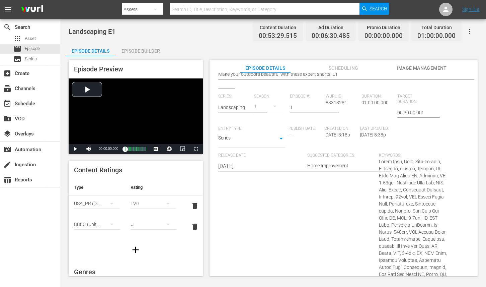
scroll to position [457, 0]
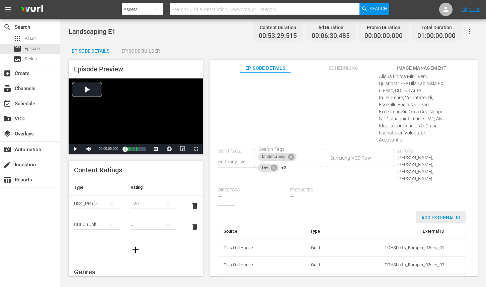
click at [419, 215] on span "Add External Id" at bounding box center [441, 217] width 50 height 5
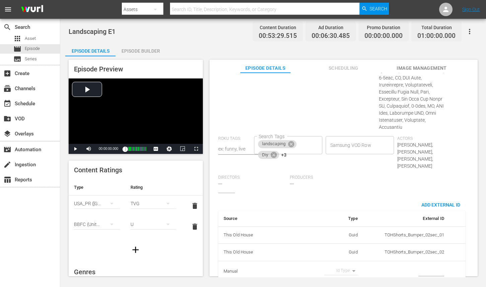
scroll to position [478, 0]
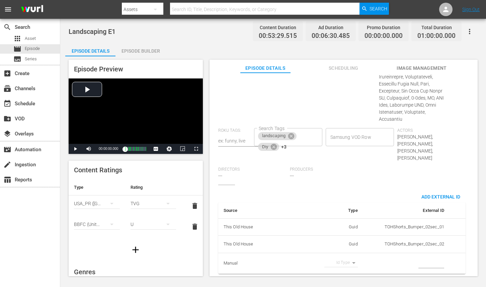
click at [348, 257] on body "menu Search By Assets Search ID, Title, Description, Keywords, or Category Sear…" at bounding box center [243, 143] width 486 height 287
click at [345, 263] on li "Tms Id" at bounding box center [338, 261] width 33 height 11
type input "tmsId"
click at [423, 258] on input "simple table" at bounding box center [431, 263] width 26 height 10
paste input "EP060364750001"
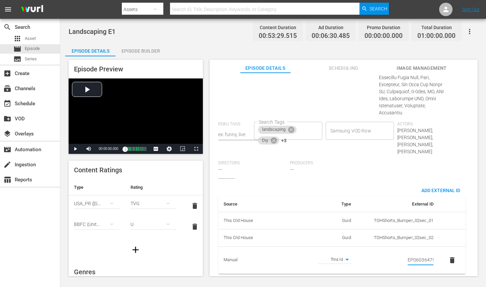
scroll to position [0, 11]
type input "EP060364750001"
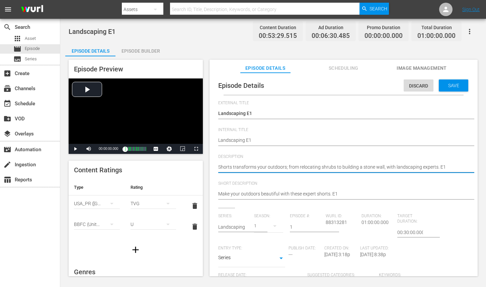
paste textarea "Transform your outdoors, from relocating shrubs to building a stone wall, with …"
type textarea "Transform your outdoors, from relocating shrubs to building a stone wall, with …"
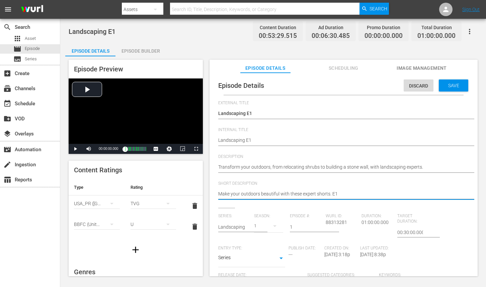
paste textarea "Transform your outdoors, from relocating shrubs to building a stone wall, with …"
type textarea "Transform your outdoors, from relocating shrubs to building a stone wall, with …"
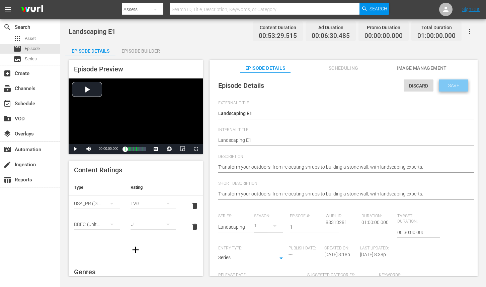
click at [457, 87] on span "Save" at bounding box center [454, 85] width 22 height 5
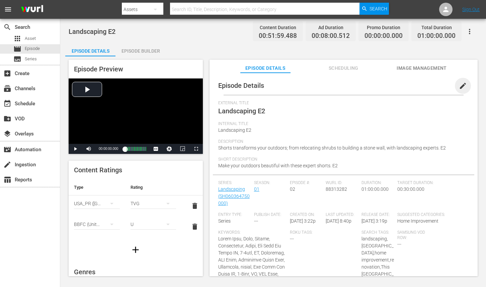
click at [459, 86] on span "edit" at bounding box center [463, 86] width 8 height 8
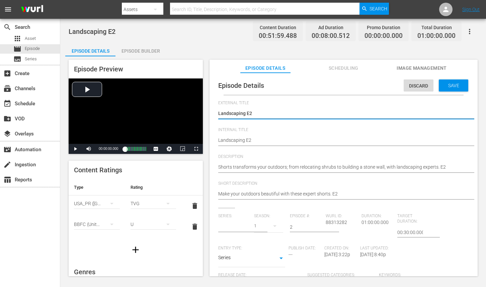
type input "Landscaping"
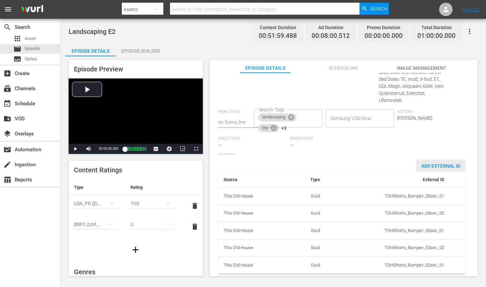
click at [433, 163] on span "Add External Id" at bounding box center [441, 165] width 50 height 5
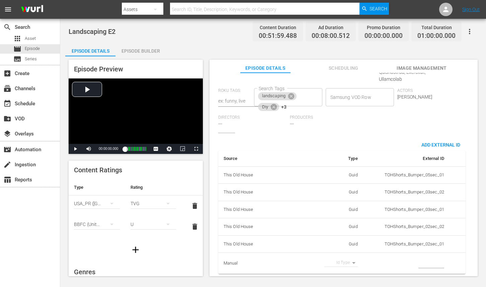
scroll to position [474, 0]
click at [349, 255] on body "menu Search By Assets Search ID, Title, Description, Keywords, or Category Sear…" at bounding box center [243, 143] width 486 height 287
click at [344, 261] on li "Tms Id" at bounding box center [338, 261] width 33 height 11
type input "tmsId"
click at [414, 258] on td "simple table" at bounding box center [406, 262] width 86 height 21
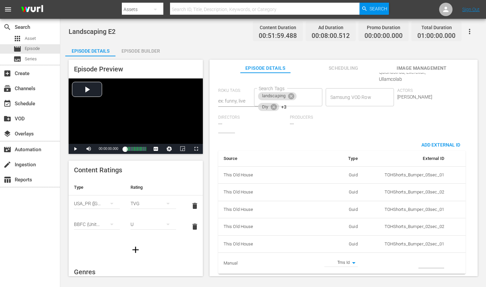
click at [418, 258] on input "simple table" at bounding box center [431, 263] width 26 height 10
paste input "EP060364750002"
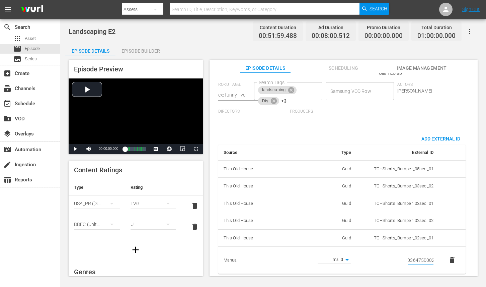
type input "EP060364750002"
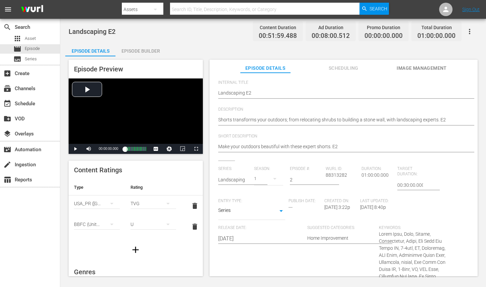
scroll to position [46, 0]
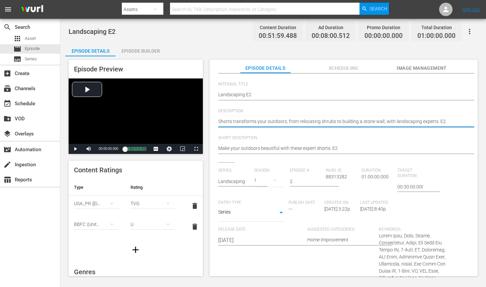
paste textarea "Refresh your yard with pro landscaping tips from the experts at This [GEOGRAPHI…"
type textarea "Refresh your yard with pro landscaping tips from the experts at This [GEOGRAPHI…"
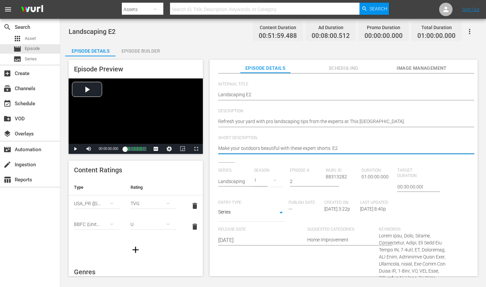
paste textarea "Refresh your yard with pro landscaping tips from the experts at This [GEOGRAPHI…"
type textarea "Refresh your yard with pro landscaping tips from the experts at This [GEOGRAPHI…"
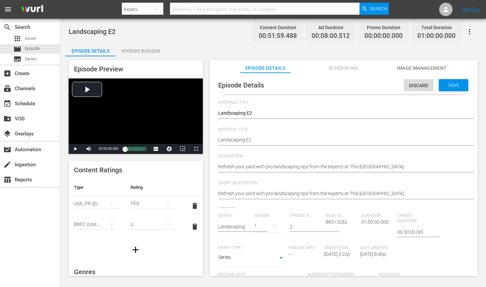
scroll to position [0, 0]
click at [447, 89] on div "Save" at bounding box center [453, 85] width 29 height 12
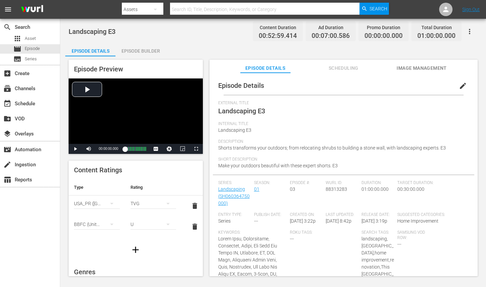
click at [459, 86] on span "edit" at bounding box center [463, 86] width 8 height 8
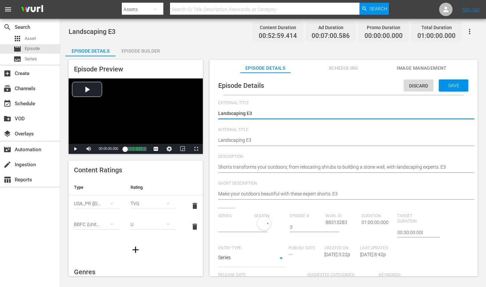
type input "Landscaping"
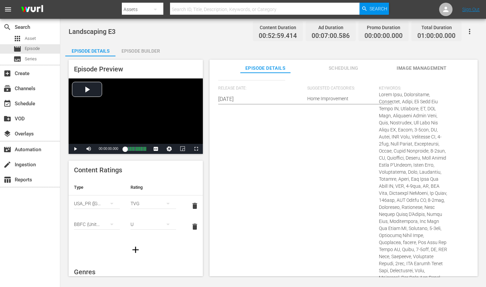
scroll to position [522, 0]
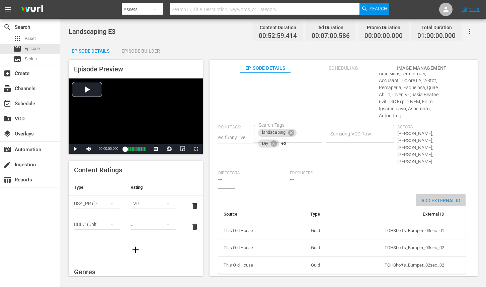
click at [438, 198] on span "Add External Id" at bounding box center [441, 200] width 50 height 5
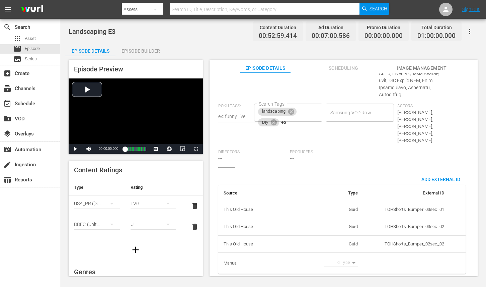
scroll to position [543, 0]
click at [343, 259] on body "menu Search By Assets Search ID, Title, Description, Keywords, or Category Sear…" at bounding box center [243, 143] width 486 height 287
click at [339, 264] on li "Tms Id" at bounding box center [338, 261] width 33 height 11
type input "tmsId"
click at [418, 258] on input "simple table" at bounding box center [431, 263] width 26 height 10
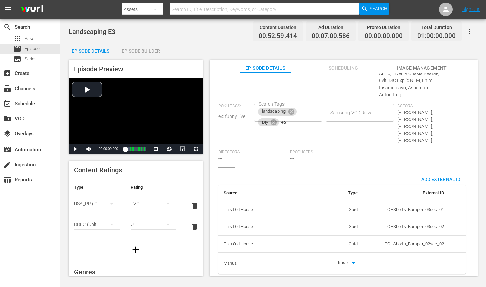
paste input "EP060364750003"
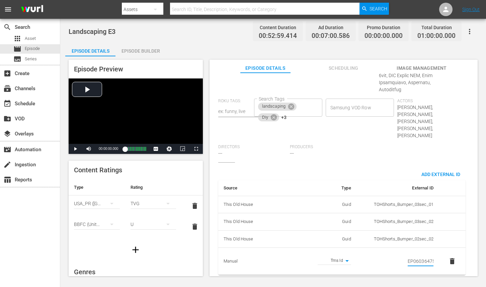
scroll to position [0, 11]
type input "EP060364750003"
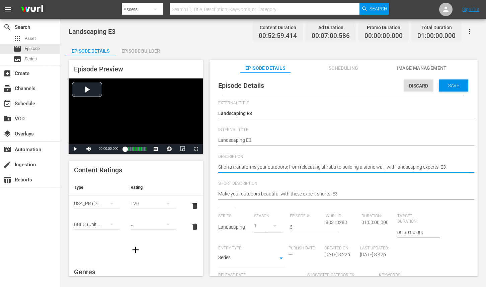
paste textarea "This Old House landscaping experts help you create stunning outdoor spaces."
type textarea "This Old House landscaping experts help you create stunning outdoor spaces."
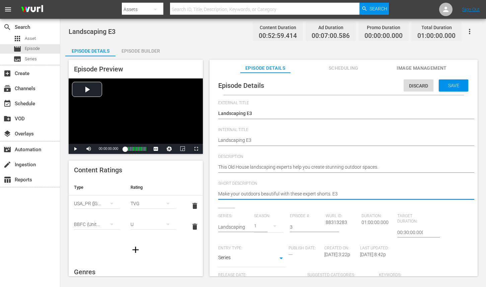
paste textarea "This Old House landscaping experts help you create stunning outdoor spaces."
type textarea "This Old House landscaping experts help you create stunning outdoor spaces."
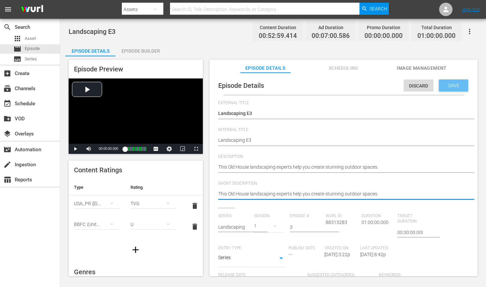
click at [451, 87] on span "Save" at bounding box center [454, 85] width 22 height 5
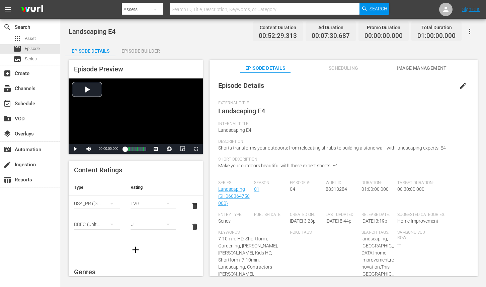
click at [455, 86] on button "edit" at bounding box center [463, 86] width 16 height 16
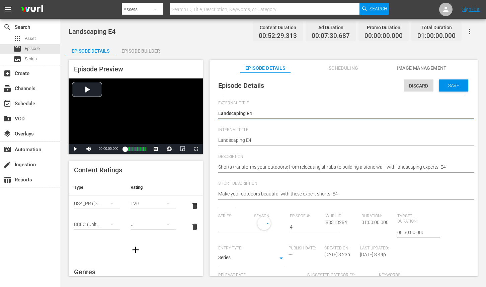
type input "Landscaping"
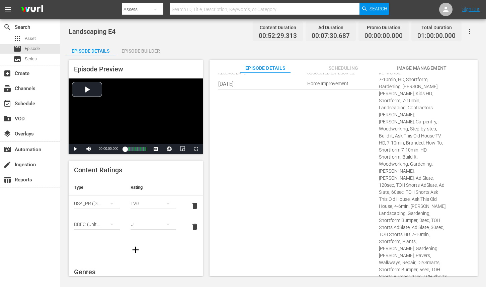
scroll to position [388, 0]
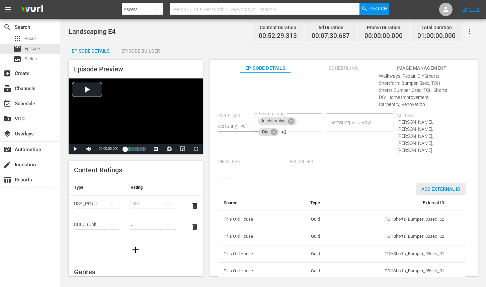
click at [440, 186] on span "Add External Id" at bounding box center [441, 188] width 50 height 5
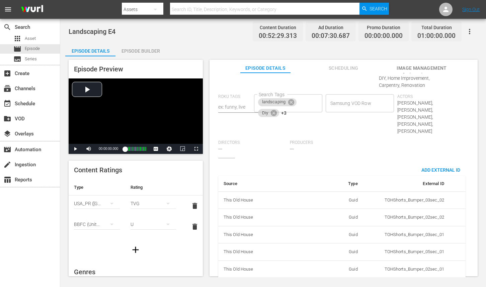
scroll to position [409, 0]
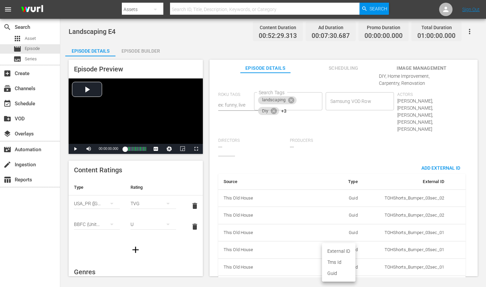
click at [342, 260] on body "menu Search By Assets Search ID, Title, Description, Keywords, or Category Sear…" at bounding box center [243, 143] width 486 height 287
click at [342, 260] on li "Tms Id" at bounding box center [338, 261] width 33 height 11
type input "tmsId"
click at [428, 281] on input "simple table" at bounding box center [431, 286] width 26 height 10
paste input "EP060364750004"
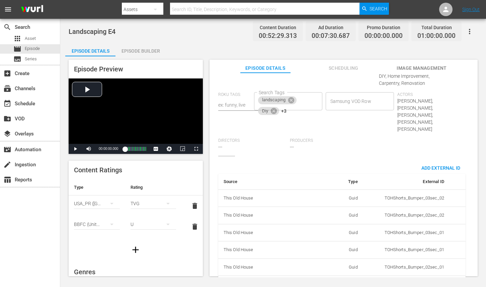
scroll to position [0, 11]
type input "EP060364750004"
click at [389, 161] on div "Source Type External ID This Old House Guid TOHShorts_Bumper_03sec_02 This Old …" at bounding box center [341, 232] width 247 height 142
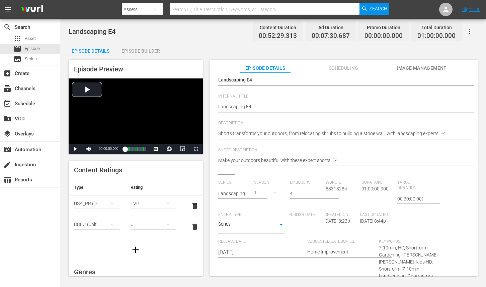
scroll to position [65, 0]
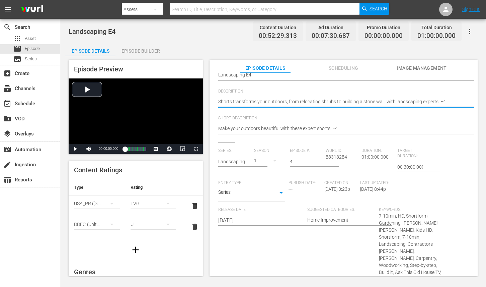
paste textarea "Beautify your outdoors with expert landscaping advice from This Old House."
type textarea "Beautify your outdoors with expert landscaping advice from This Old House."
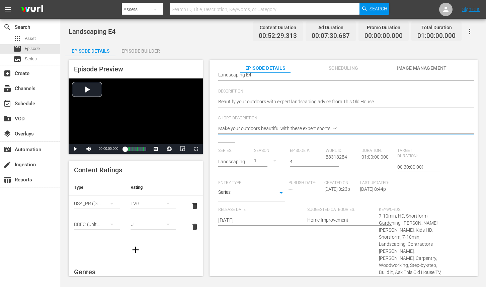
paste textarea "Beautify your outdoors with expert landscaping advice from This Old House."
type textarea "Beautify your outdoors with expert landscaping advice from This Old House."
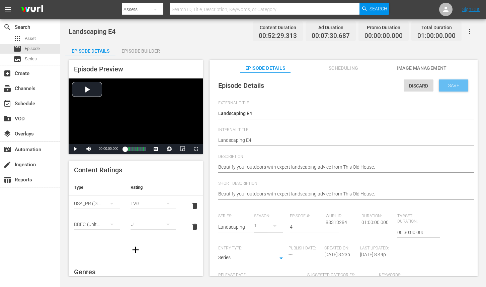
click at [444, 88] on span "Save" at bounding box center [454, 85] width 22 height 5
